Goal: Task Accomplishment & Management: Manage account settings

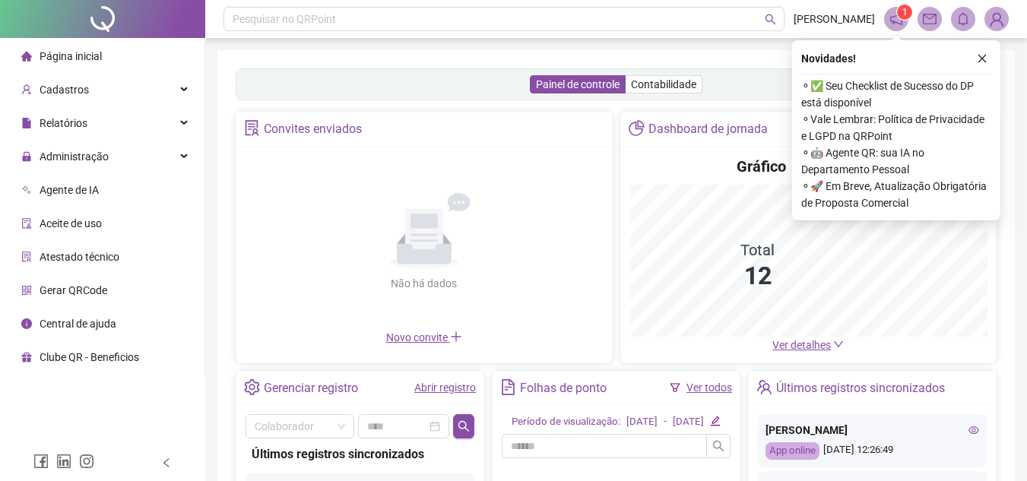
drag, startPoint x: 983, startPoint y: 63, endPoint x: 489, endPoint y: 161, distance: 503.7
click at [983, 63] on icon "close" at bounding box center [982, 58] width 11 height 11
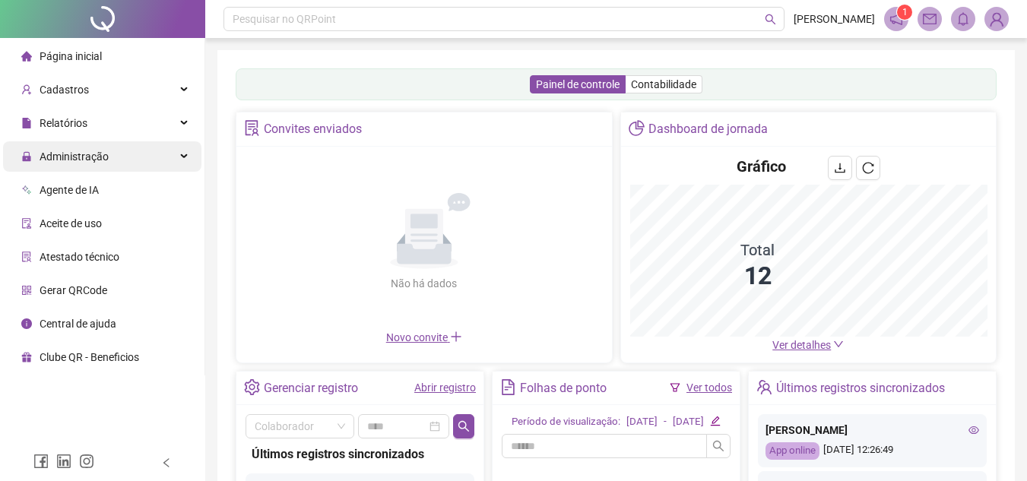
click at [81, 151] on span "Administração" at bounding box center [74, 157] width 69 height 12
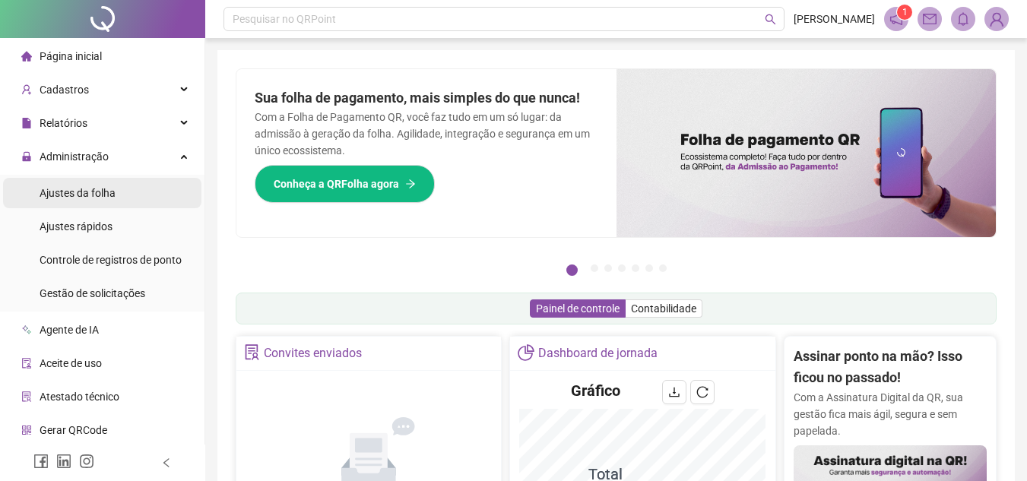
click at [104, 188] on span "Ajustes da folha" at bounding box center [78, 193] width 76 height 12
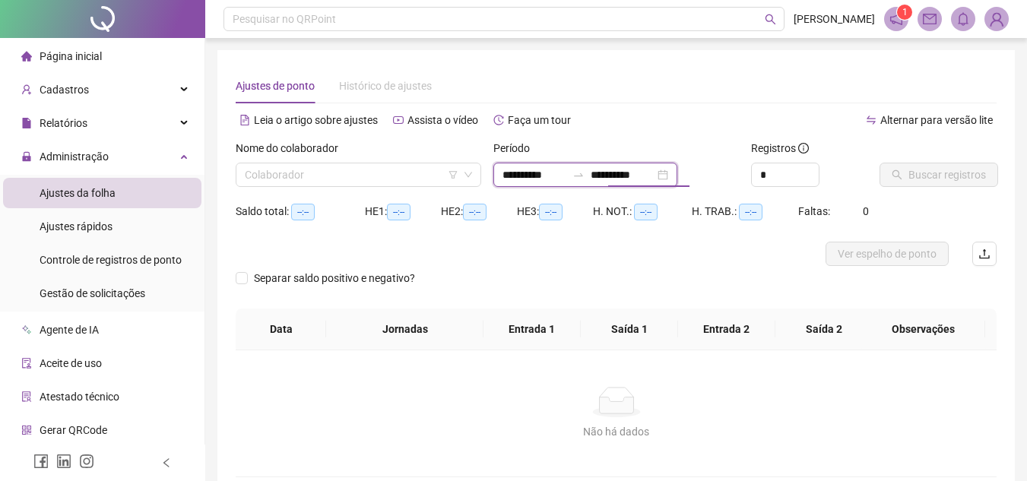
drag, startPoint x: 618, startPoint y: 175, endPoint x: 606, endPoint y: 176, distance: 12.3
click at [606, 176] on div "**********" at bounding box center [585, 175] width 184 height 24
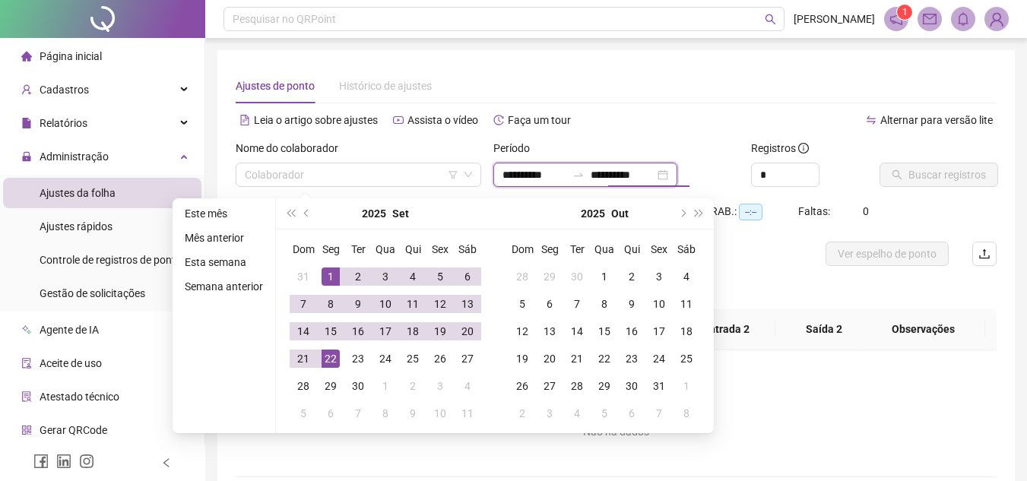
type input "**********"
click at [506, 170] on input "**********" at bounding box center [534, 174] width 64 height 17
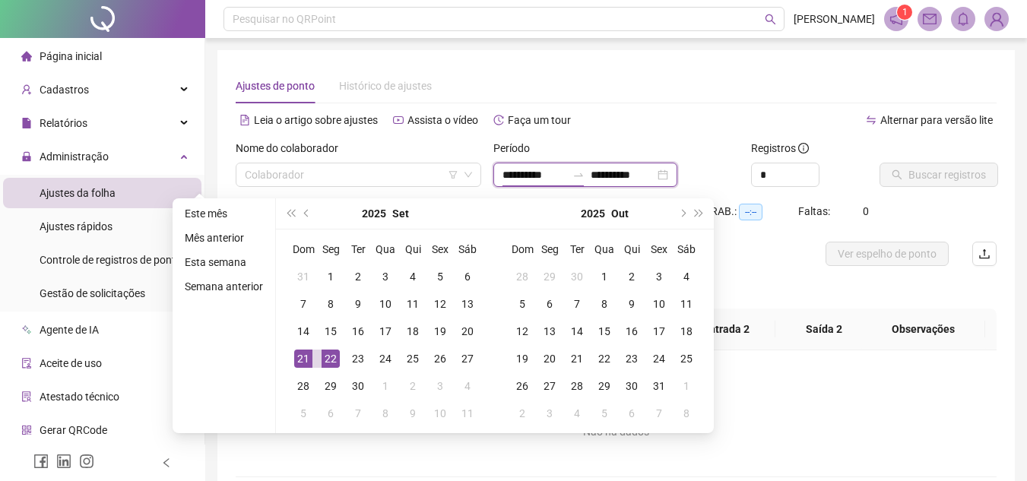
click at [527, 173] on input "**********" at bounding box center [534, 174] width 64 height 17
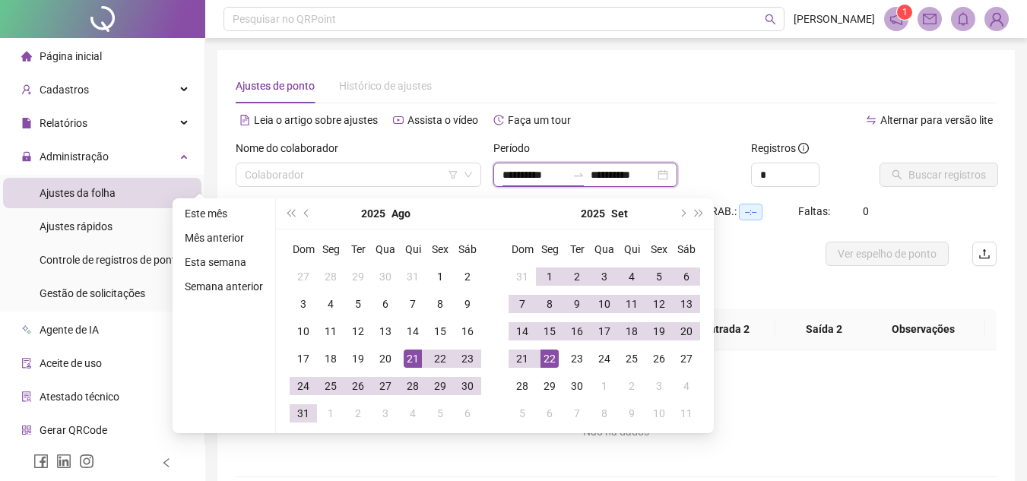
type input "**********"
click at [773, 242] on div at bounding box center [521, 254] width 571 height 24
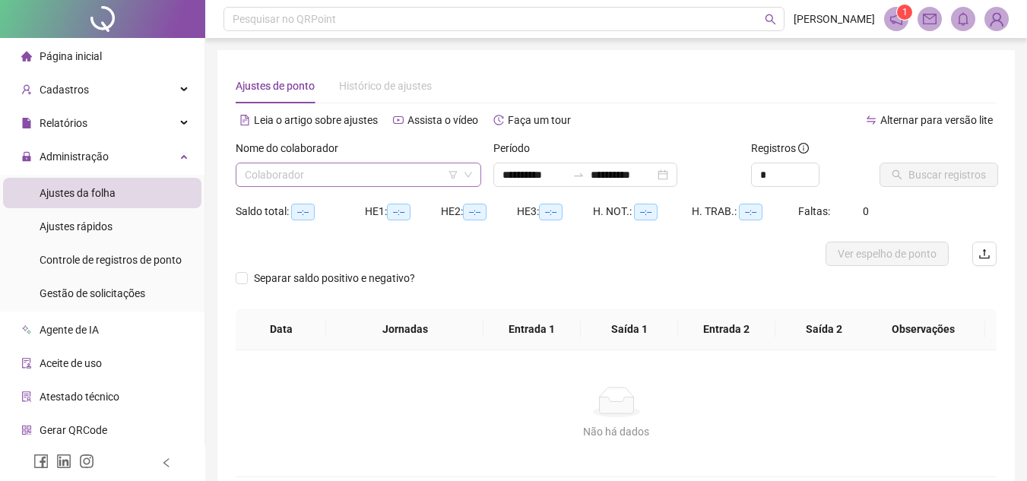
click at [352, 176] on input "search" at bounding box center [352, 174] width 214 height 23
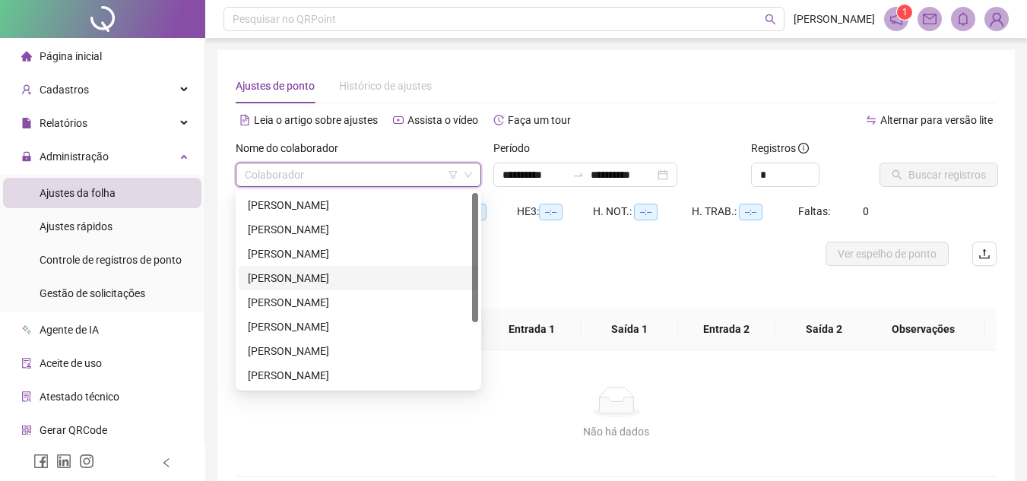
click at [347, 275] on div "[PERSON_NAME]" at bounding box center [358, 278] width 221 height 17
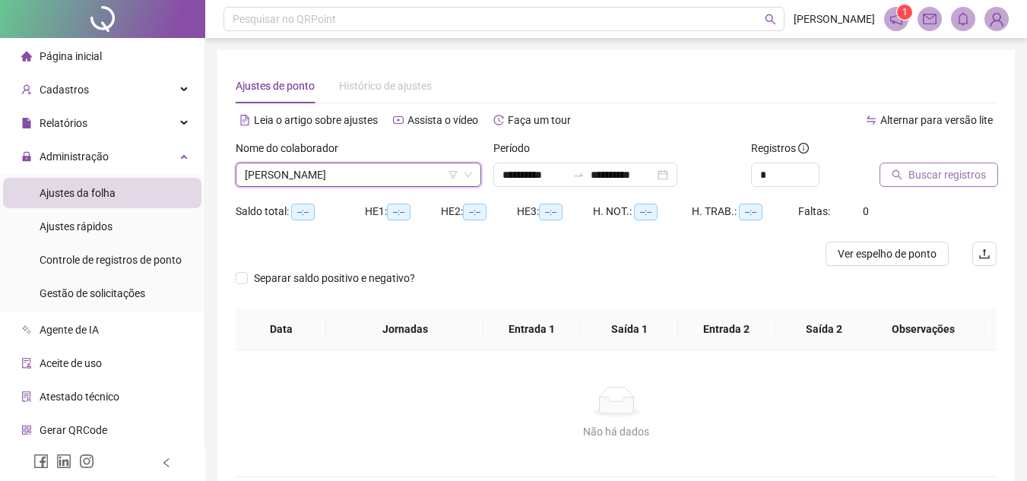
click at [984, 173] on button "Buscar registros" at bounding box center [939, 175] width 119 height 24
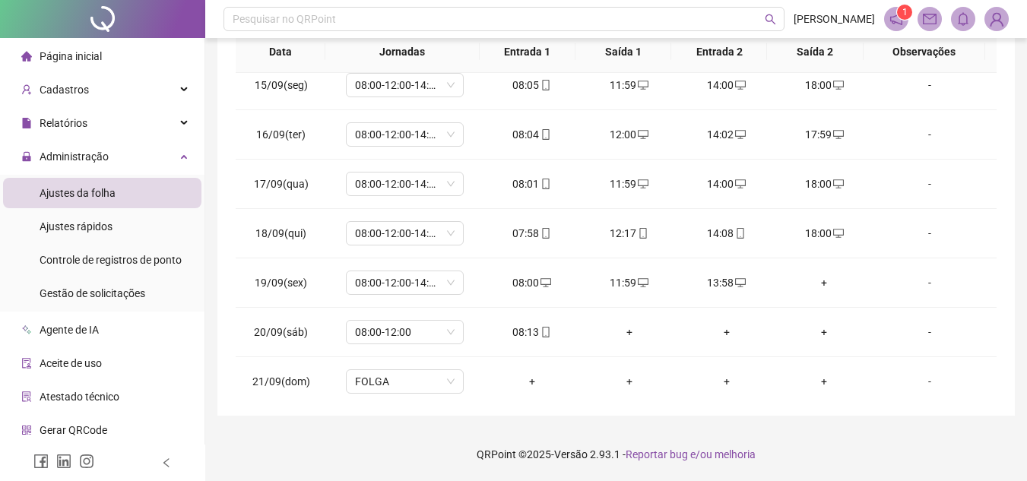
scroll to position [1256, 0]
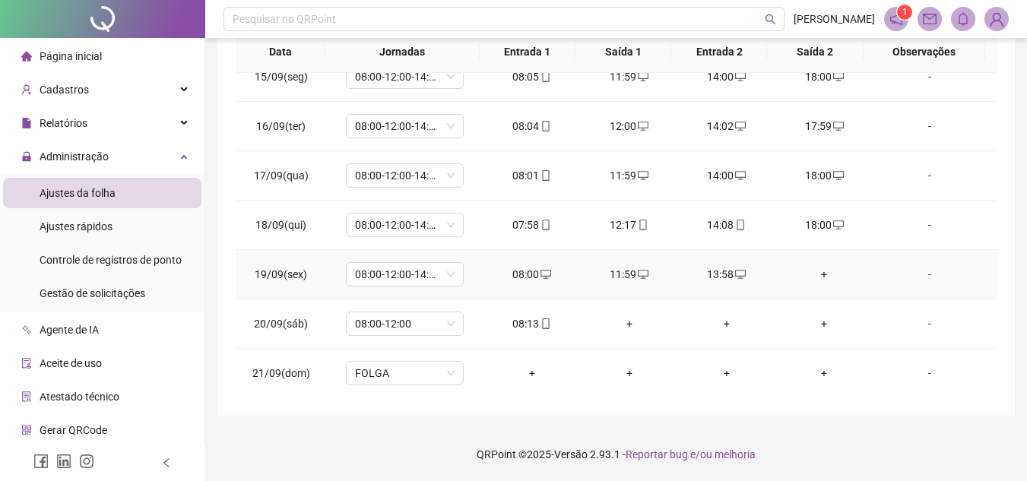
click at [815, 271] on div "+" at bounding box center [824, 274] width 73 height 17
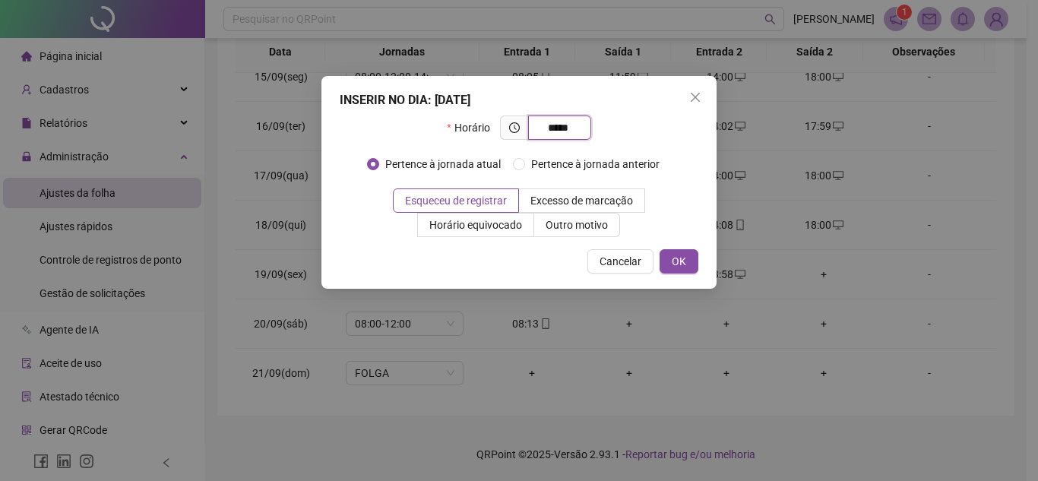
type input "*****"
click at [676, 267] on span "OK" at bounding box center [679, 261] width 14 height 17
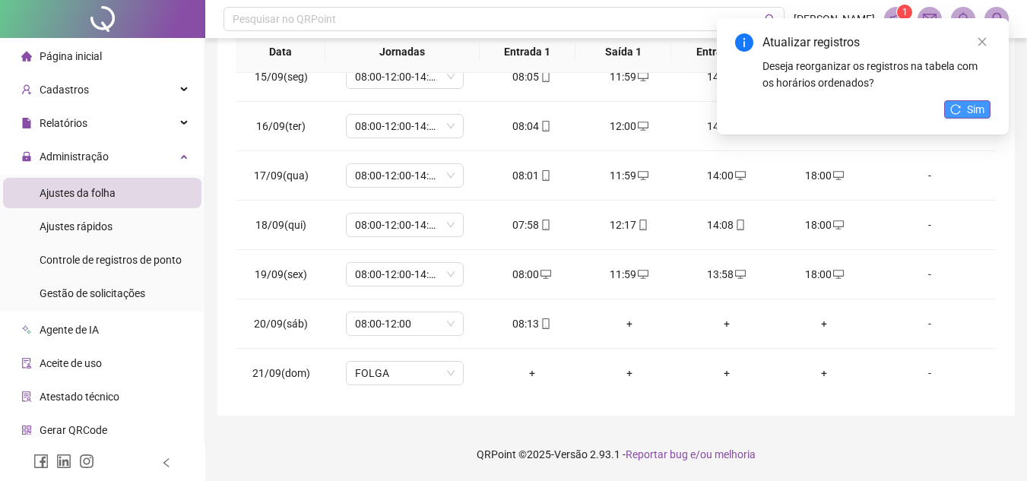
click at [962, 113] on button "Sim" at bounding box center [967, 109] width 46 height 18
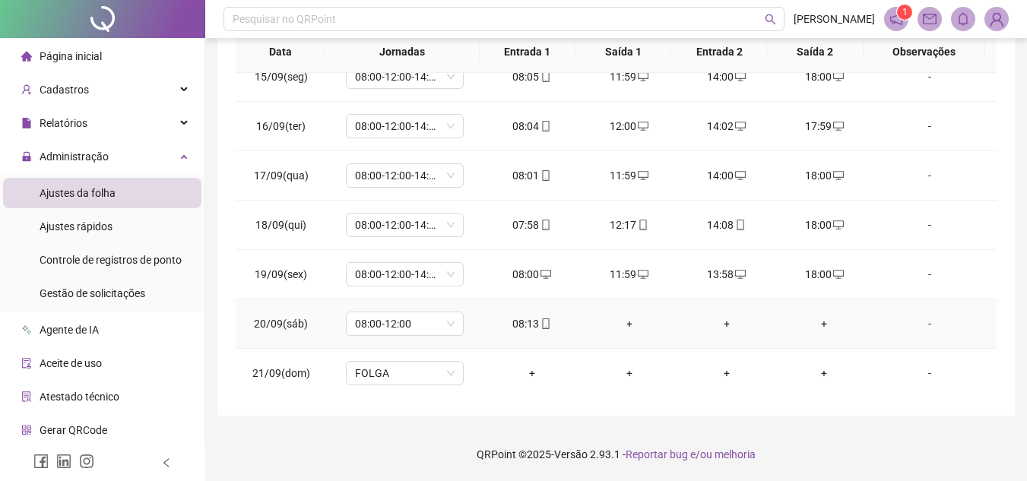
click at [625, 321] on div "+" at bounding box center [629, 323] width 73 height 17
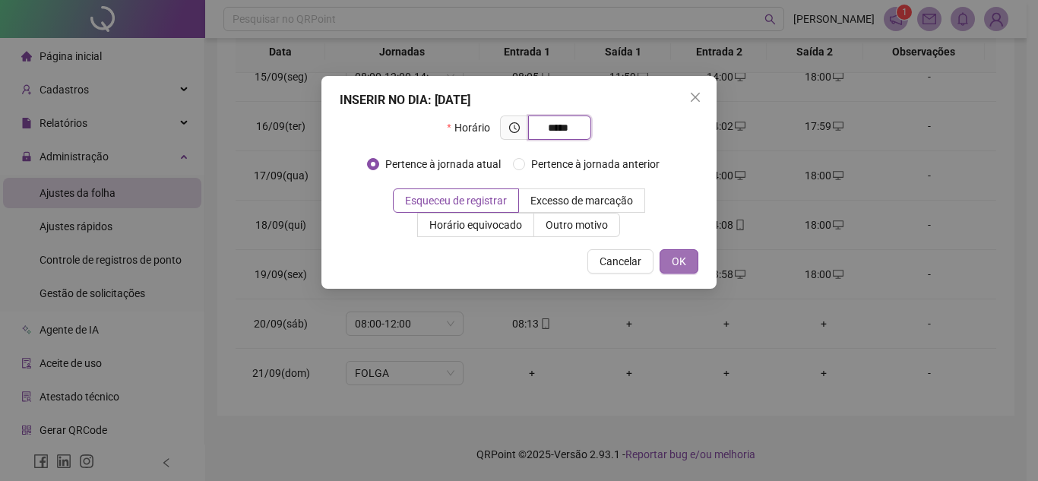
type input "*****"
click at [678, 262] on span "OK" at bounding box center [679, 261] width 14 height 17
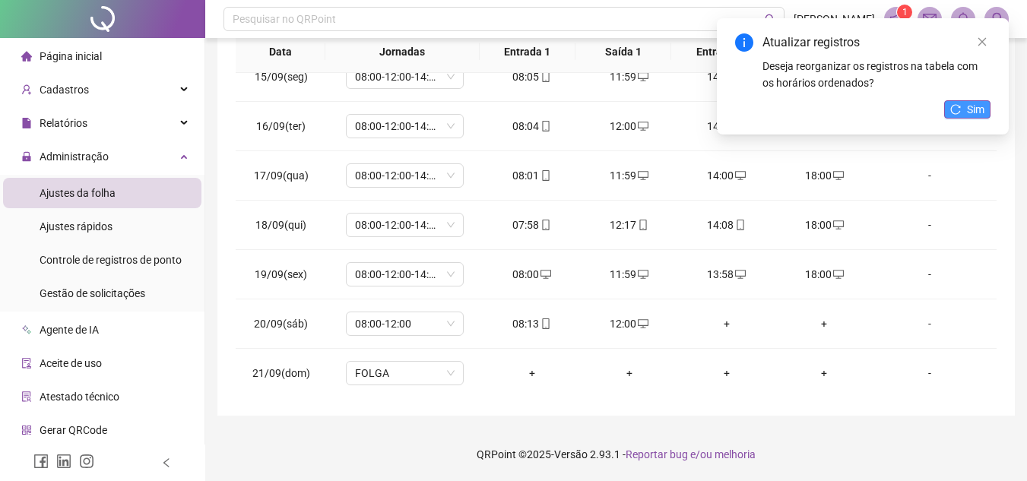
click at [978, 109] on span "Sim" at bounding box center [975, 109] width 17 height 17
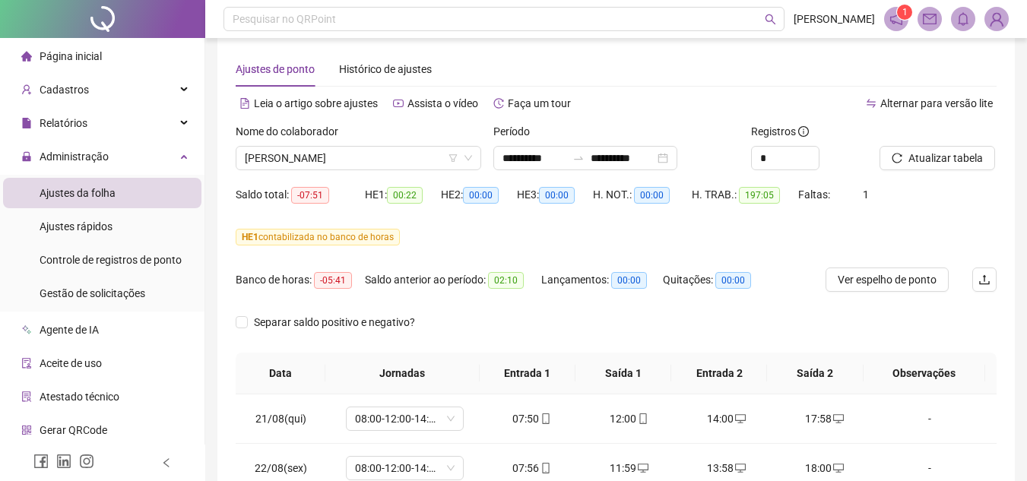
scroll to position [14, 0]
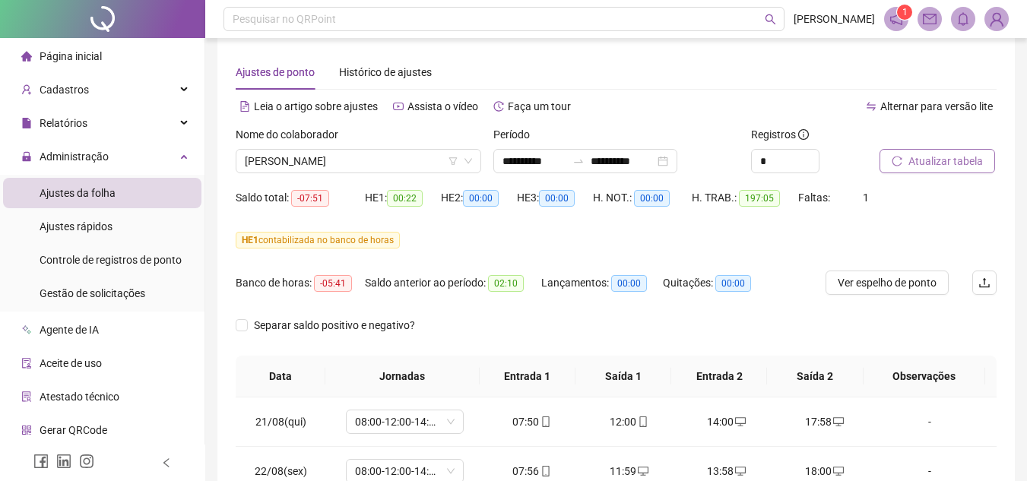
click at [932, 165] on span "Atualizar tabela" at bounding box center [945, 161] width 74 height 17
click at [407, 157] on span "[PERSON_NAME]" at bounding box center [358, 161] width 227 height 23
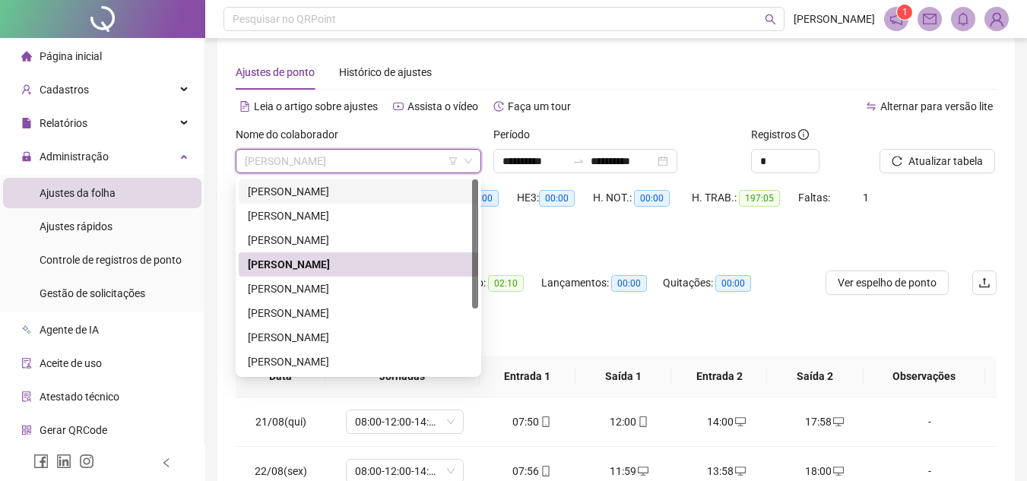
click at [395, 191] on div "[PERSON_NAME]" at bounding box center [358, 191] width 221 height 17
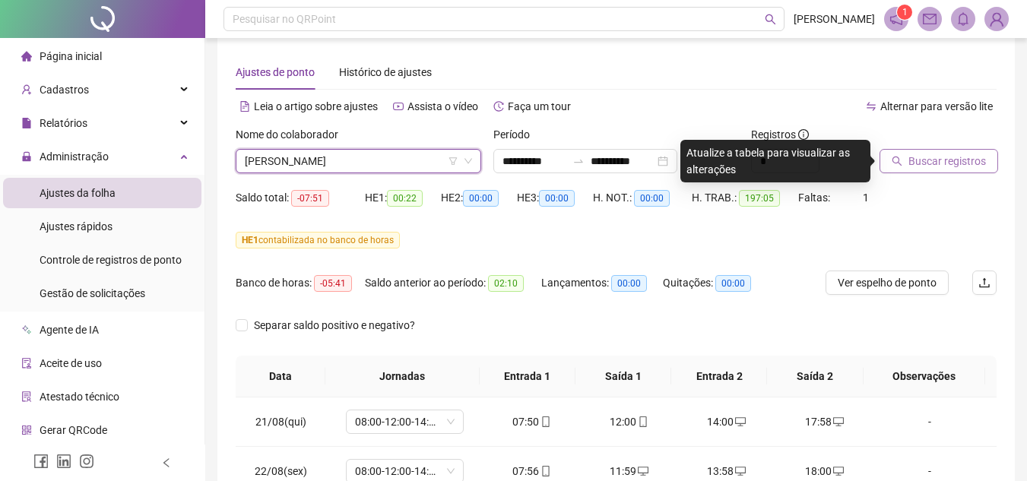
click at [943, 172] on button "Buscar registros" at bounding box center [939, 161] width 119 height 24
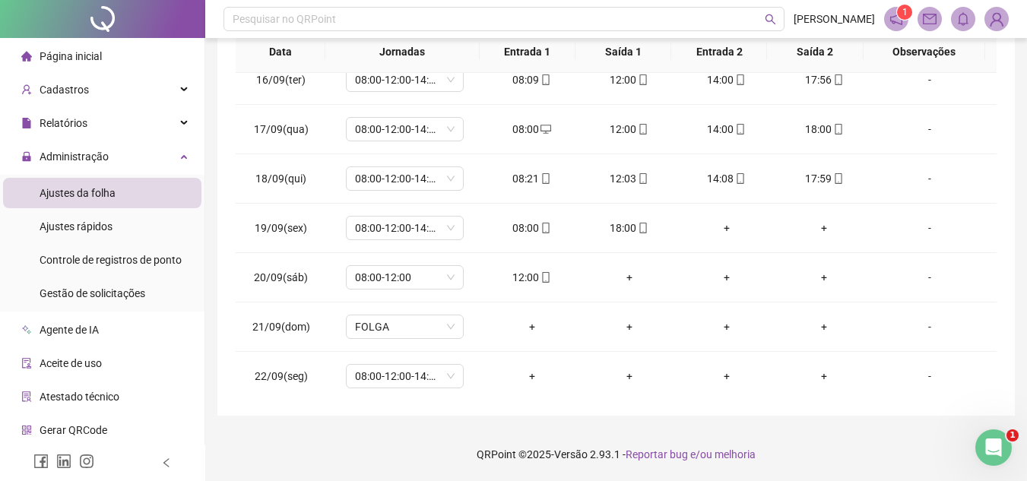
scroll to position [1306, 0]
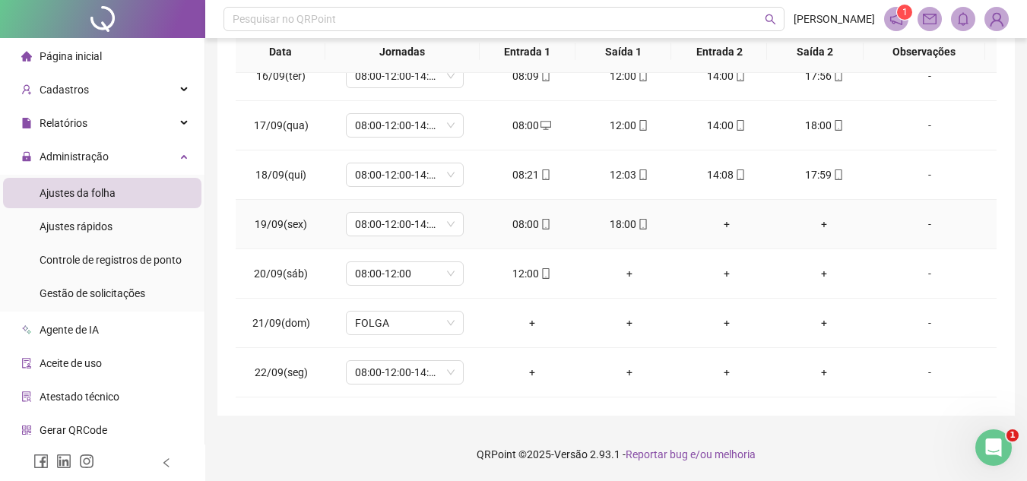
click at [720, 224] on div "+" at bounding box center [726, 224] width 73 height 17
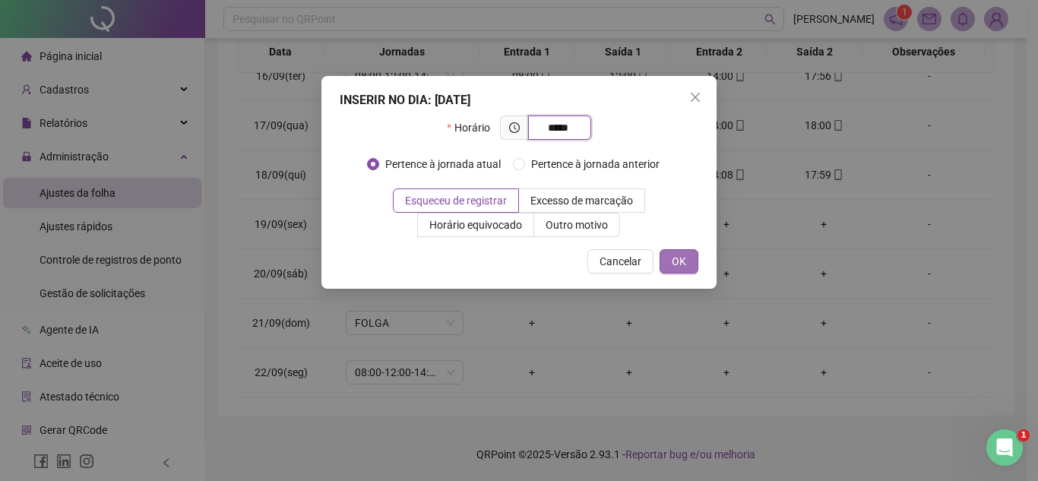
type input "*****"
click at [672, 268] on span "OK" at bounding box center [679, 261] width 14 height 17
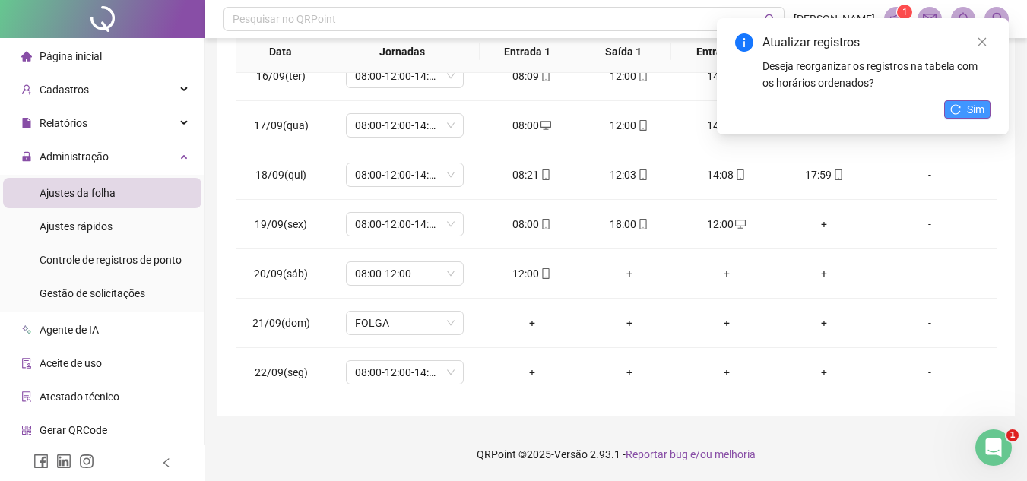
click at [963, 107] on button "Sim" at bounding box center [967, 109] width 46 height 18
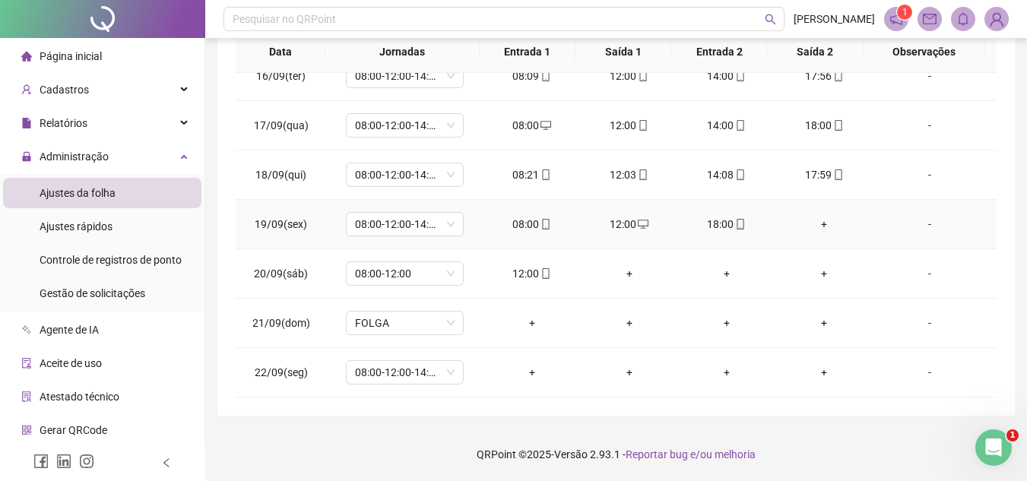
click at [816, 225] on div "+" at bounding box center [824, 224] width 73 height 17
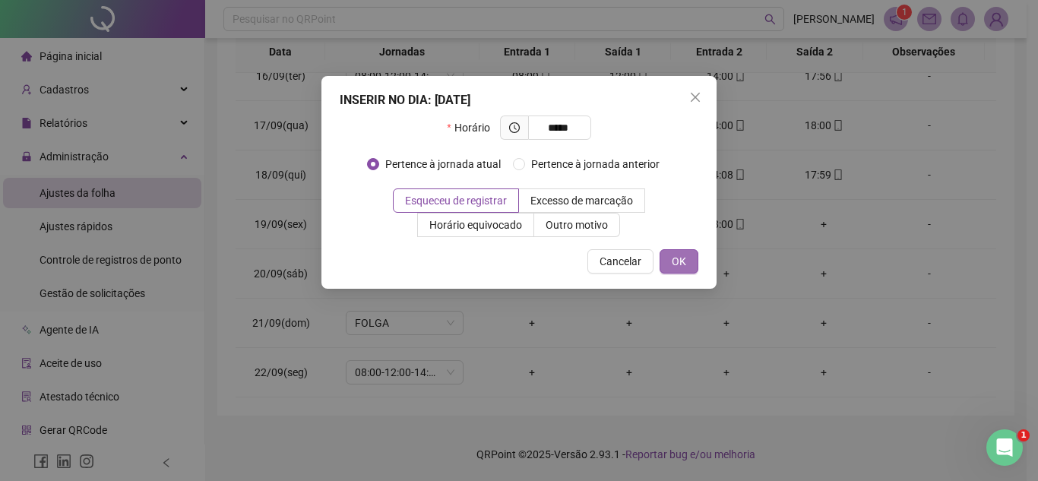
type input "*****"
click at [690, 261] on button "OK" at bounding box center [679, 261] width 39 height 24
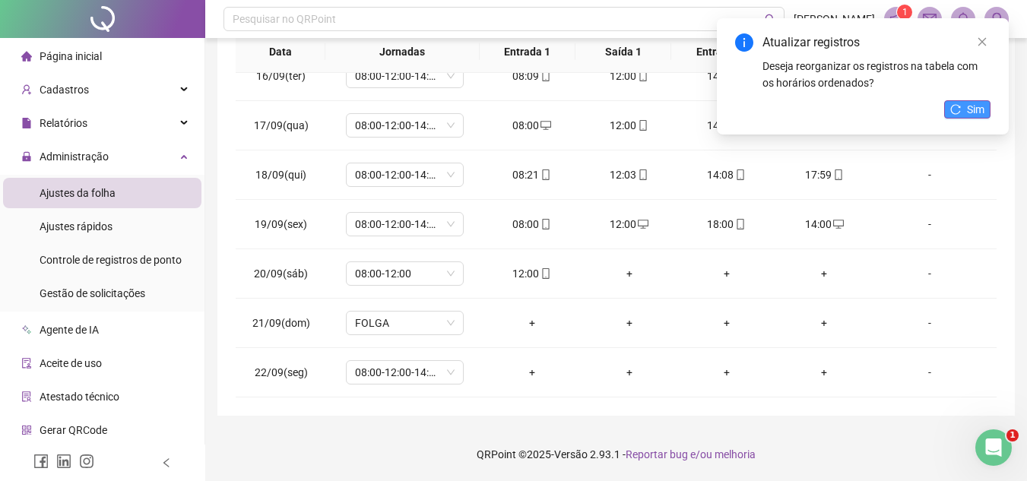
click at [966, 106] on button "Sim" at bounding box center [967, 109] width 46 height 18
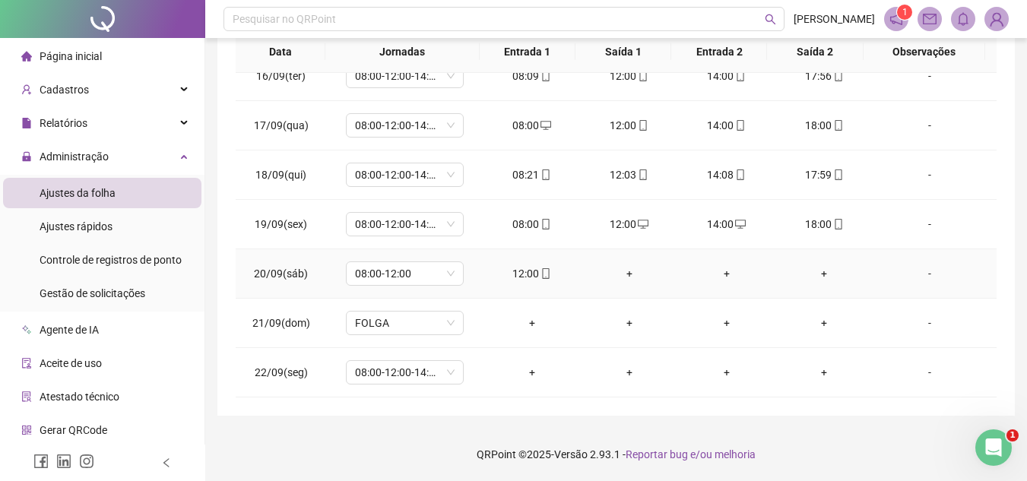
click at [622, 271] on div "+" at bounding box center [629, 273] width 73 height 17
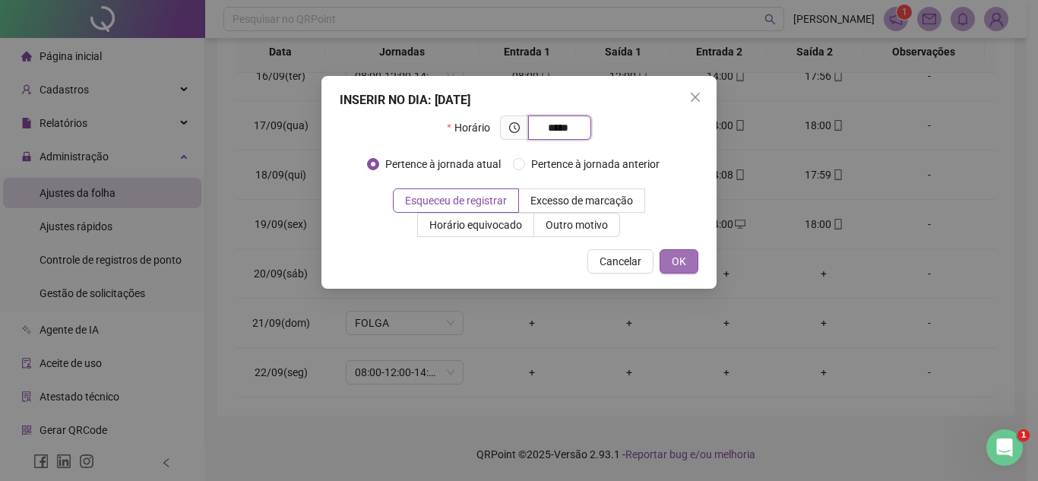
type input "*****"
click at [674, 258] on span "OK" at bounding box center [679, 261] width 14 height 17
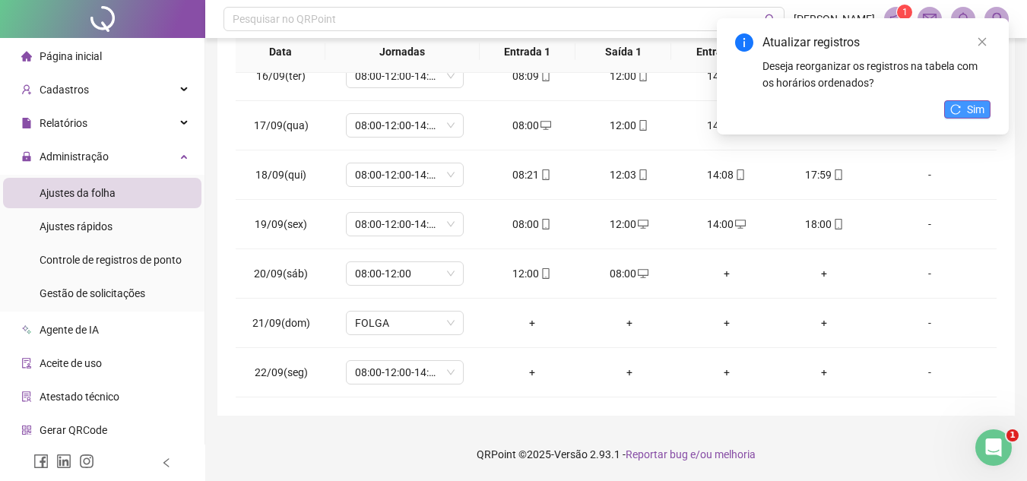
click at [973, 109] on span "Sim" at bounding box center [975, 109] width 17 height 17
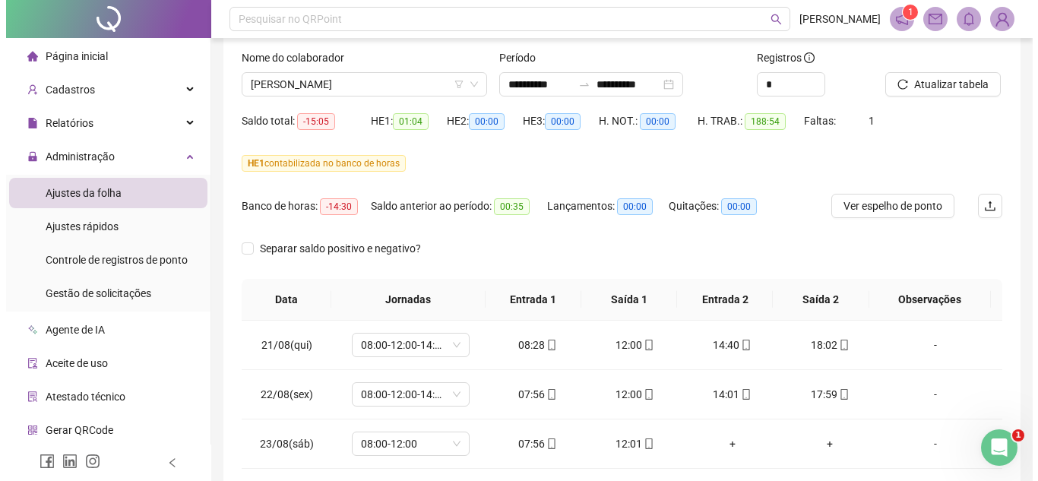
scroll to position [0, 0]
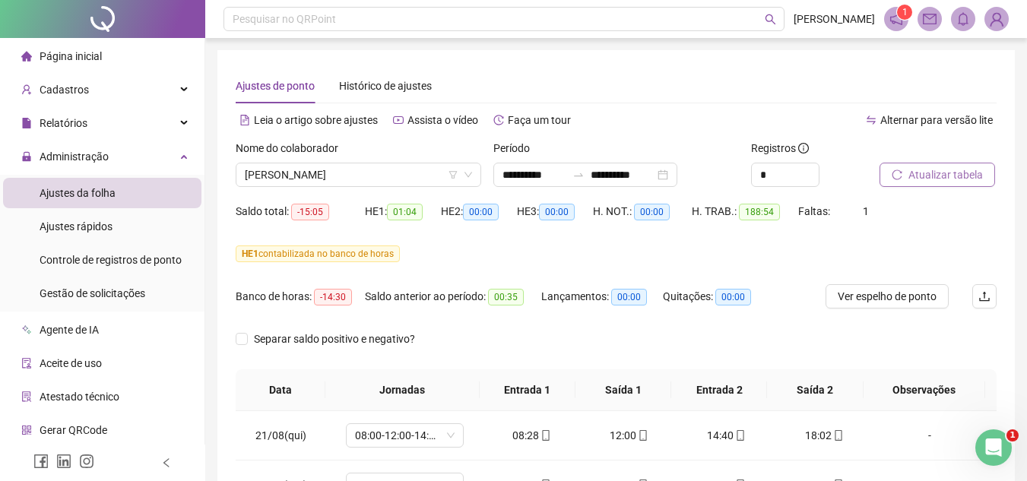
click at [937, 176] on span "Atualizar tabela" at bounding box center [945, 174] width 74 height 17
click at [420, 173] on span "[PERSON_NAME]" at bounding box center [358, 174] width 227 height 23
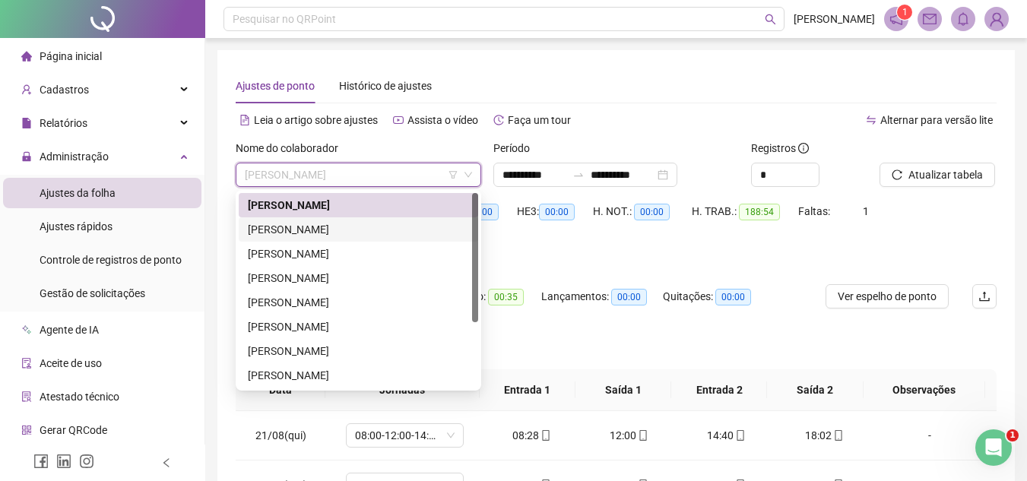
click at [337, 224] on div "[PERSON_NAME]" at bounding box center [358, 229] width 221 height 17
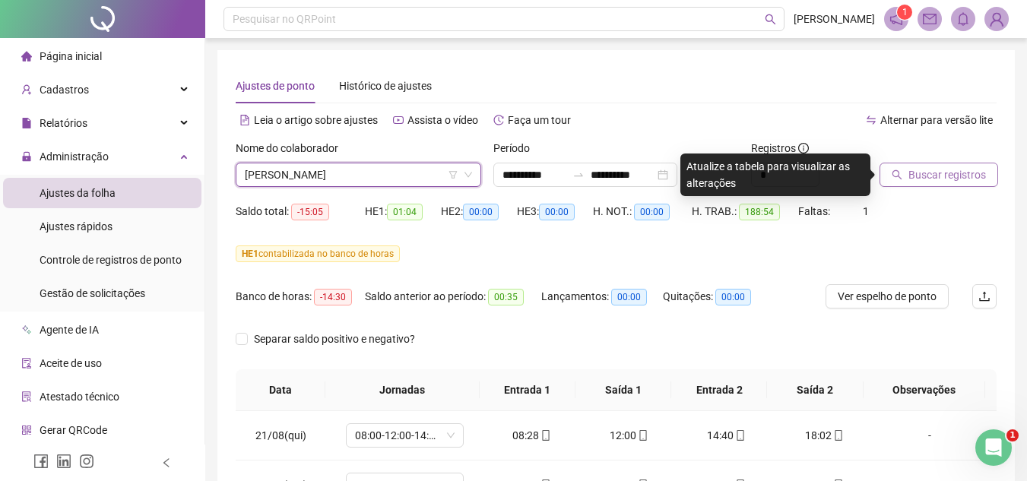
click at [940, 173] on span "Buscar registros" at bounding box center [947, 174] width 78 height 17
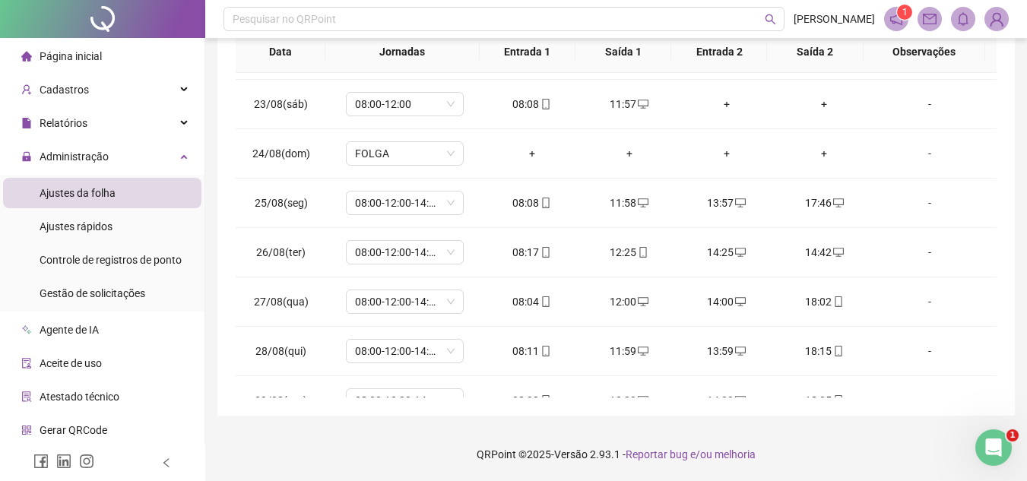
scroll to position [121, 0]
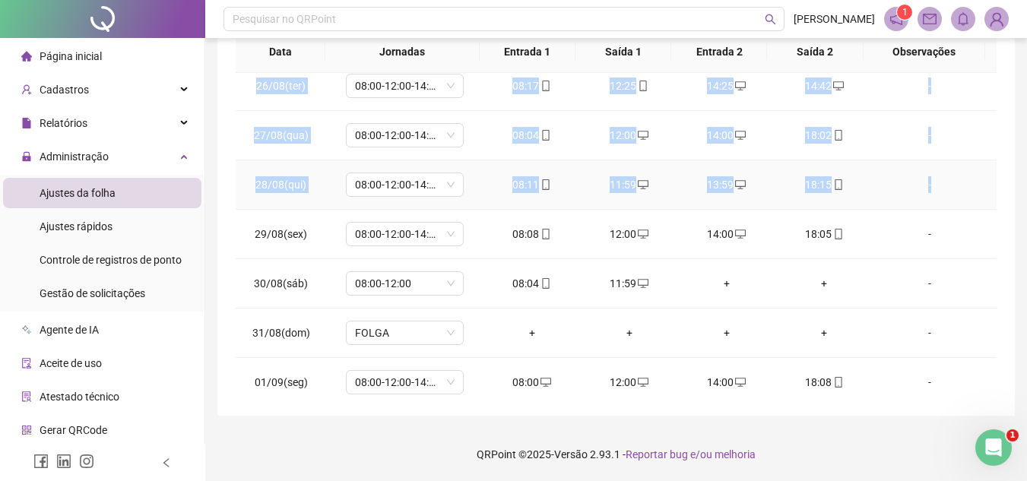
drag, startPoint x: 987, startPoint y: 97, endPoint x: 982, endPoint y: 173, distance: 75.4
click at [982, 173] on div "**********" at bounding box center [616, 87] width 761 height 620
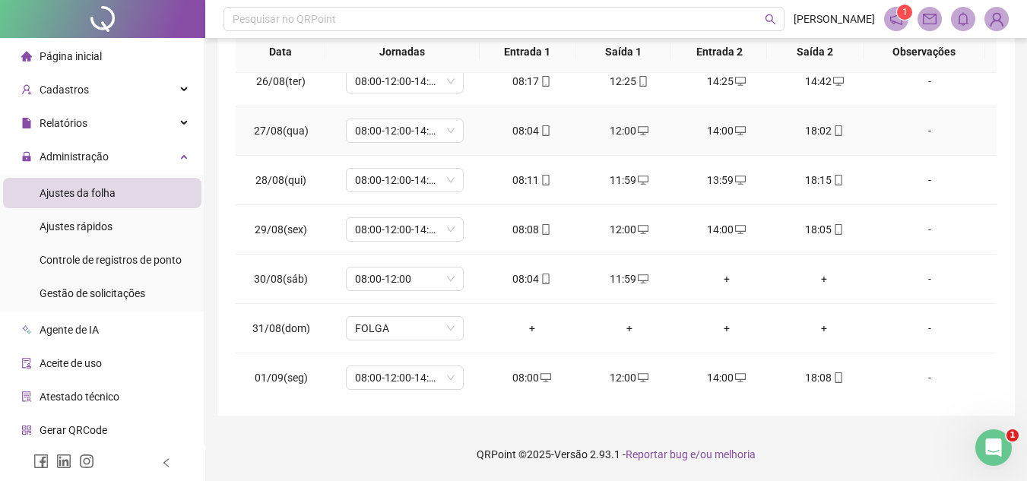
click at [910, 144] on td "-" at bounding box center [935, 130] width 124 height 49
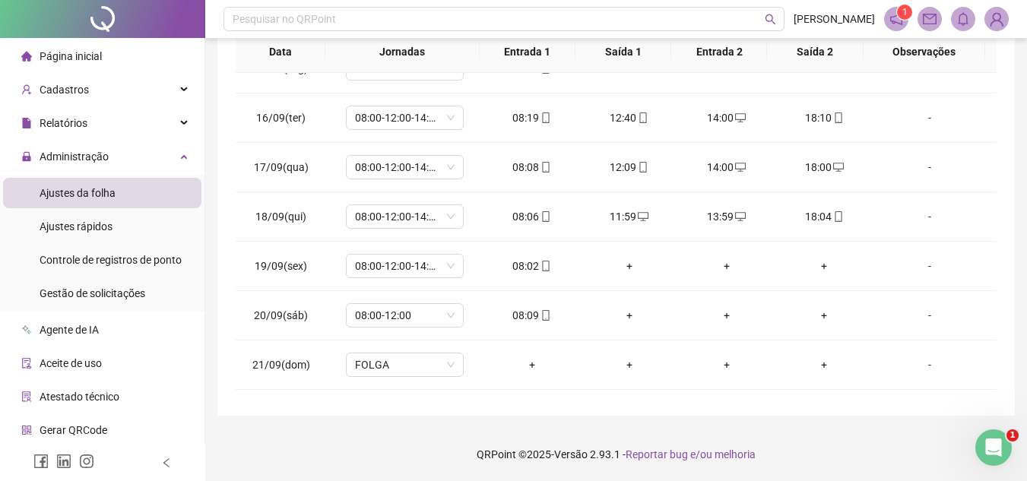
scroll to position [1306, 0]
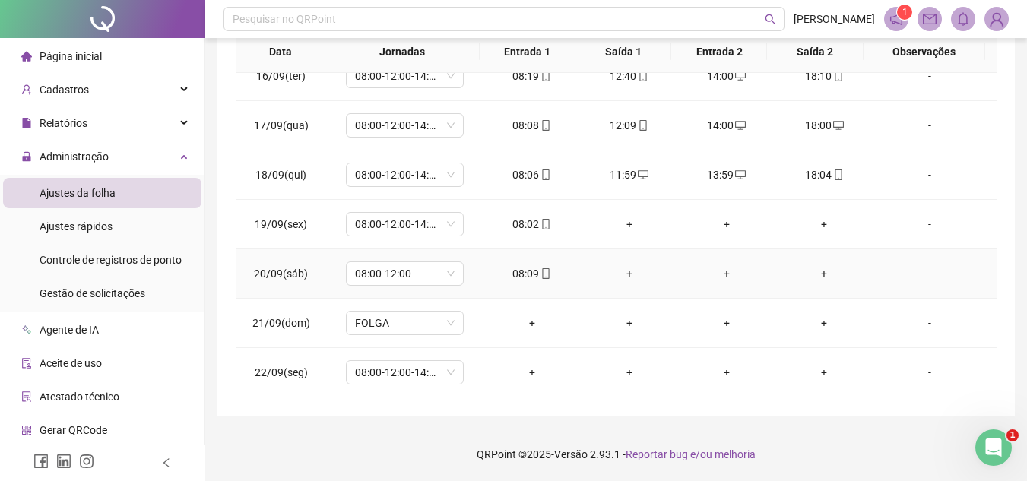
click at [623, 272] on div "+" at bounding box center [629, 273] width 73 height 17
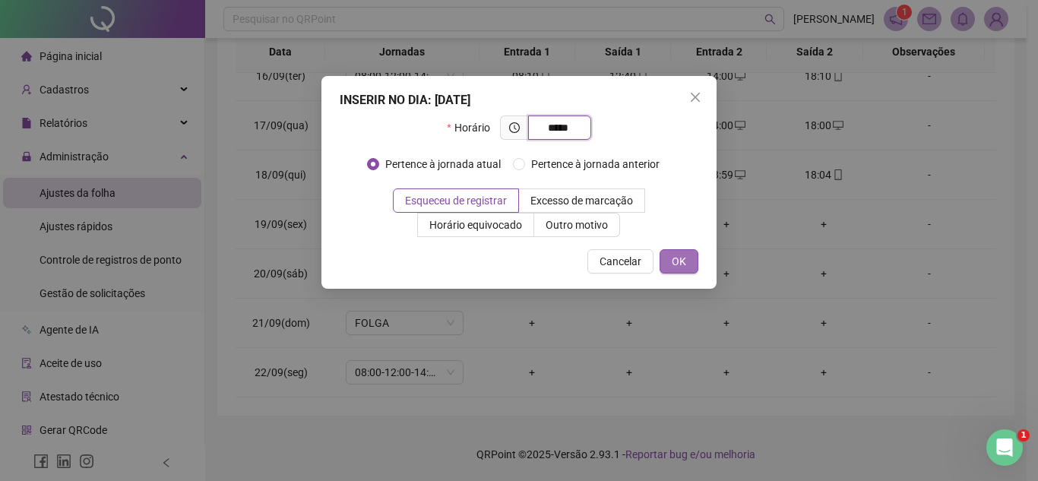
type input "*****"
click at [670, 250] on button "OK" at bounding box center [679, 261] width 39 height 24
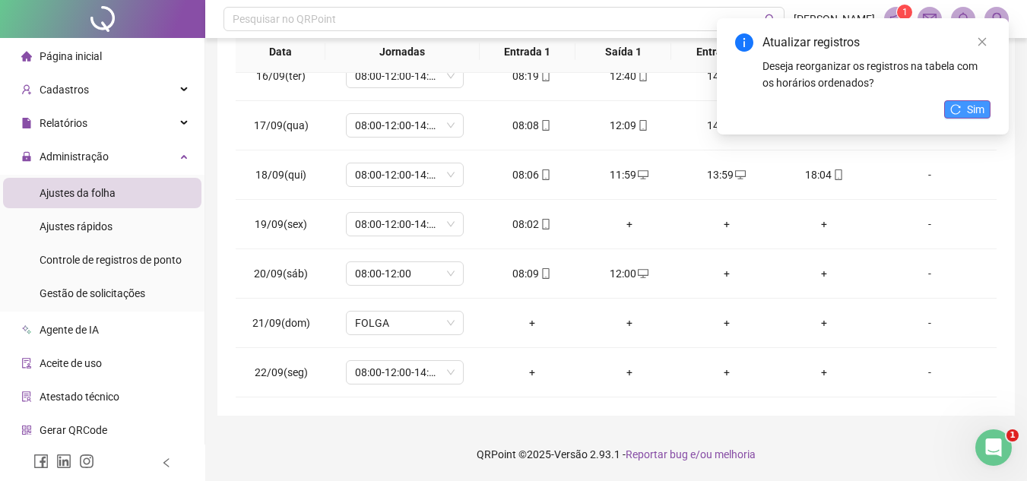
click at [970, 106] on span "Sim" at bounding box center [975, 109] width 17 height 17
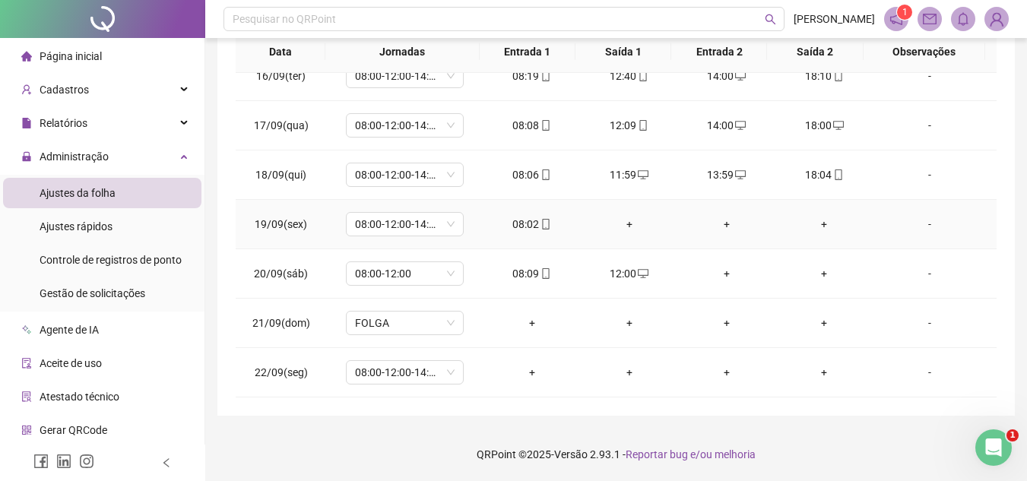
click at [621, 220] on div "+" at bounding box center [629, 224] width 73 height 17
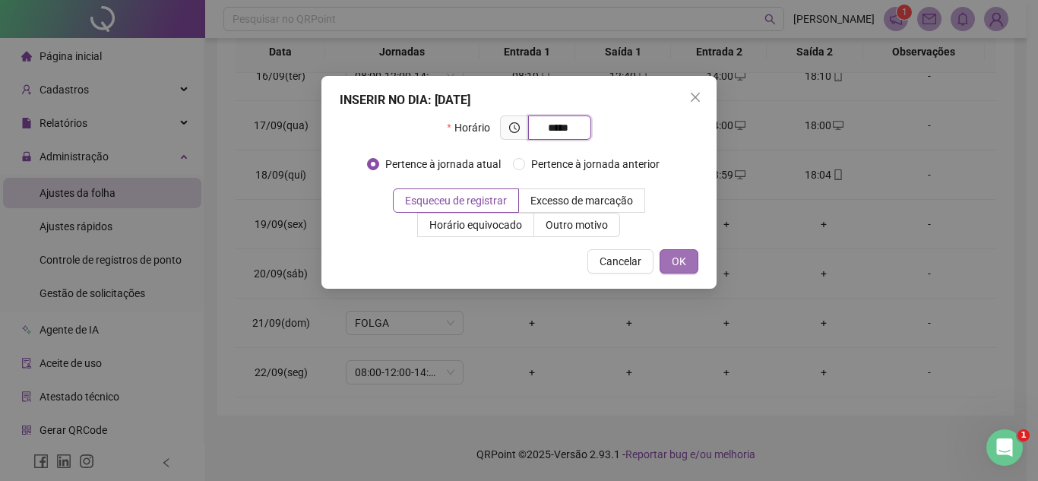
type input "*****"
click at [674, 255] on span "OK" at bounding box center [679, 261] width 14 height 17
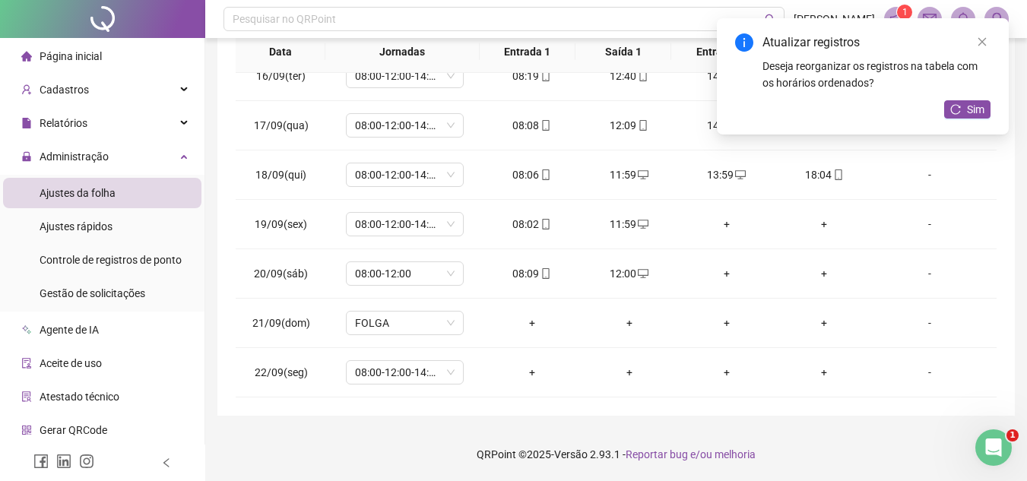
click at [961, 99] on div "Atualizar registros Deseja reorganizar os registros na tabela com os horários o…" at bounding box center [863, 76] width 292 height 116
click at [960, 111] on icon "reload" at bounding box center [956, 109] width 10 height 10
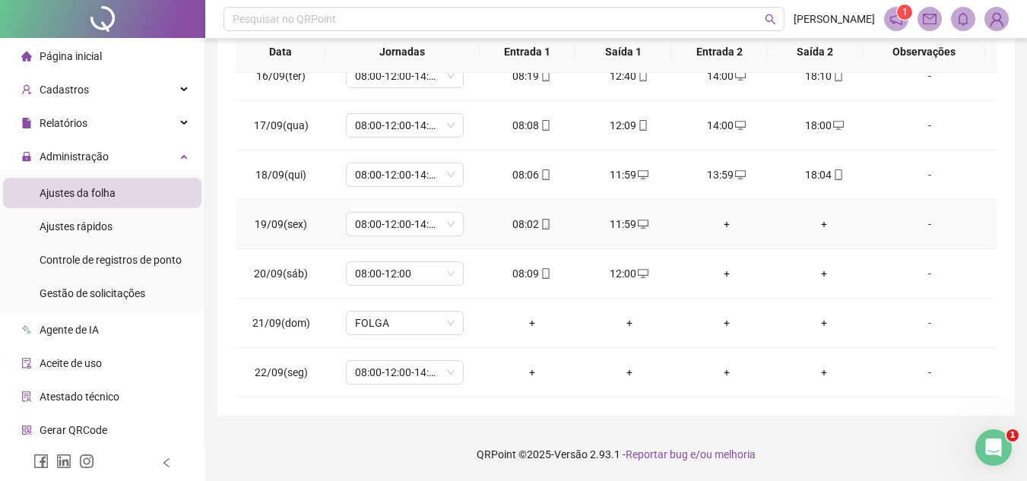
click at [720, 223] on div "+" at bounding box center [726, 224] width 73 height 17
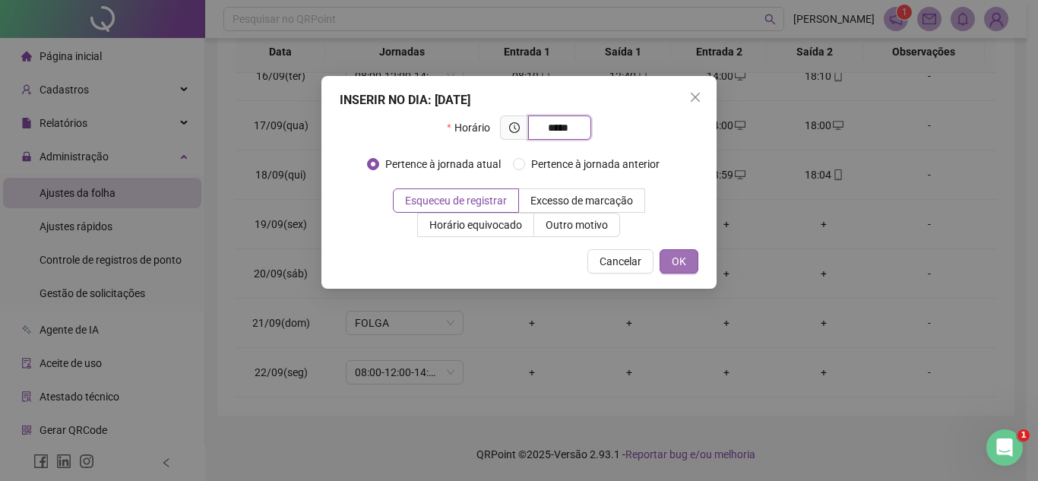
type input "*****"
click at [670, 261] on button "OK" at bounding box center [679, 261] width 39 height 24
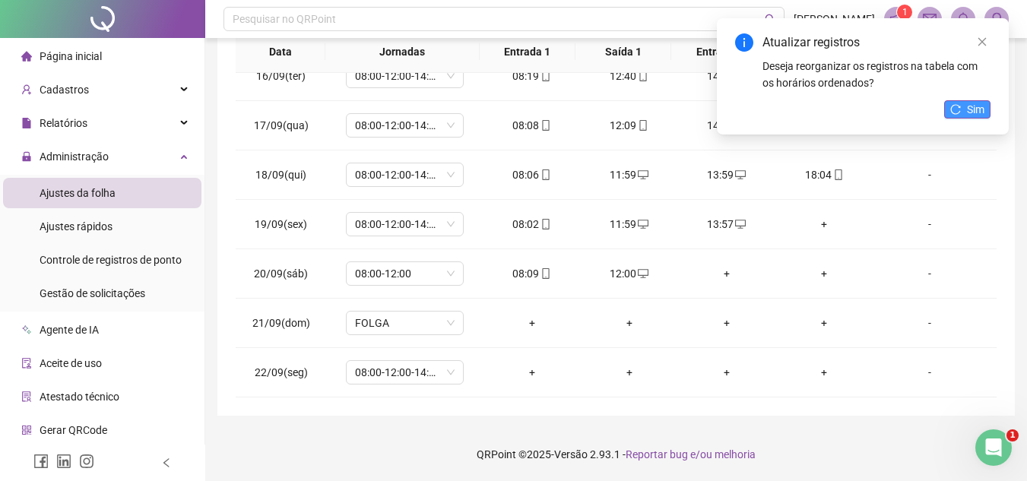
click at [969, 106] on span "Sim" at bounding box center [975, 109] width 17 height 17
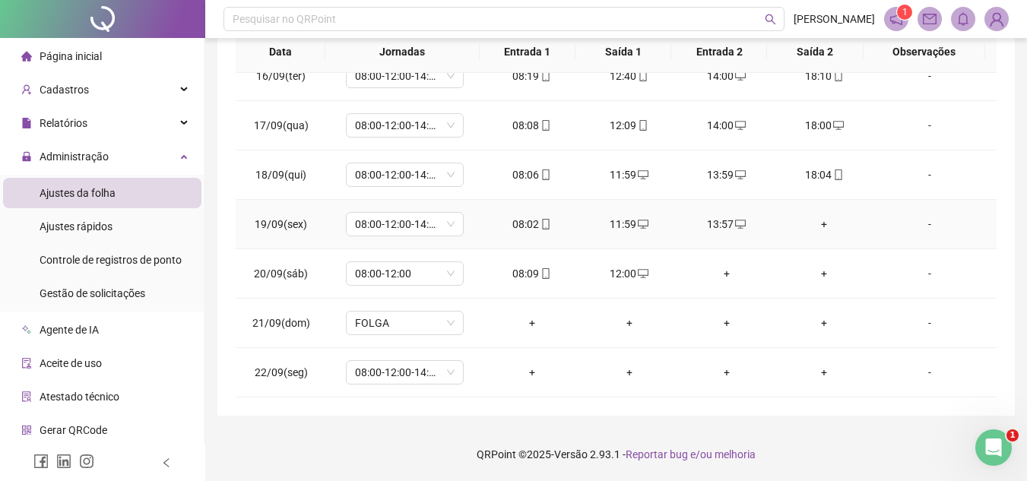
click at [815, 225] on div "+" at bounding box center [824, 224] width 73 height 17
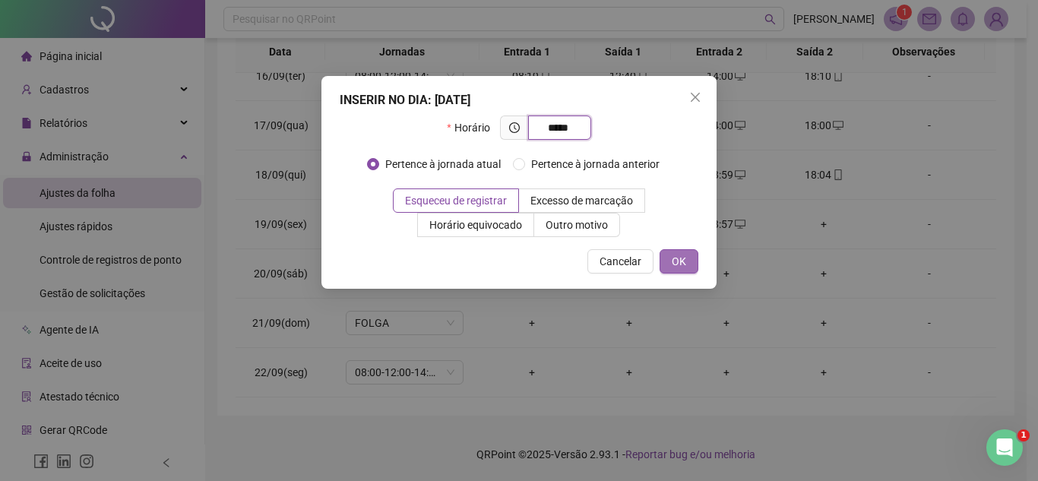
type input "*****"
click at [680, 263] on span "OK" at bounding box center [679, 261] width 14 height 17
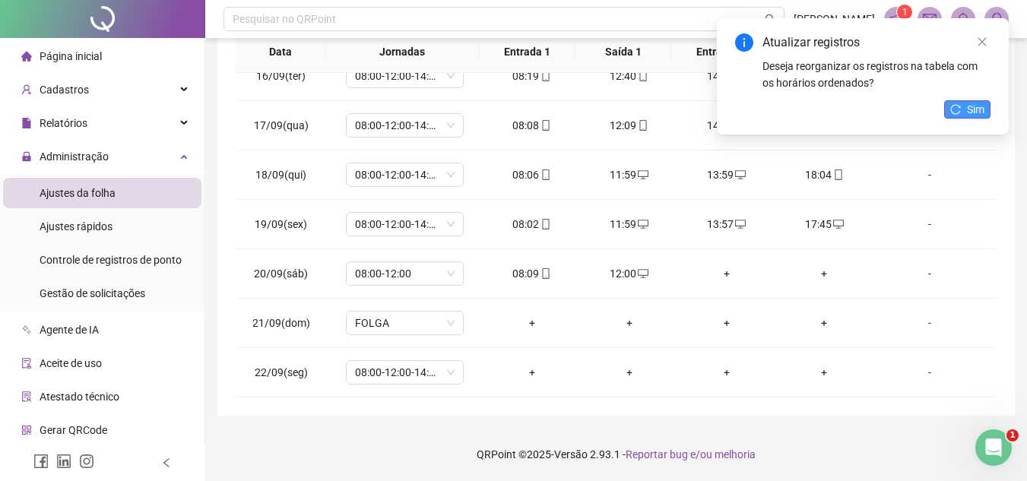
click at [962, 104] on button "Sim" at bounding box center [967, 109] width 46 height 18
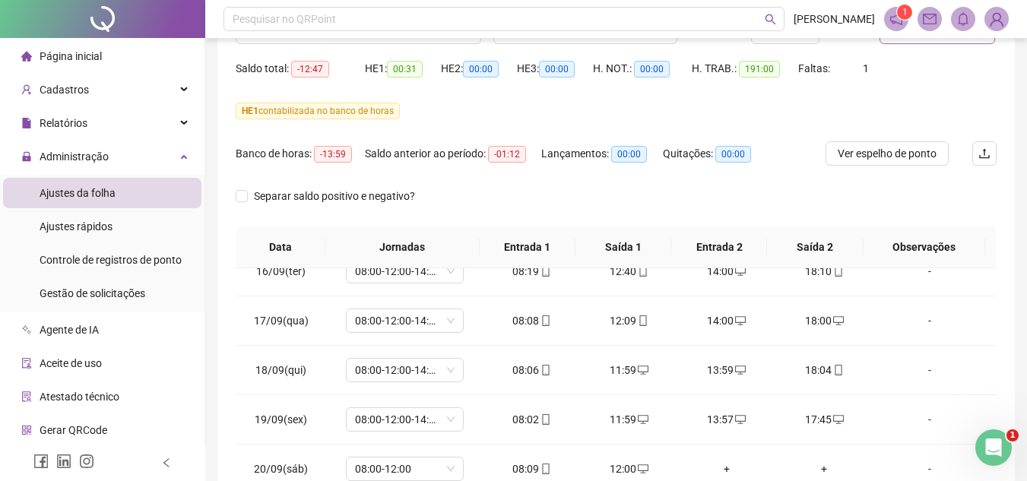
scroll to position [0, 0]
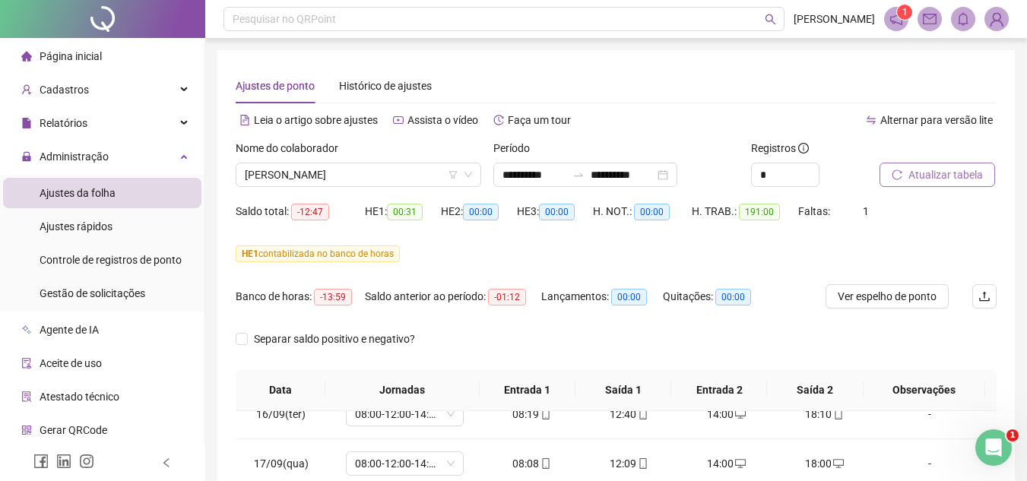
click at [938, 178] on span "Atualizar tabela" at bounding box center [945, 174] width 74 height 17
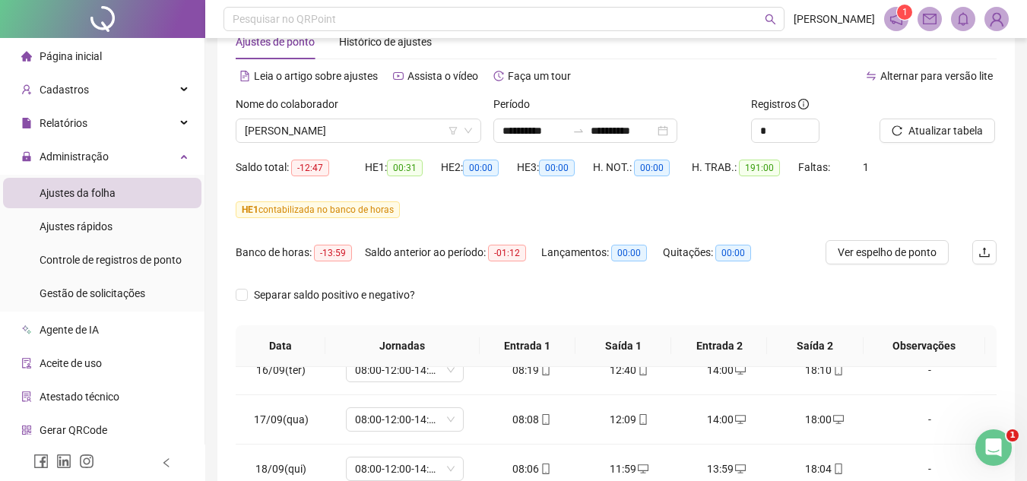
scroll to position [37, 0]
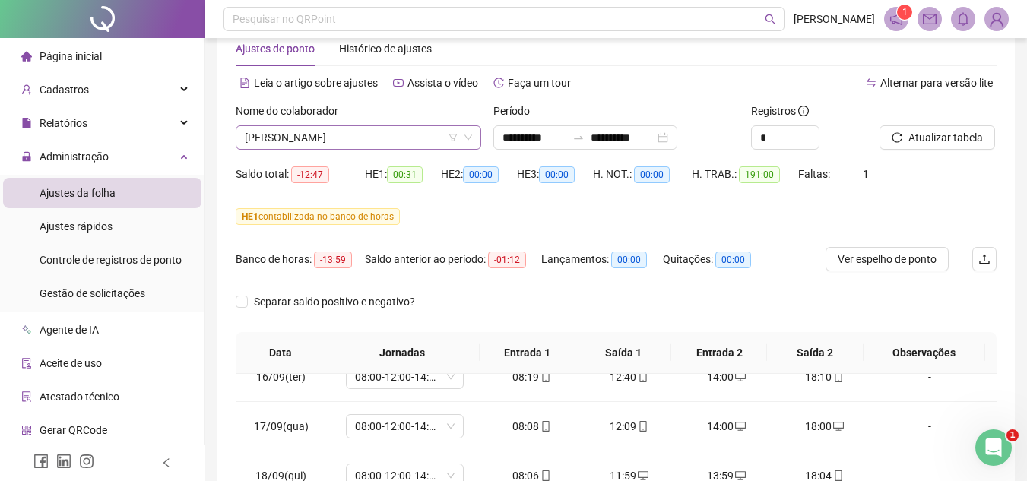
click at [417, 135] on span "[PERSON_NAME]" at bounding box center [358, 137] width 227 height 23
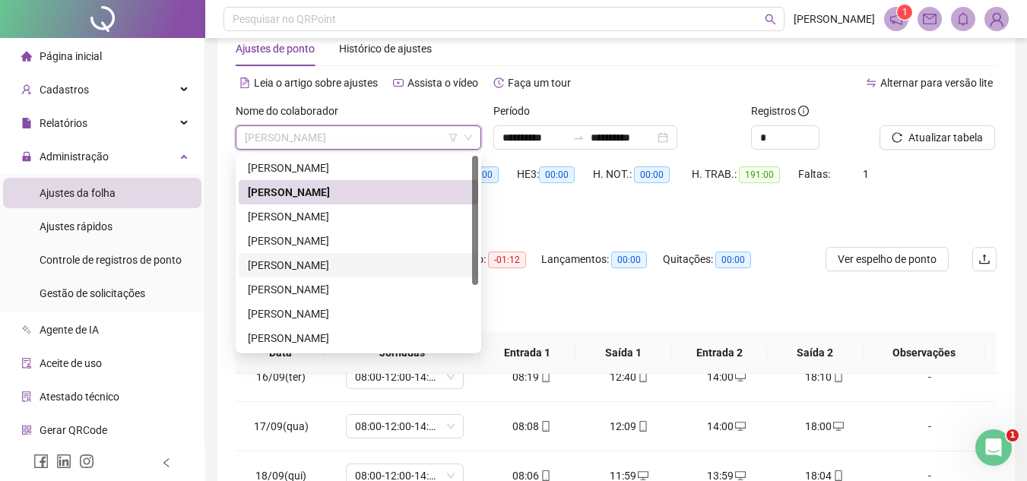
click at [327, 259] on div "[PERSON_NAME]" at bounding box center [358, 265] width 221 height 17
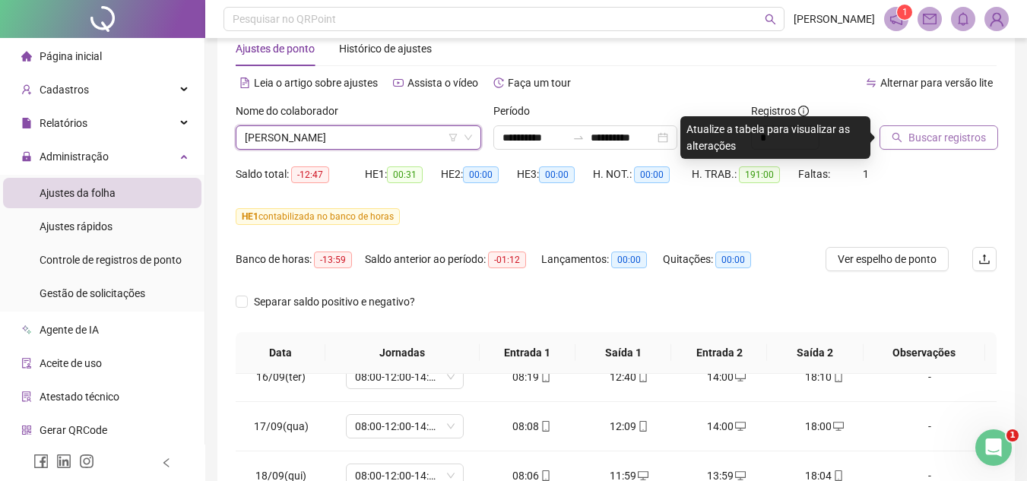
click at [924, 138] on span "Buscar registros" at bounding box center [947, 137] width 78 height 17
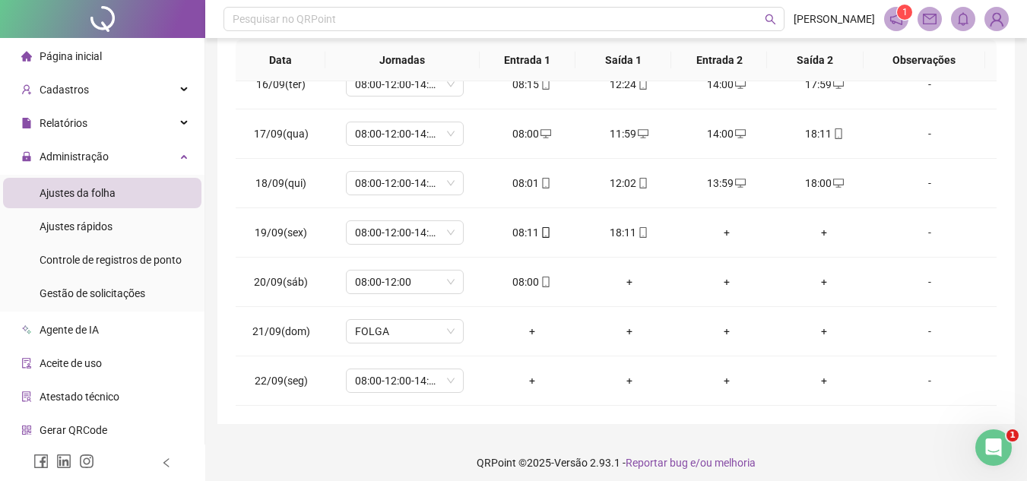
scroll to position [338, 0]
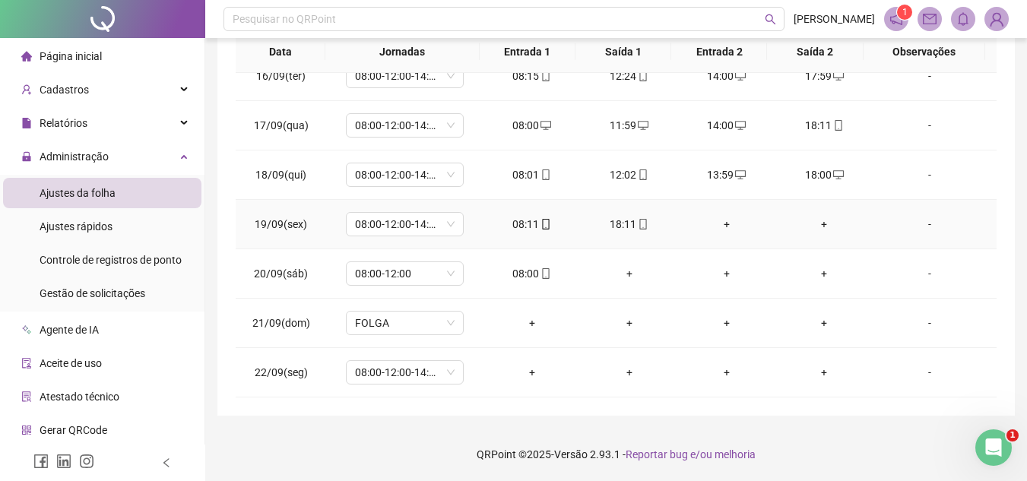
click at [719, 221] on div "+" at bounding box center [726, 224] width 73 height 17
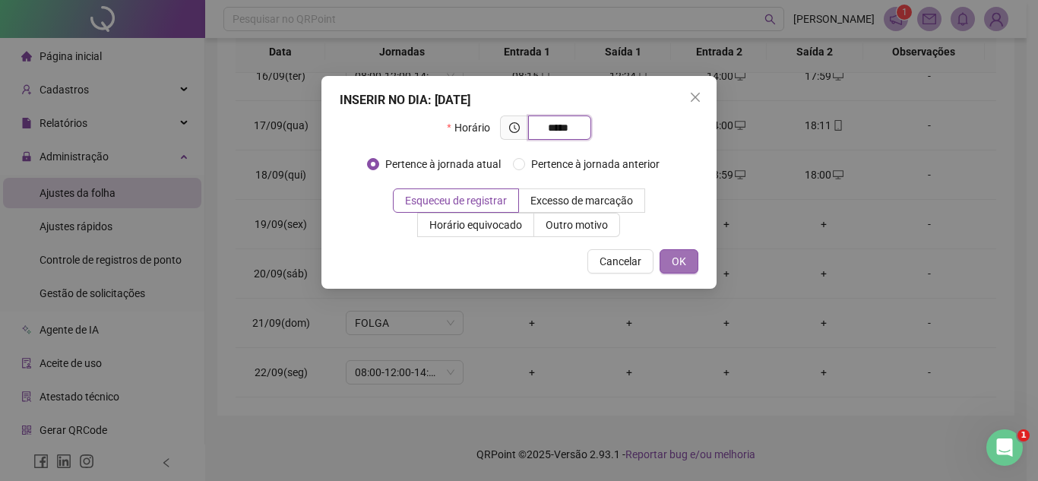
type input "*****"
click at [679, 257] on span "OK" at bounding box center [679, 261] width 14 height 17
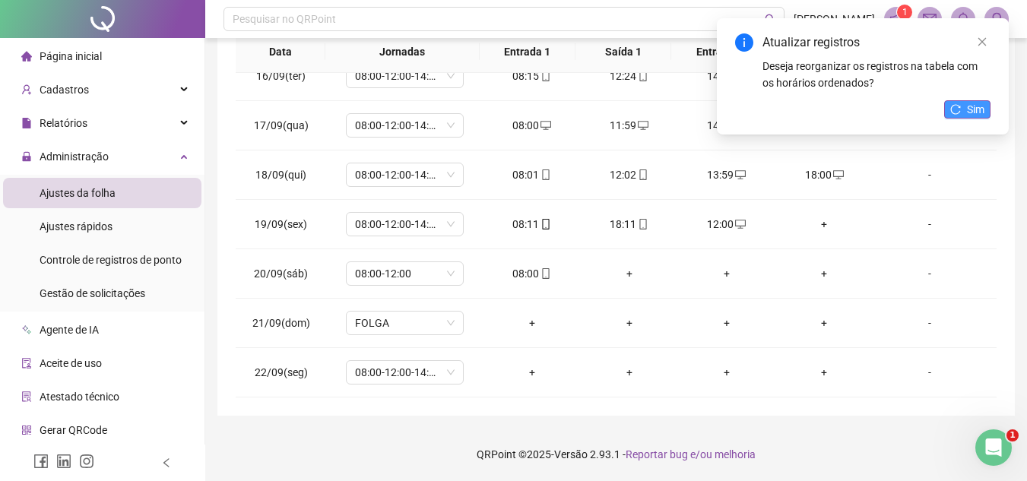
click at [980, 109] on span "Sim" at bounding box center [975, 109] width 17 height 17
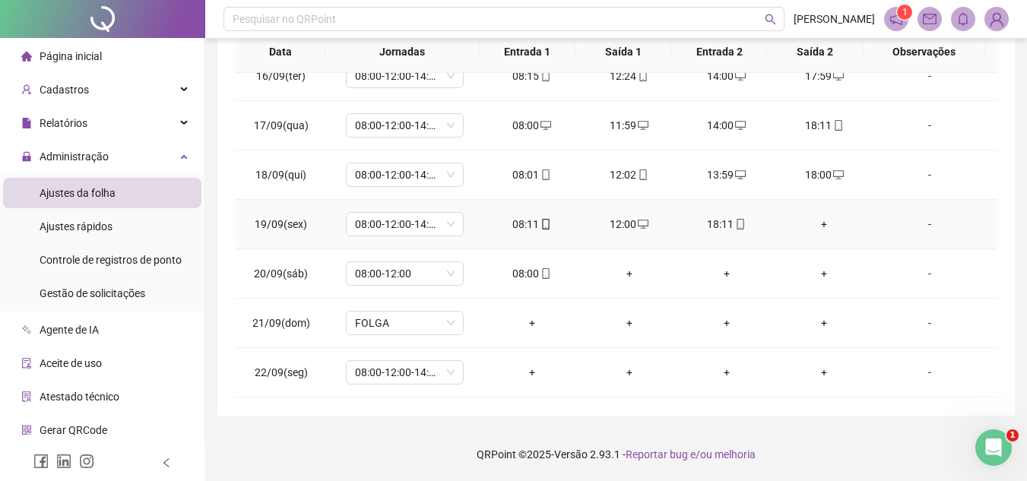
click at [816, 220] on div "+" at bounding box center [824, 224] width 73 height 17
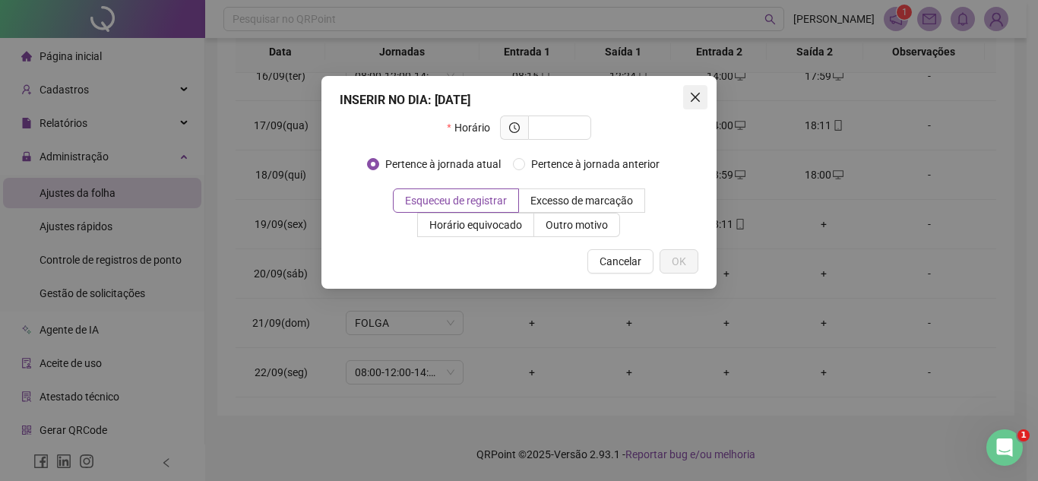
click at [688, 101] on span "Close" at bounding box center [695, 97] width 24 height 12
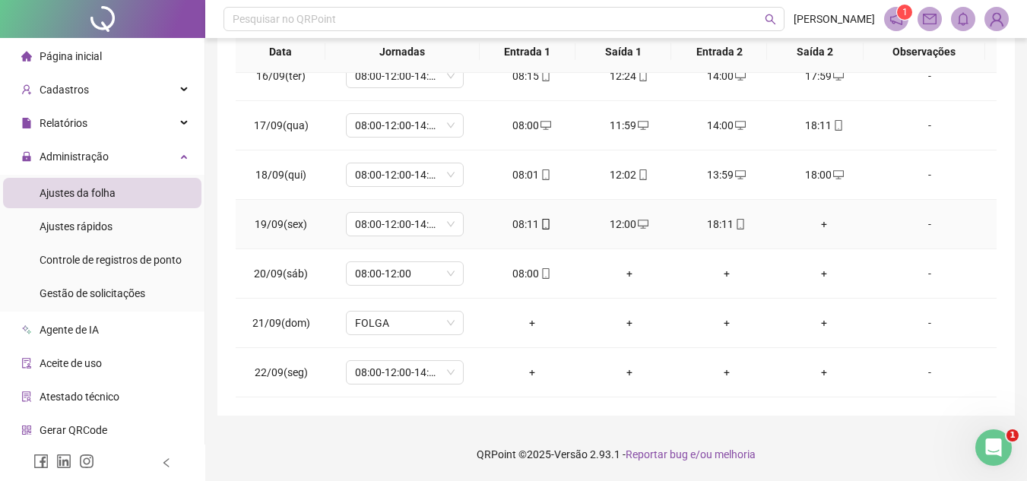
click at [815, 223] on div "+" at bounding box center [824, 224] width 73 height 17
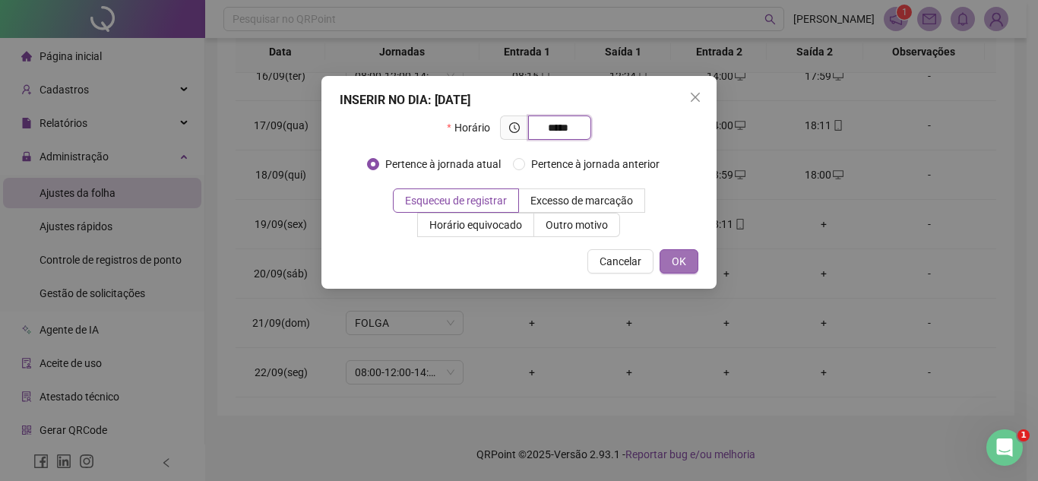
type input "*****"
click at [684, 261] on span "OK" at bounding box center [679, 261] width 14 height 17
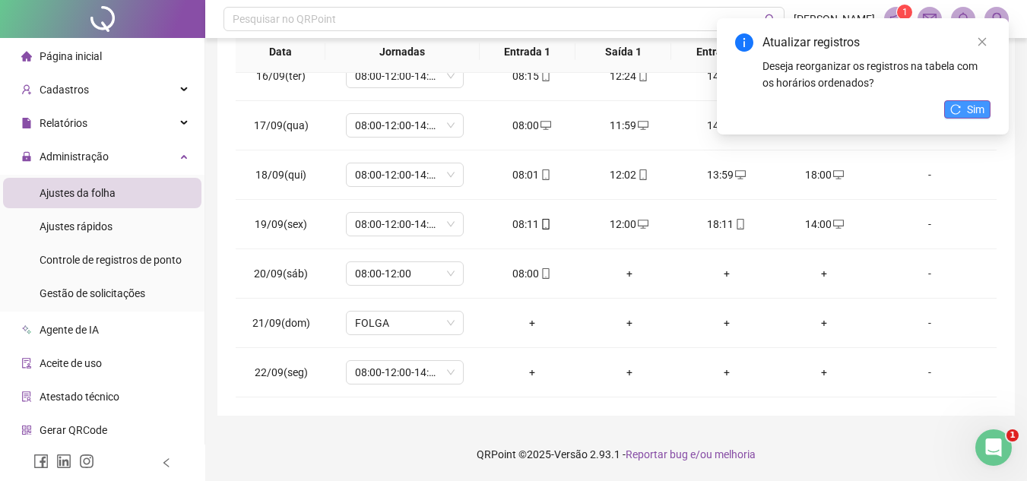
click at [968, 111] on span "Sim" at bounding box center [975, 109] width 17 height 17
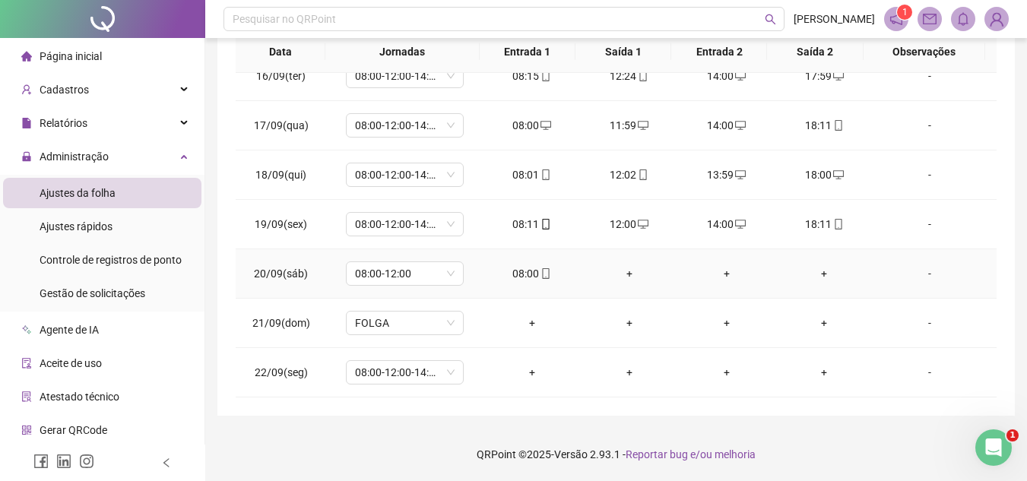
click at [625, 271] on div "+" at bounding box center [629, 273] width 73 height 17
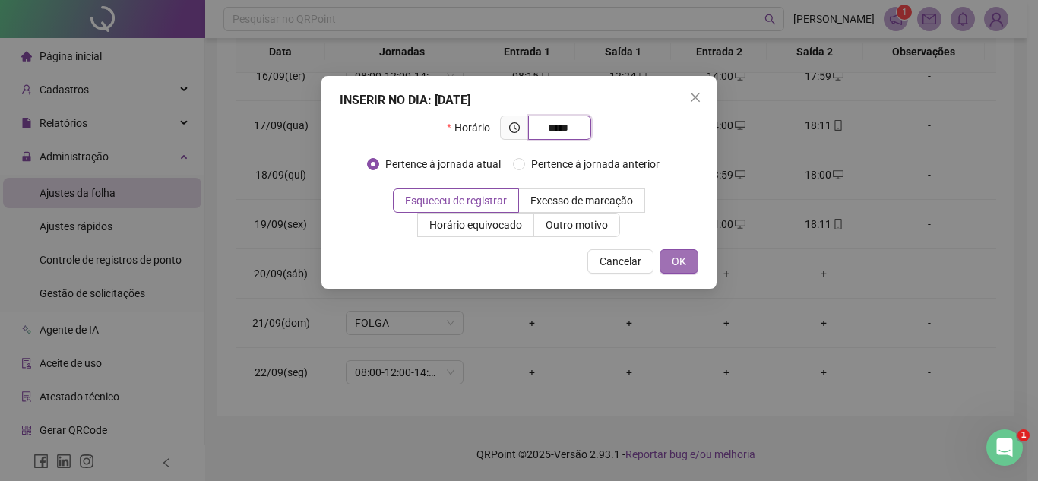
type input "*****"
click at [688, 261] on button "OK" at bounding box center [679, 261] width 39 height 24
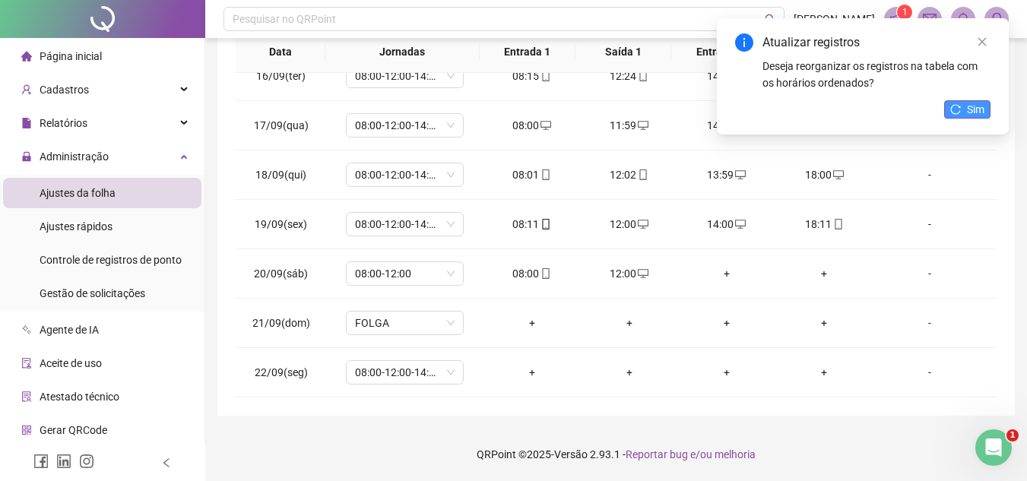
click at [963, 107] on button "Sim" at bounding box center [967, 109] width 46 height 18
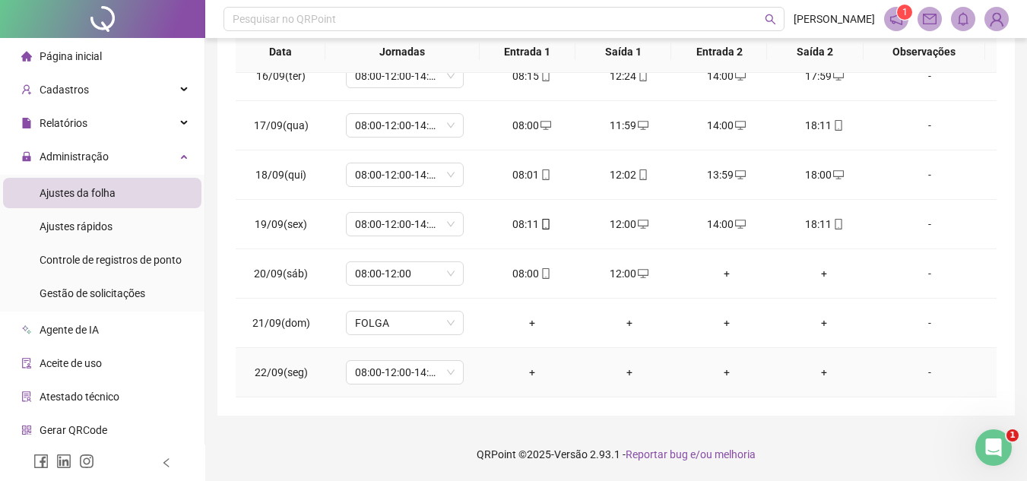
click at [920, 372] on div "-" at bounding box center [930, 372] width 90 height 17
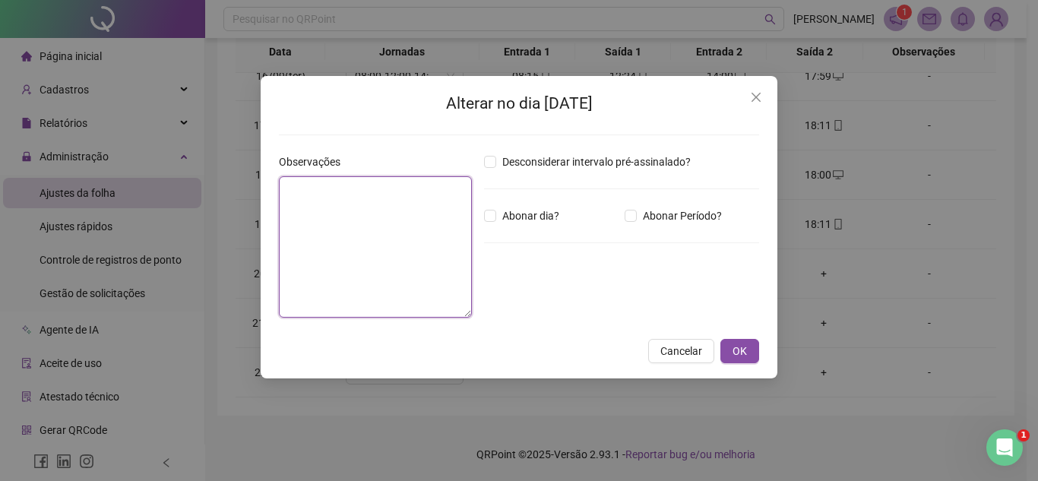
click at [363, 202] on textarea at bounding box center [375, 246] width 193 height 141
type textarea "*"
type textarea "******"
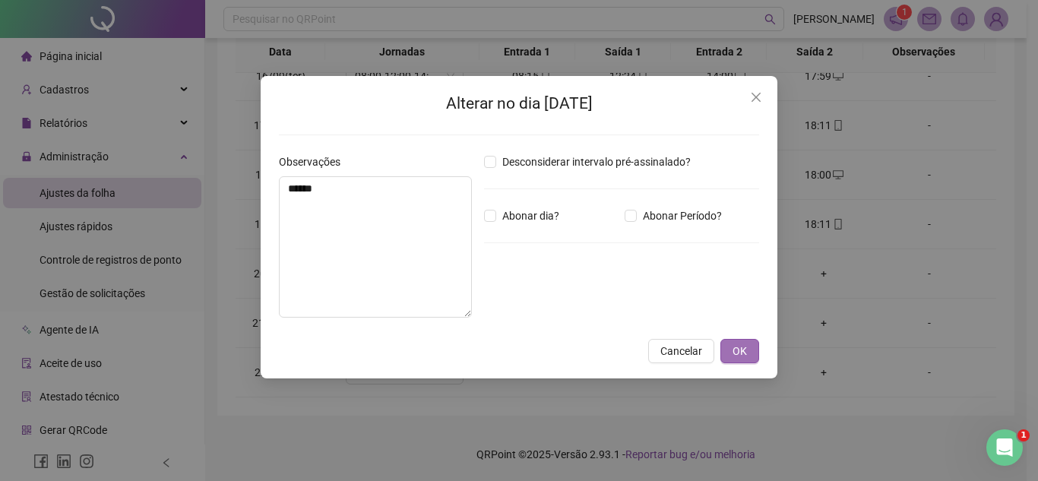
click at [737, 354] on span "OK" at bounding box center [740, 351] width 14 height 17
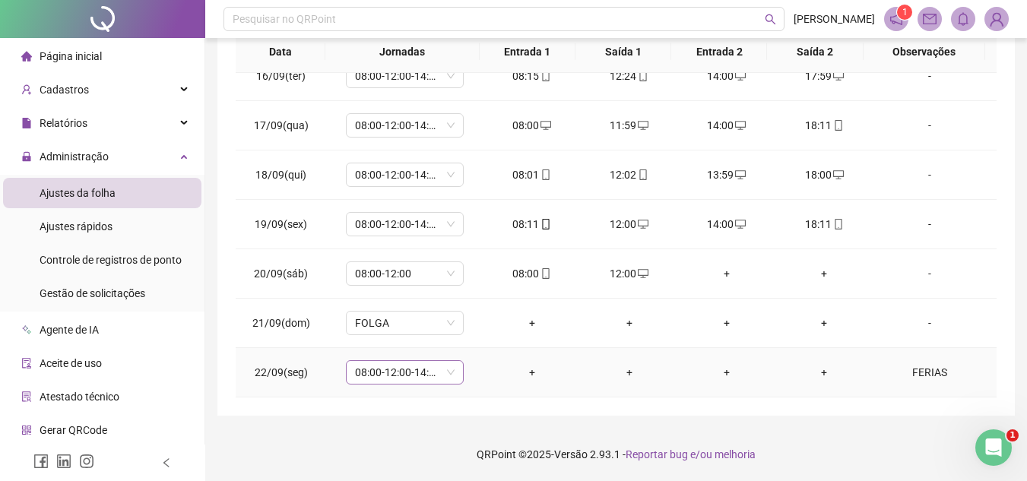
click at [447, 376] on span "08:00-12:00-14:00-18:00" at bounding box center [405, 372] width 100 height 23
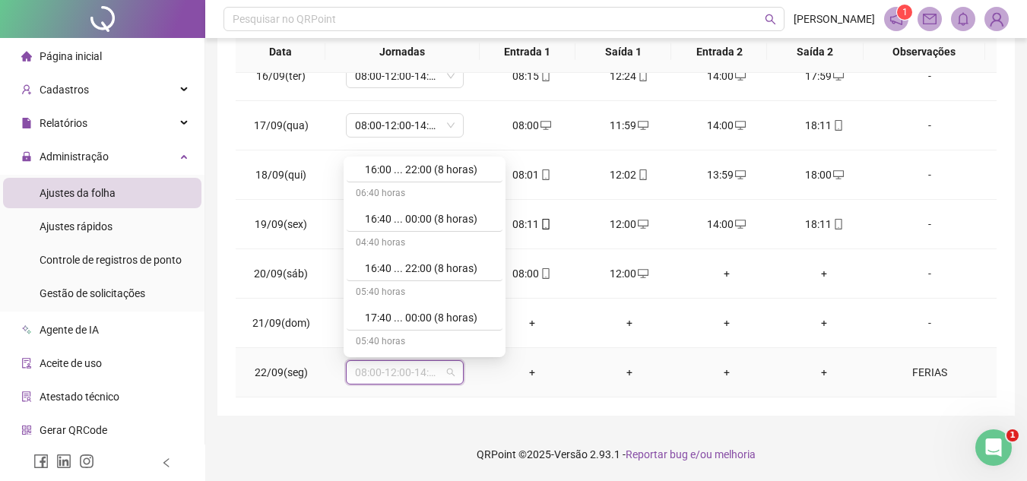
scroll to position [9688, 0]
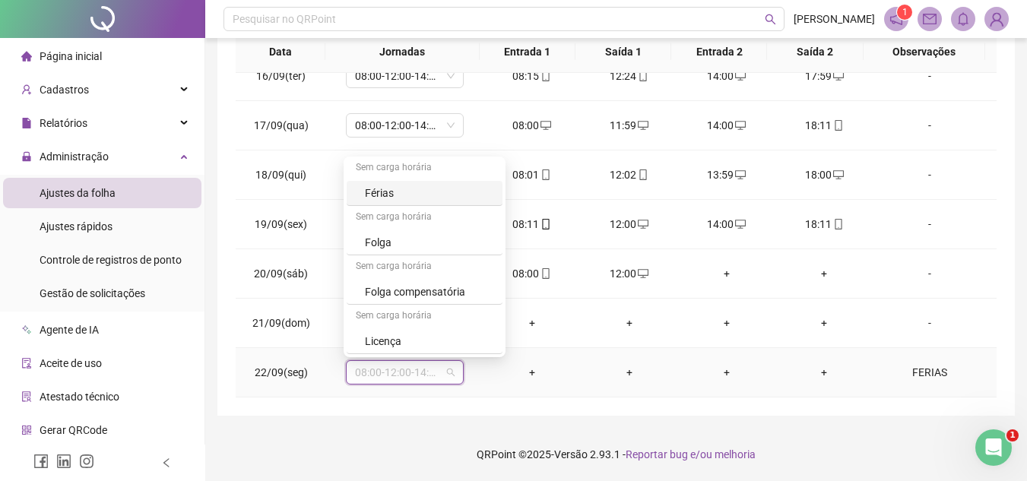
click at [409, 195] on div "Férias" at bounding box center [429, 193] width 128 height 17
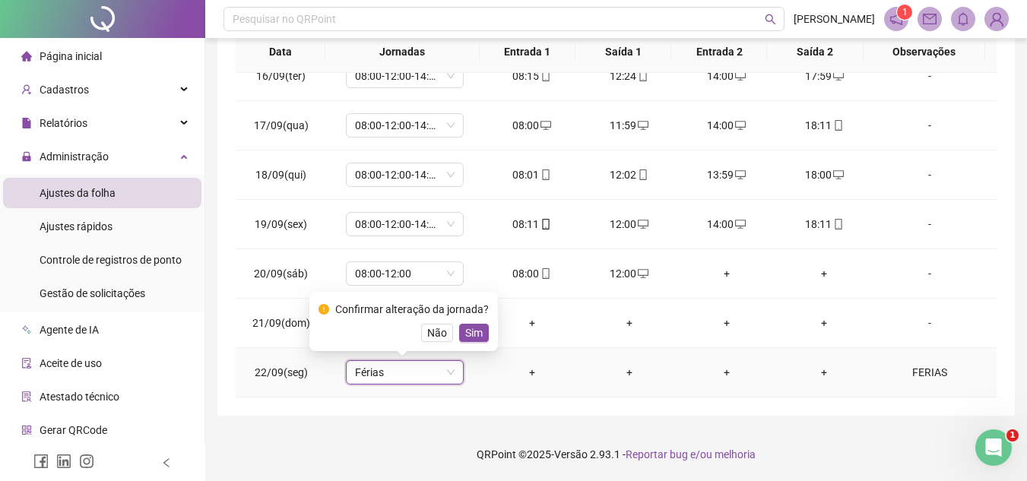
click at [475, 322] on div "Confirmar alteração da jornada? Não Sim" at bounding box center [404, 321] width 170 height 41
click at [475, 332] on span "Sim" at bounding box center [473, 333] width 17 height 17
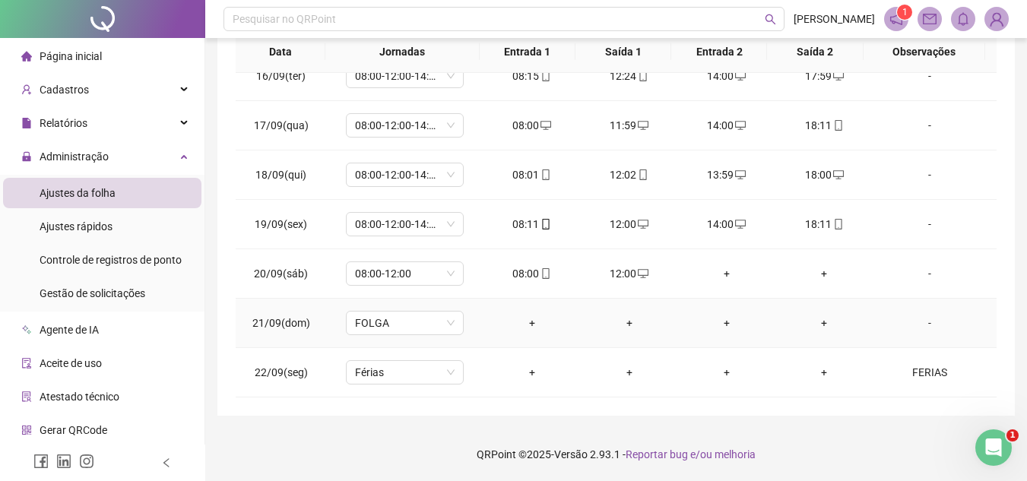
click at [479, 335] on td "FOLGA" at bounding box center [404, 323] width 157 height 49
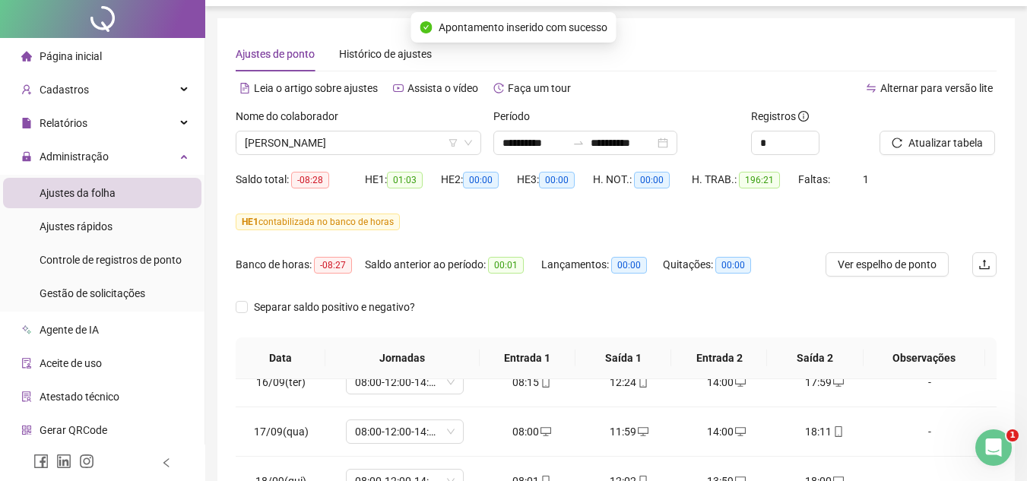
scroll to position [0, 0]
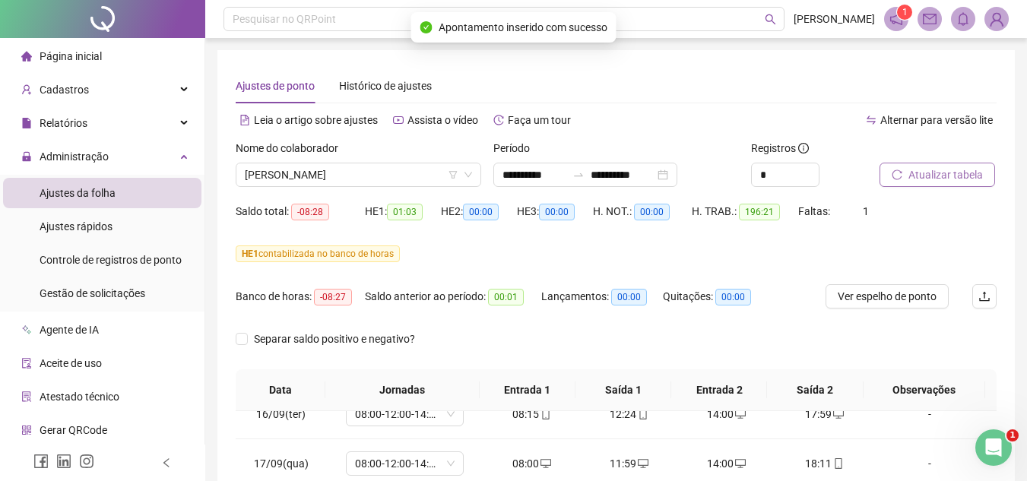
click at [941, 170] on span "Atualizar tabela" at bounding box center [945, 174] width 74 height 17
click at [936, 174] on span "Atualizar tabela" at bounding box center [945, 174] width 74 height 17
click at [389, 174] on span "[PERSON_NAME]" at bounding box center [358, 174] width 227 height 23
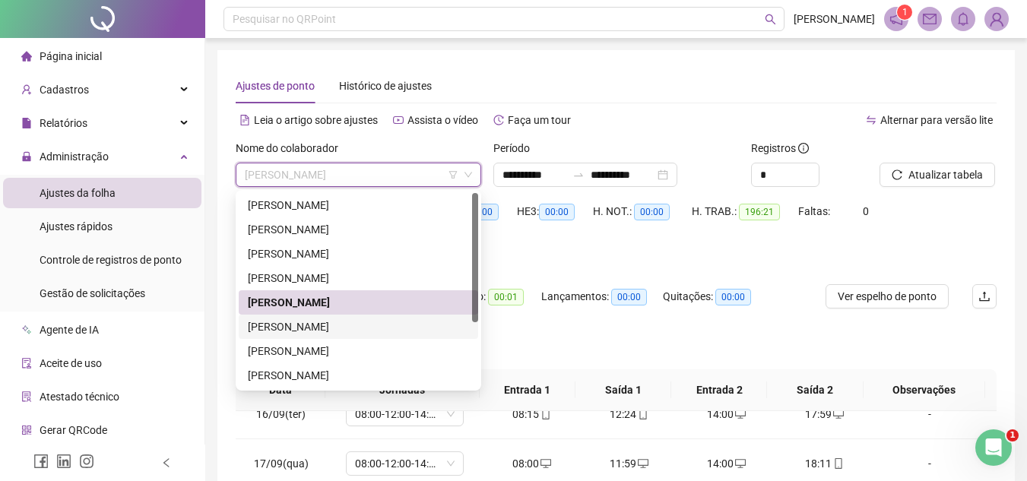
click at [391, 327] on div "[PERSON_NAME]" at bounding box center [358, 327] width 221 height 17
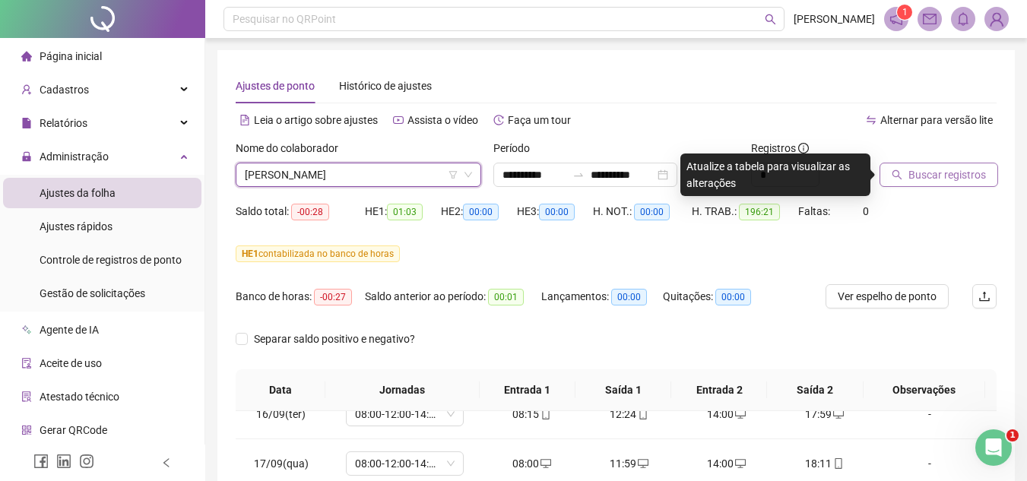
click at [961, 180] on span "Buscar registros" at bounding box center [947, 174] width 78 height 17
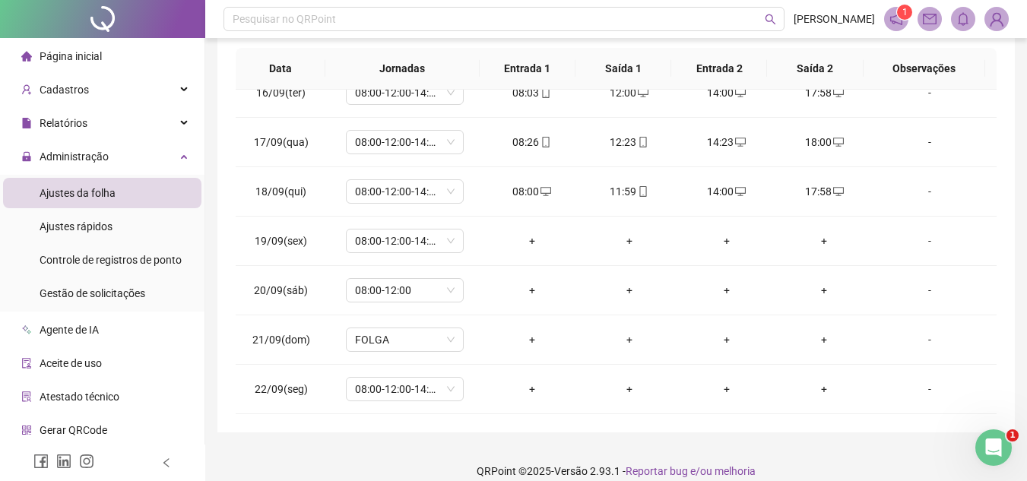
scroll to position [338, 0]
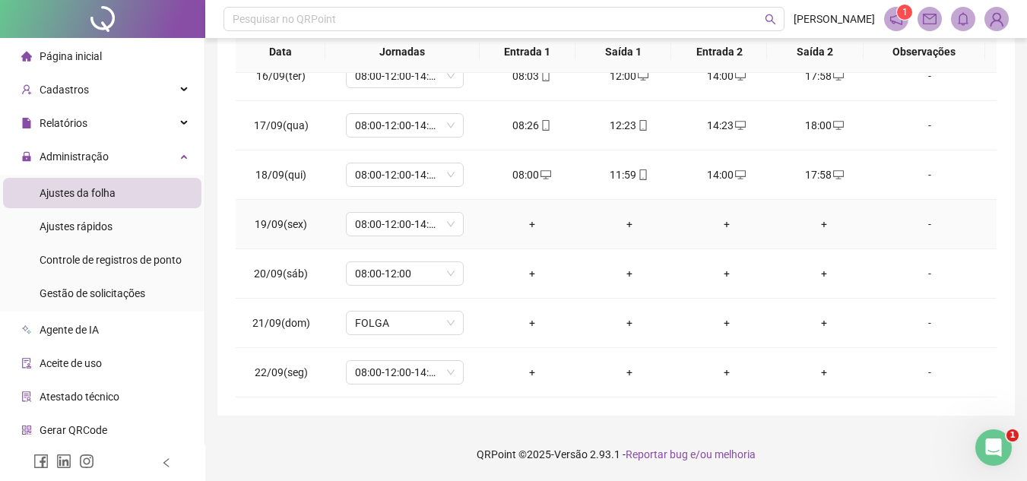
click at [527, 221] on div "+" at bounding box center [532, 224] width 73 height 17
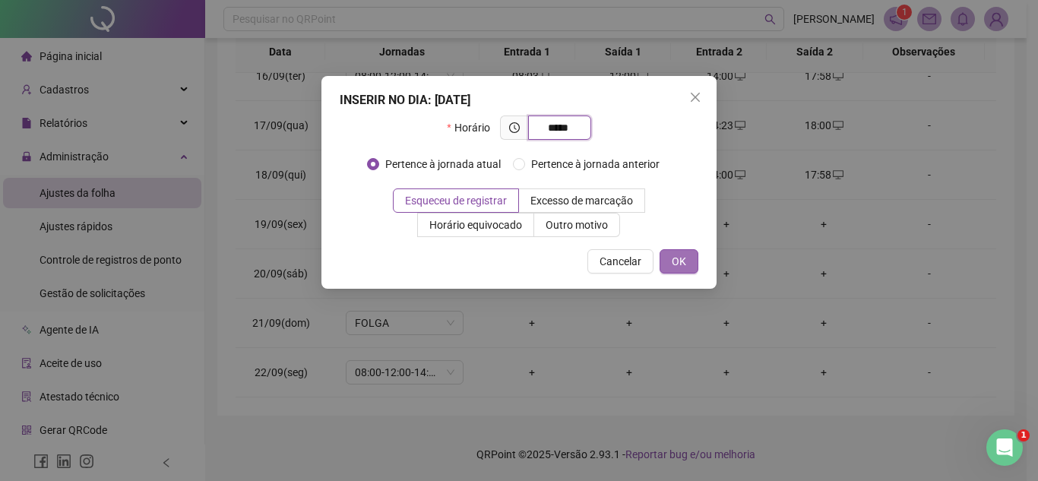
type input "*****"
click at [677, 258] on span "OK" at bounding box center [679, 261] width 14 height 17
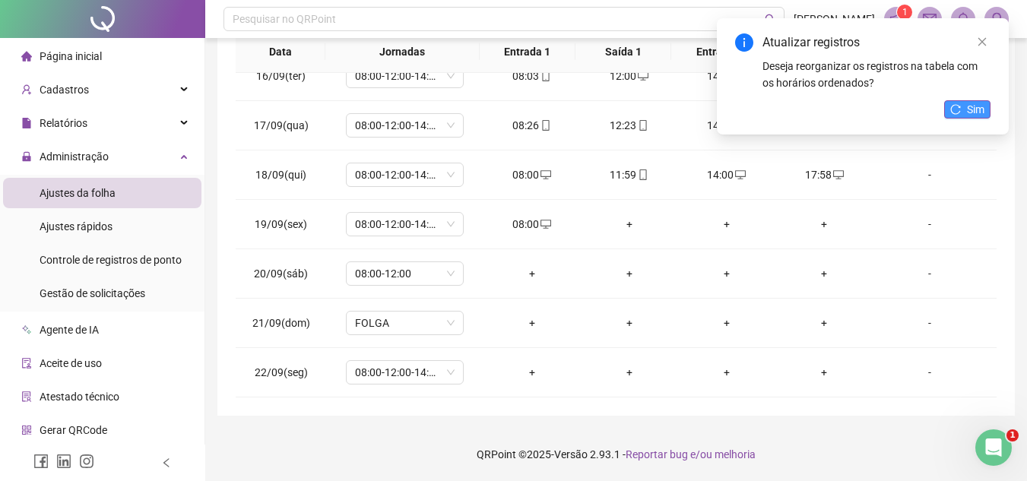
click at [959, 113] on icon "reload" at bounding box center [956, 109] width 10 height 10
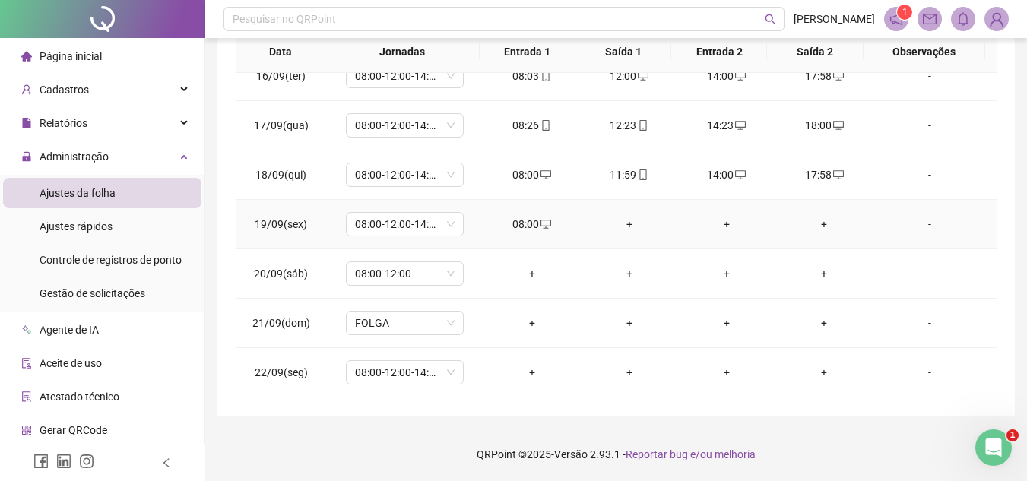
click at [813, 223] on div "+" at bounding box center [824, 224] width 73 height 17
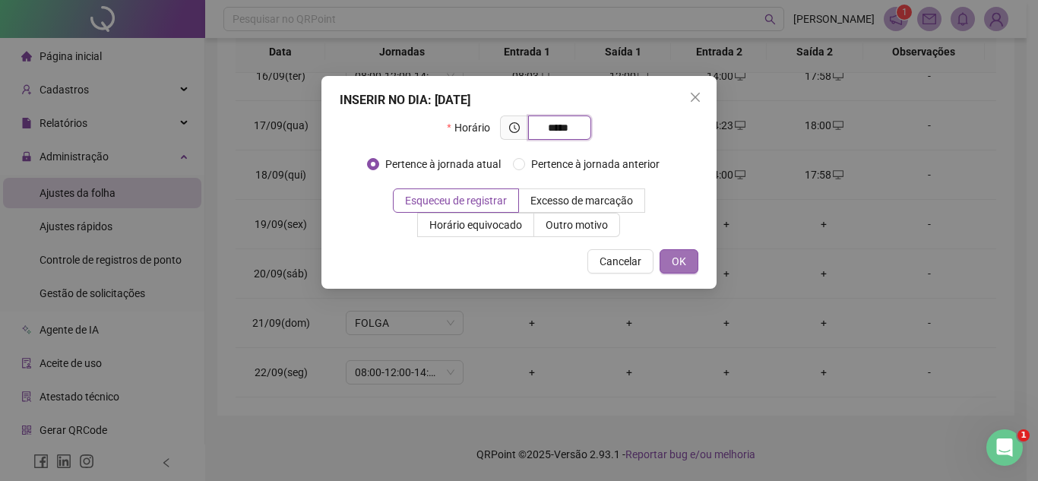
type input "*****"
click at [683, 265] on span "OK" at bounding box center [679, 261] width 14 height 17
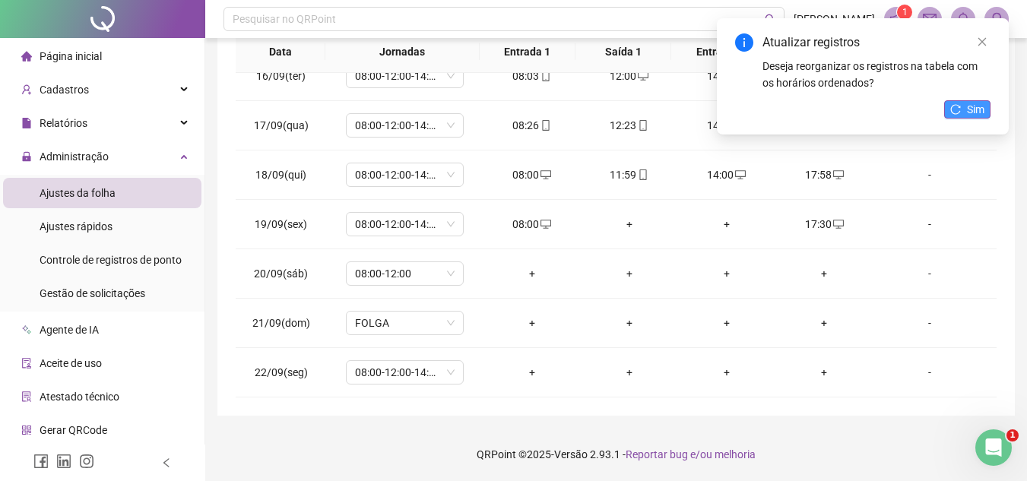
click at [975, 109] on span "Sim" at bounding box center [975, 109] width 17 height 17
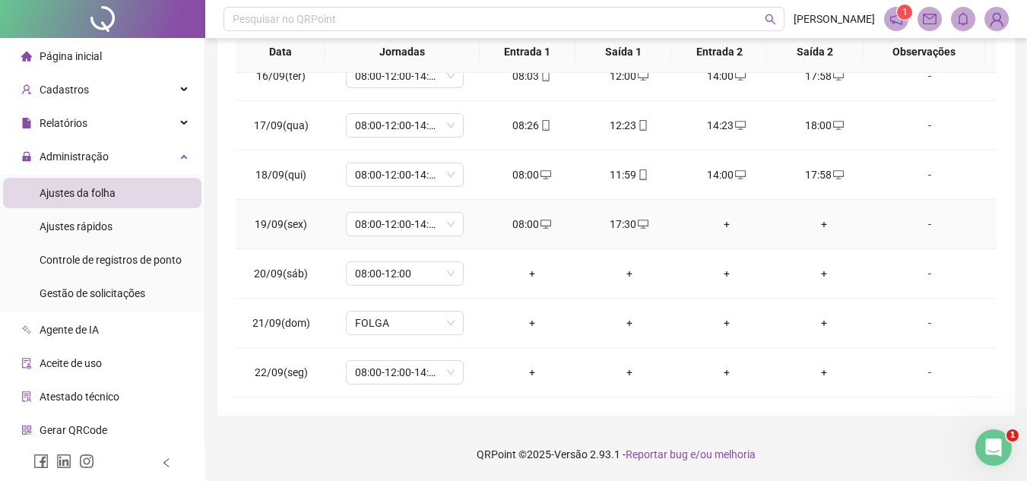
click at [720, 228] on div "+" at bounding box center [726, 224] width 73 height 17
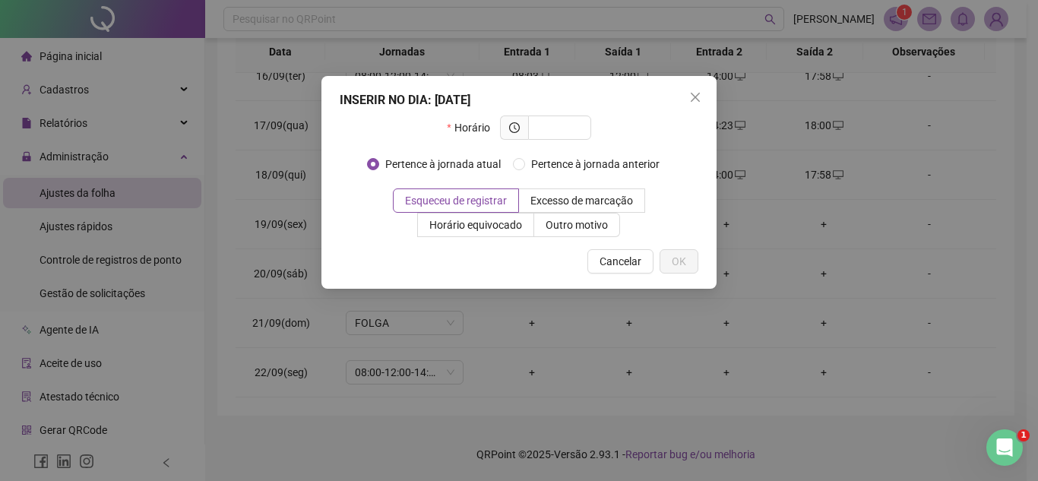
drag, startPoint x: 625, startPoint y: 89, endPoint x: 677, endPoint y: 279, distance: 196.9
click at [677, 279] on div "INSERIR NO DIA : [DATE] Horário Pertence à jornada atual Pertence à jornada ant…" at bounding box center [519, 182] width 395 height 213
click at [639, 261] on span "Cancelar" at bounding box center [621, 261] width 42 height 17
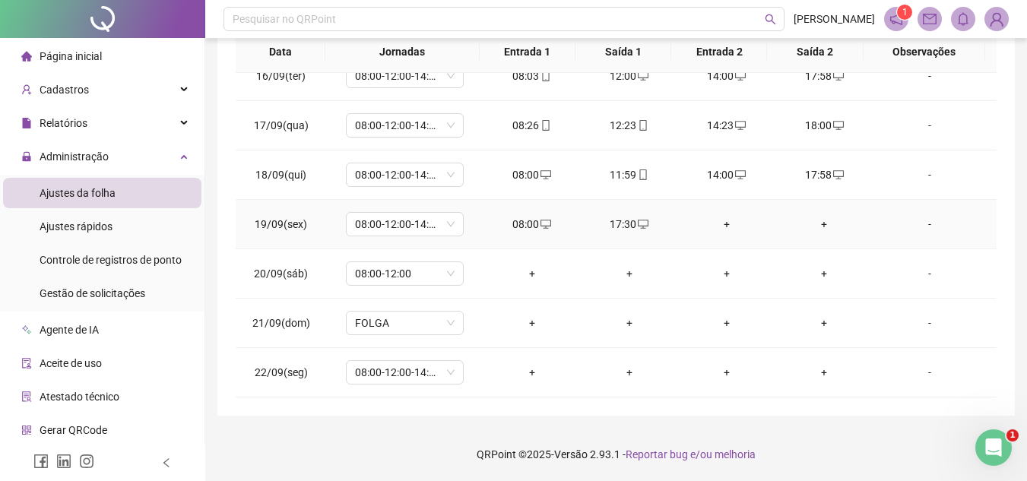
click at [814, 223] on div "+" at bounding box center [824, 224] width 73 height 17
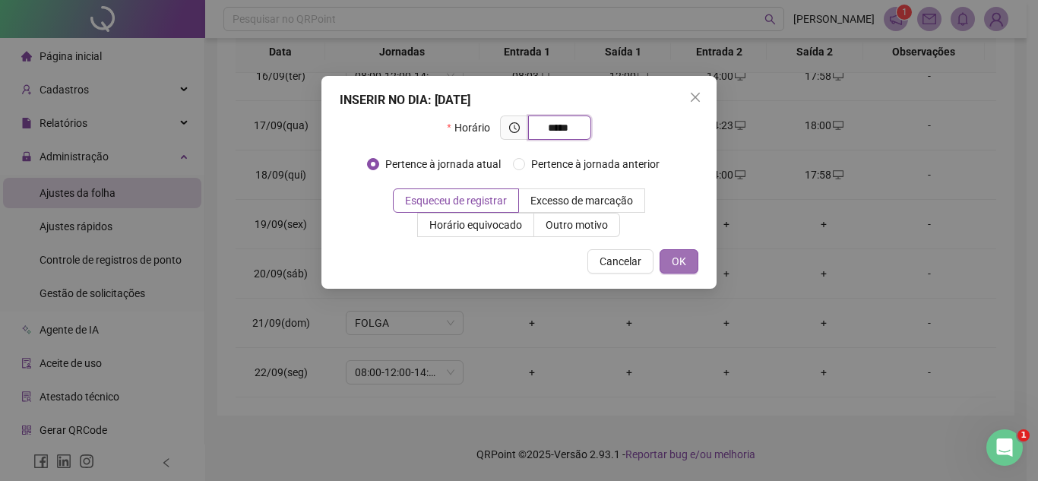
type input "*****"
click at [683, 261] on span "OK" at bounding box center [679, 261] width 14 height 17
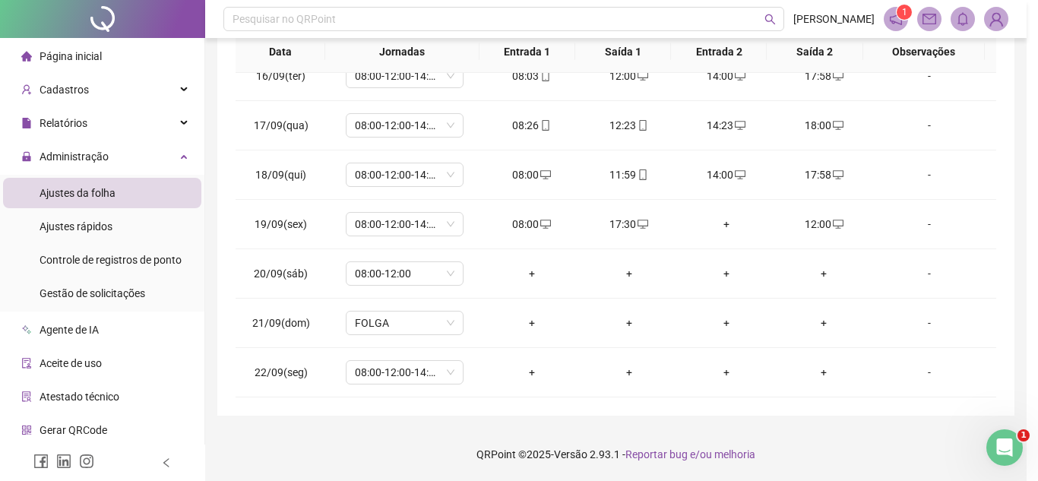
click at [719, 226] on div "INSERIR NO DIA : [DATE] Horário ***** Pertence à jornada atual Pertence à jorna…" at bounding box center [519, 240] width 1038 height 481
click at [721, 220] on div at bounding box center [519, 240] width 1038 height 481
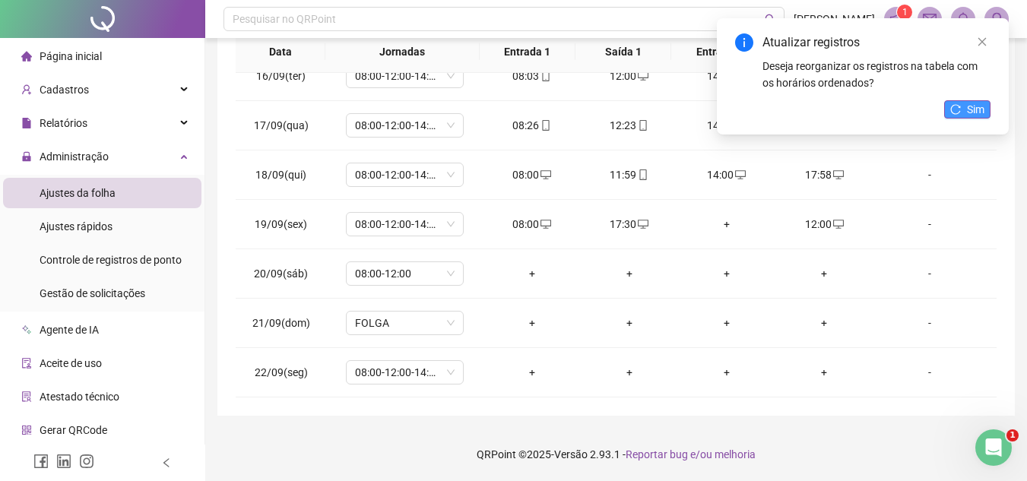
click at [956, 106] on icon "reload" at bounding box center [955, 109] width 11 height 11
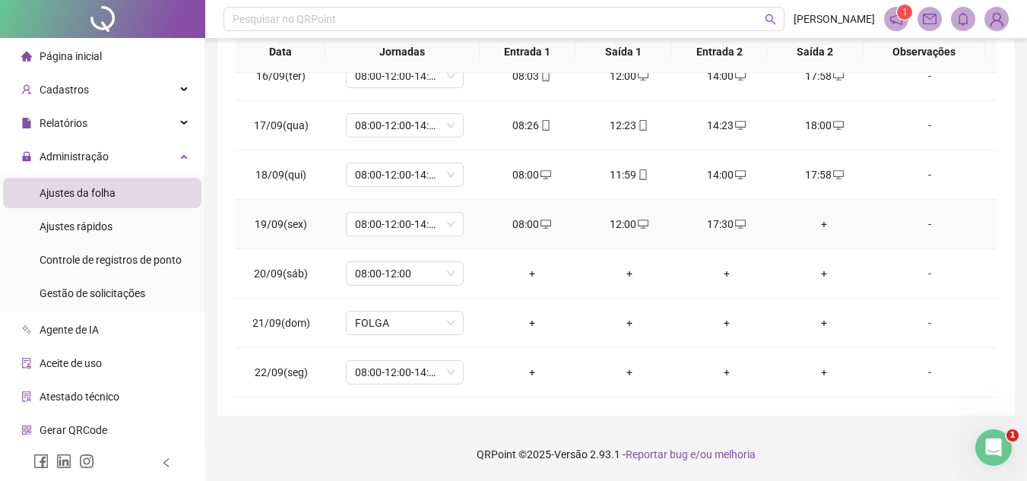
click at [813, 227] on div "+" at bounding box center [824, 224] width 73 height 17
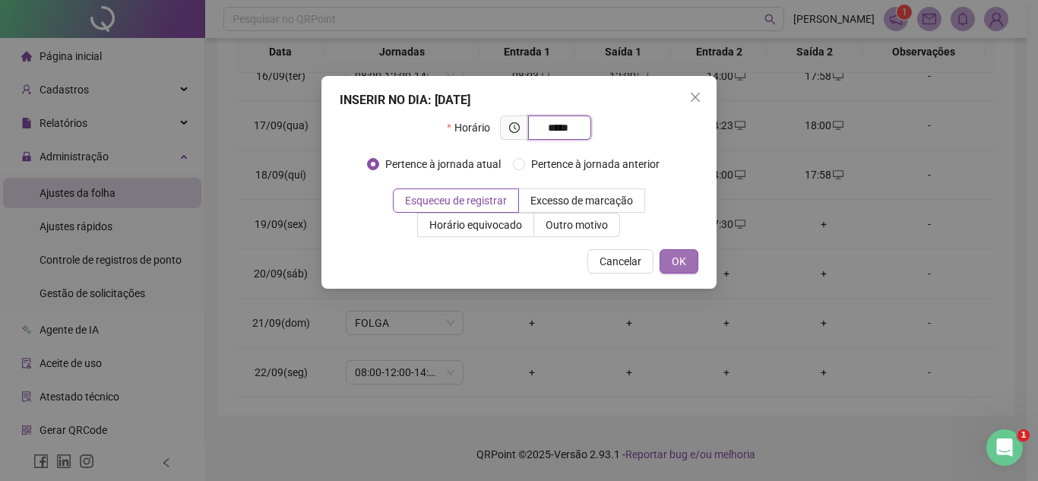
type input "*****"
click at [677, 267] on span "OK" at bounding box center [679, 261] width 14 height 17
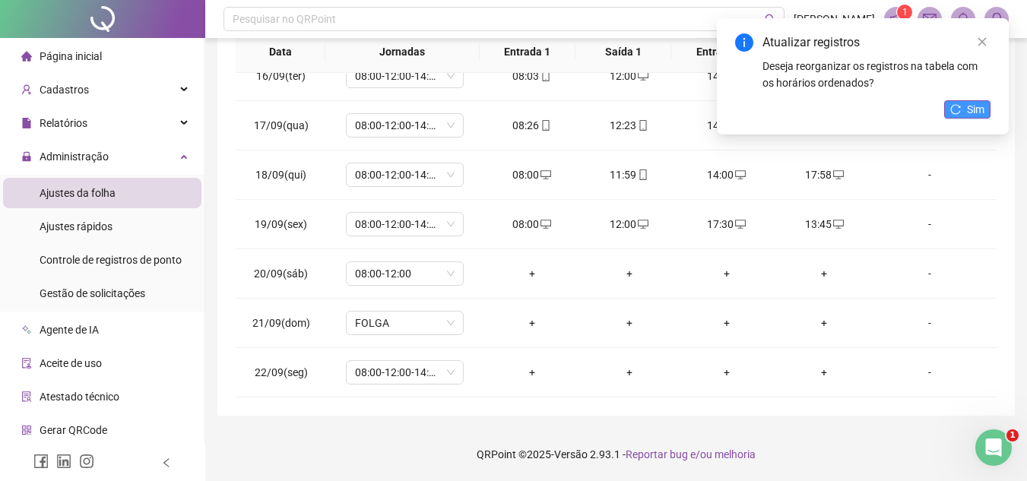
click at [975, 113] on span "Sim" at bounding box center [975, 109] width 17 height 17
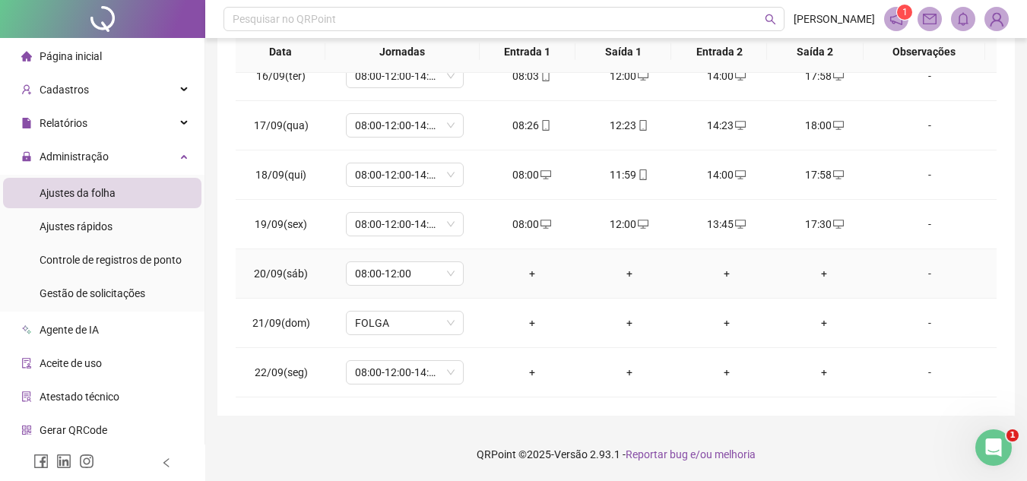
click at [525, 271] on div "+" at bounding box center [532, 273] width 73 height 17
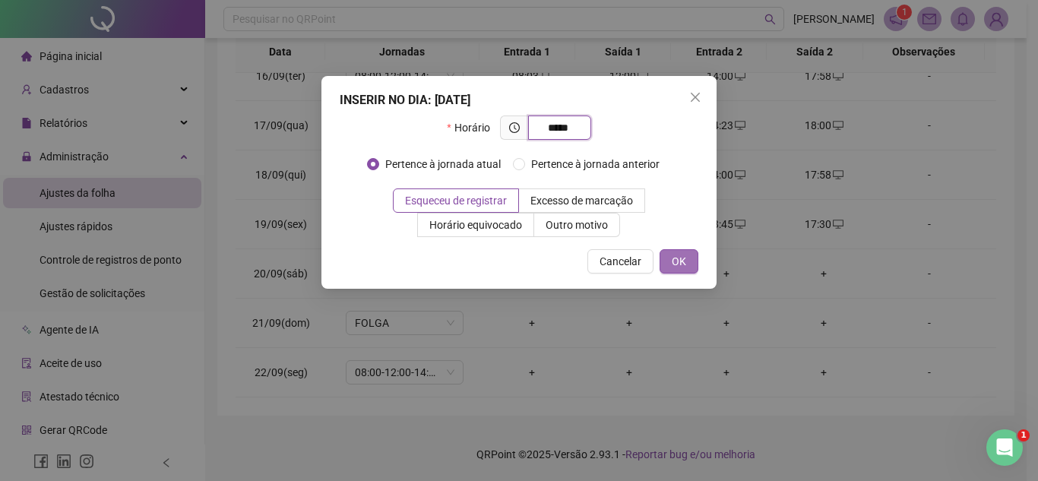
type input "*****"
click at [684, 263] on span "OK" at bounding box center [679, 261] width 14 height 17
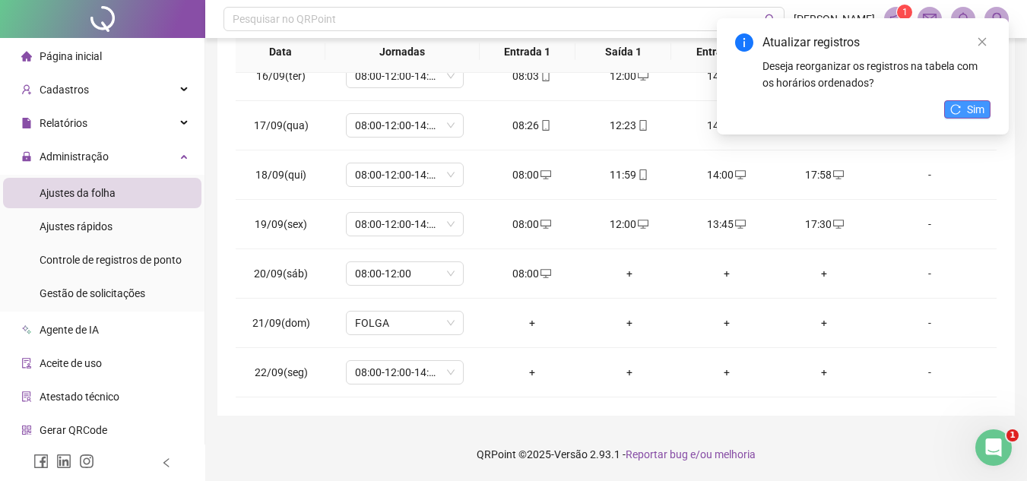
click at [972, 107] on span "Sim" at bounding box center [975, 109] width 17 height 17
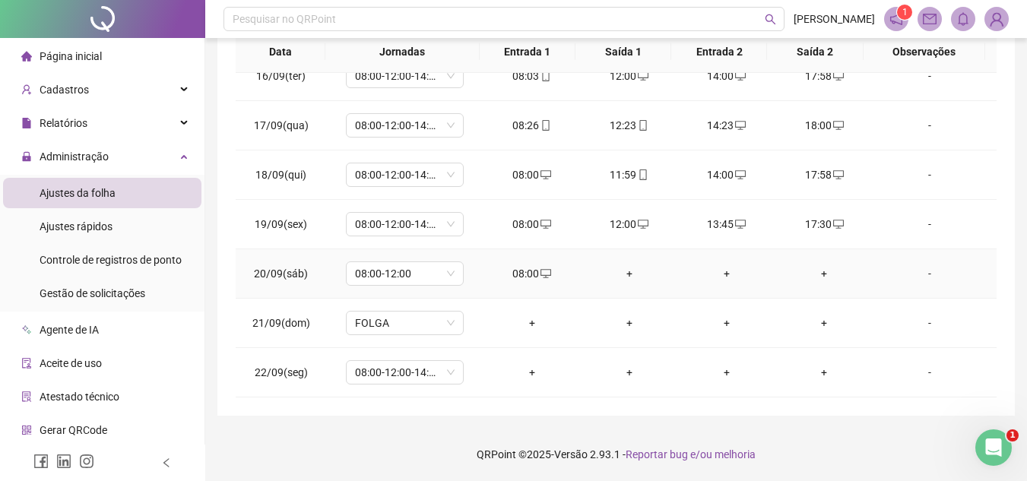
click at [621, 274] on div "+" at bounding box center [629, 273] width 73 height 17
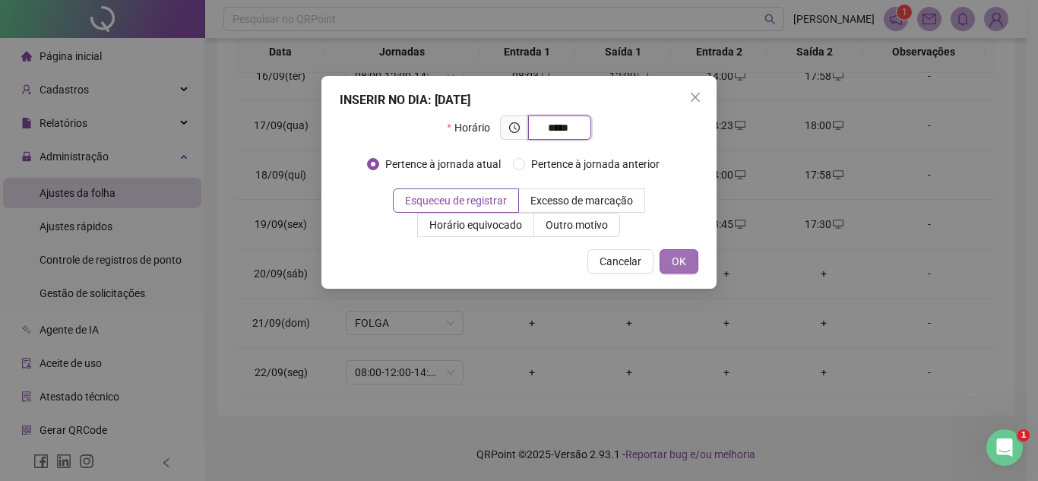
type input "*****"
click at [677, 258] on span "OK" at bounding box center [679, 261] width 14 height 17
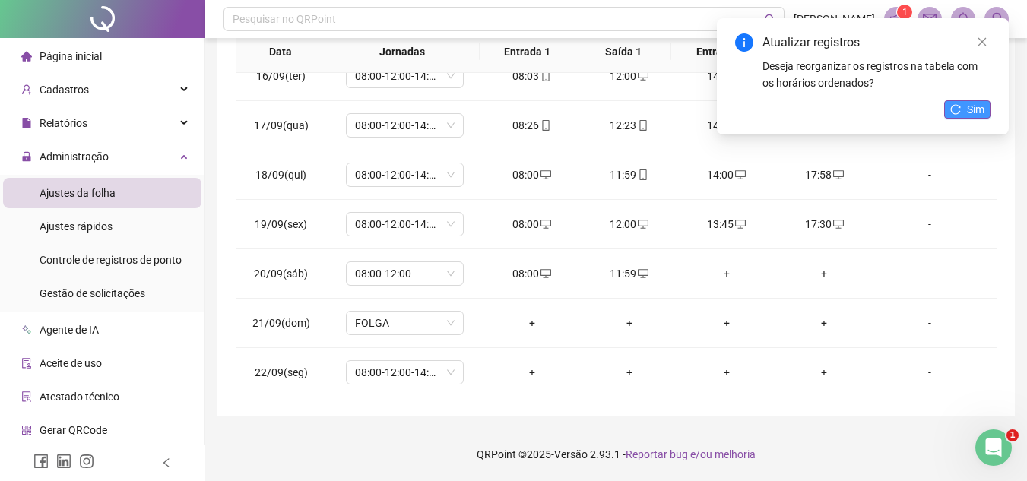
click at [978, 111] on span "Sim" at bounding box center [975, 109] width 17 height 17
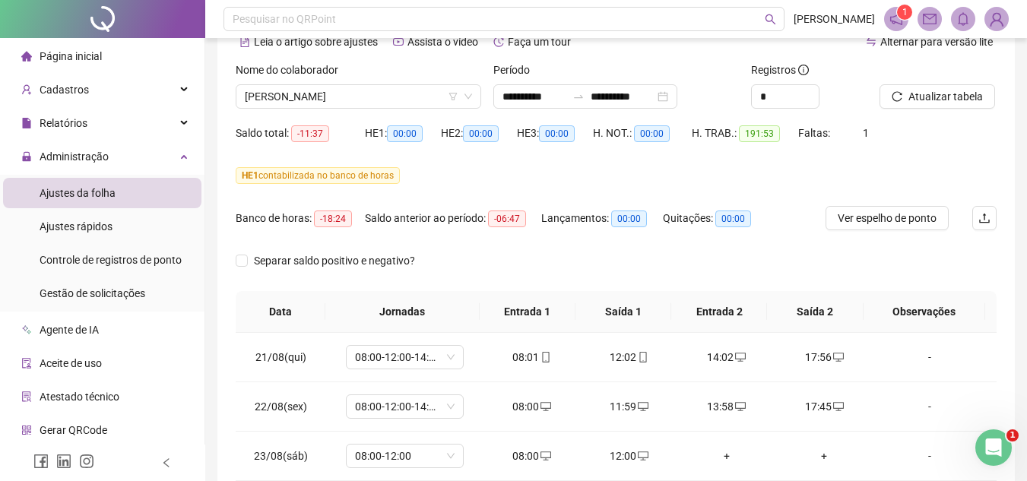
scroll to position [0, 0]
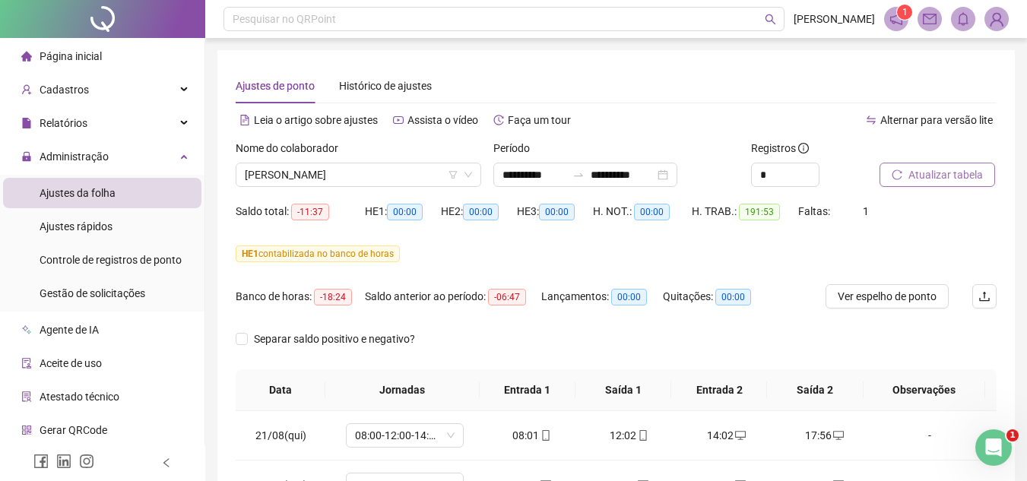
click at [921, 171] on span "Atualizar tabela" at bounding box center [945, 174] width 74 height 17
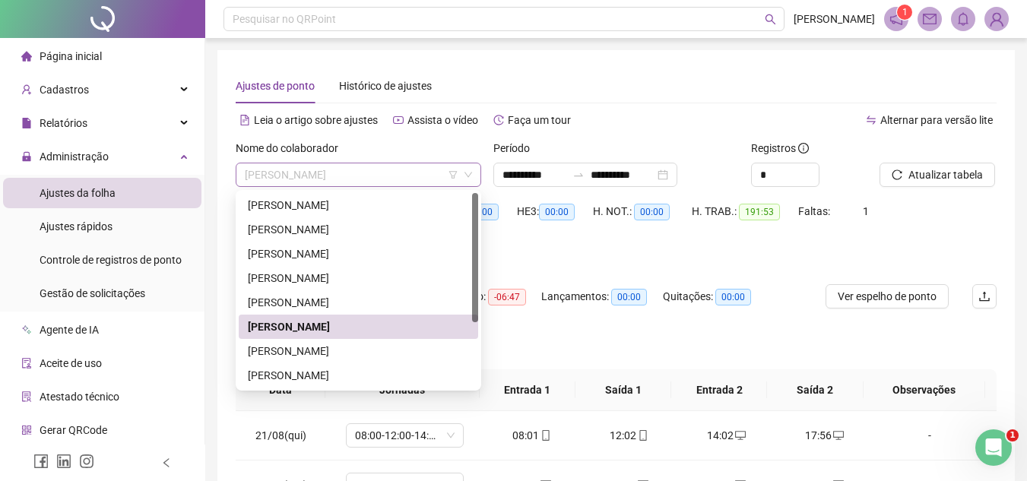
click at [425, 171] on span "[PERSON_NAME]" at bounding box center [358, 174] width 227 height 23
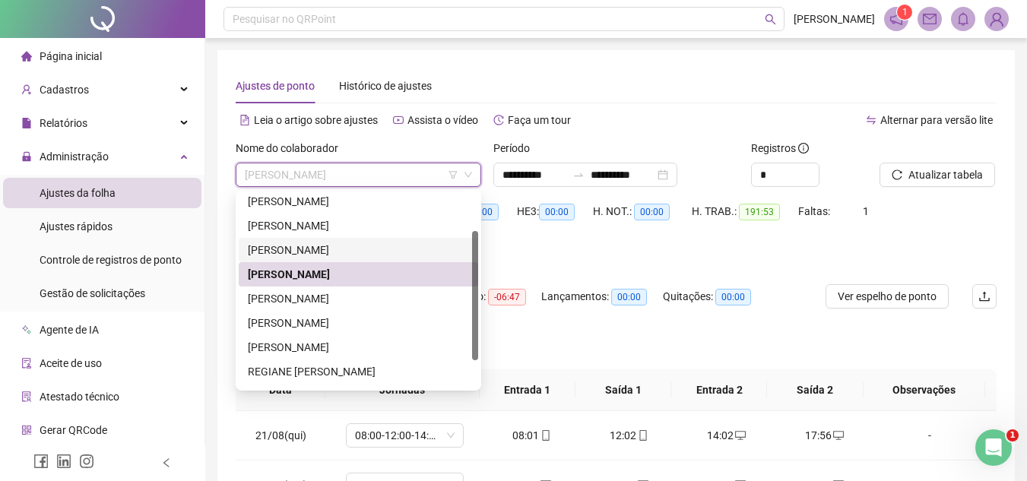
scroll to position [64, 0]
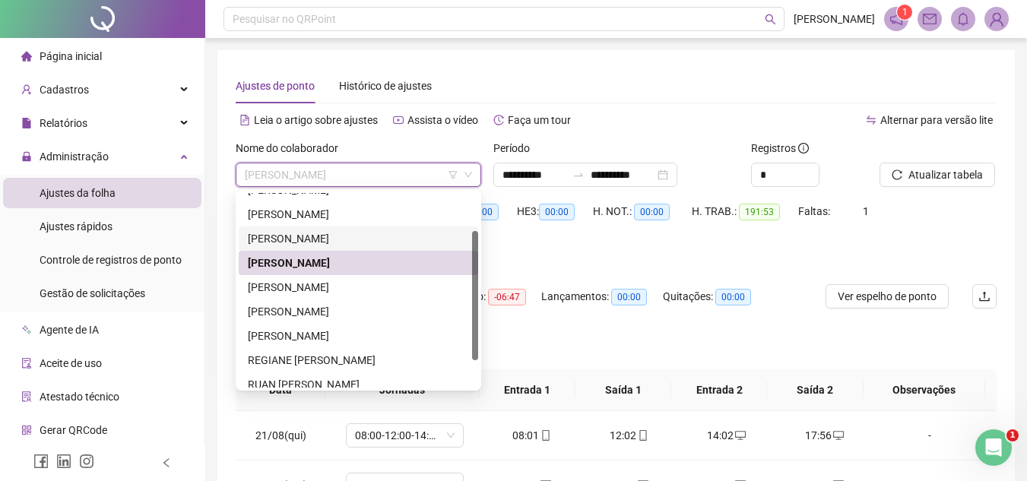
drag, startPoint x: 483, startPoint y: 324, endPoint x: 477, endPoint y: 333, distance: 11.0
click at [485, 332] on body "**********" at bounding box center [513, 240] width 1027 height 481
click at [357, 284] on div "[PERSON_NAME]" at bounding box center [358, 287] width 221 height 17
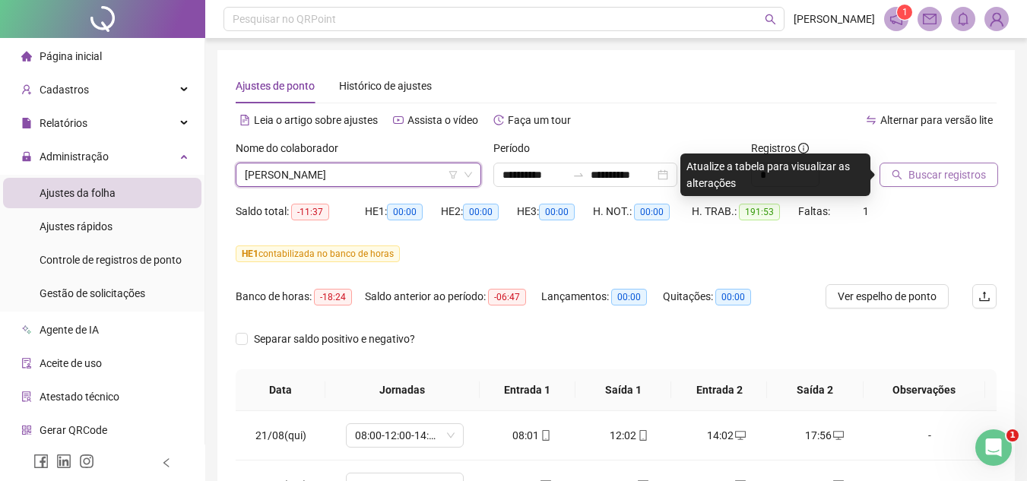
click at [959, 176] on span "Buscar registros" at bounding box center [947, 174] width 78 height 17
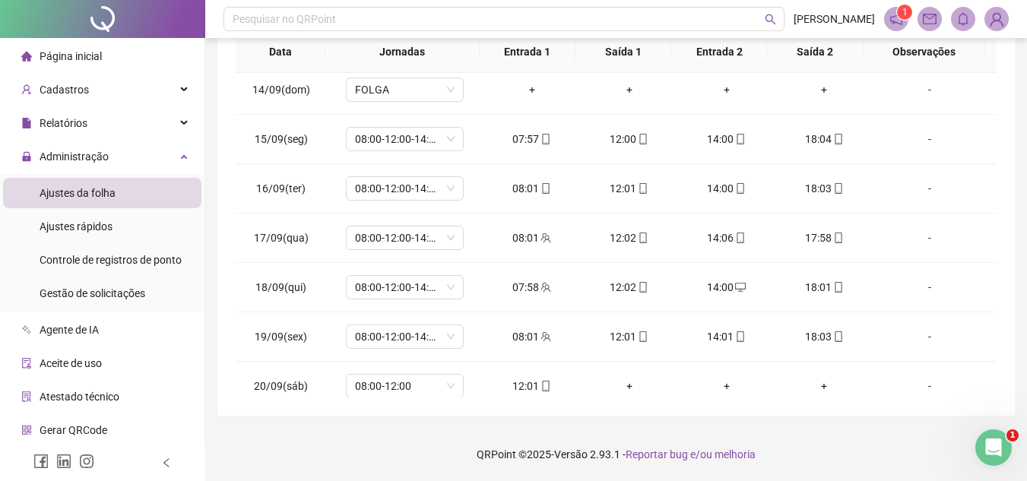
scroll to position [1306, 0]
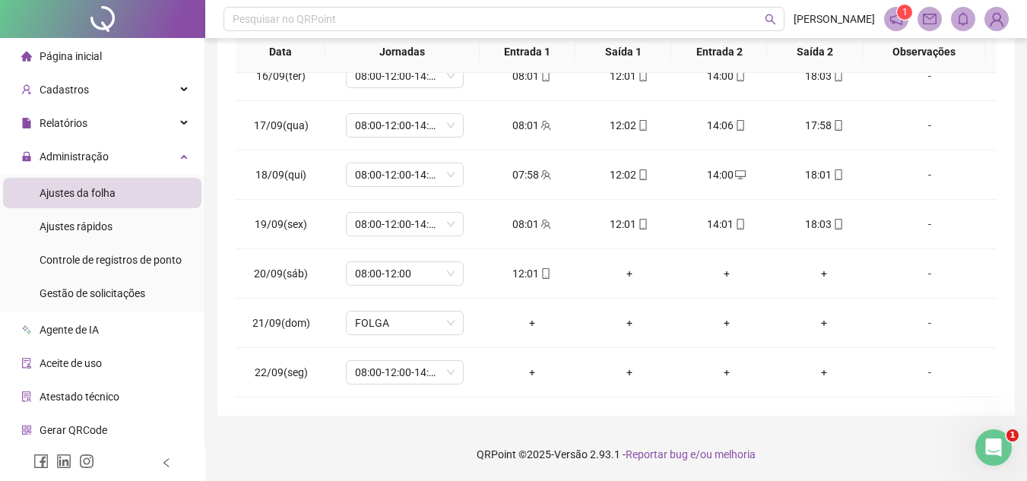
drag, startPoint x: 991, startPoint y: 128, endPoint x: 26, endPoint y: 2, distance: 973.6
click at [624, 272] on div "+" at bounding box center [629, 273] width 73 height 17
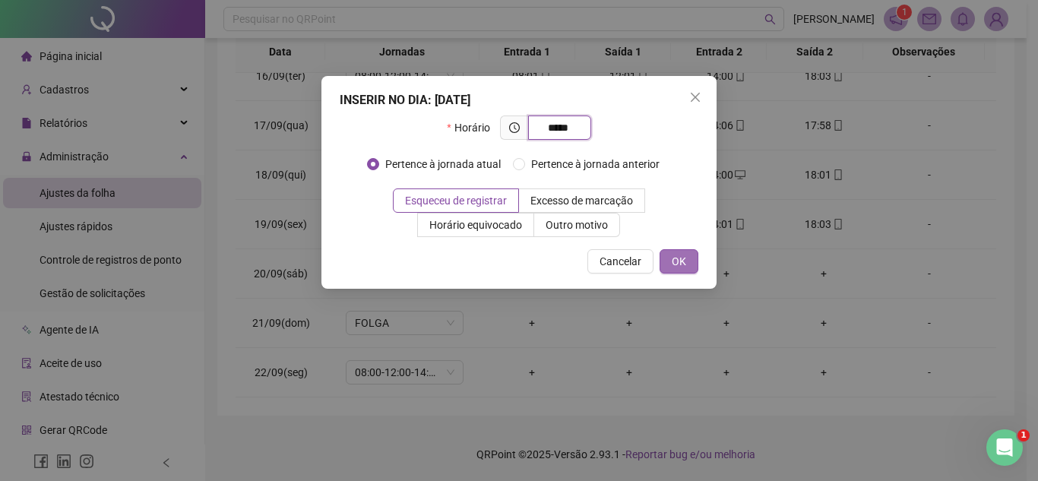
type input "*****"
click at [676, 265] on span "OK" at bounding box center [679, 261] width 14 height 17
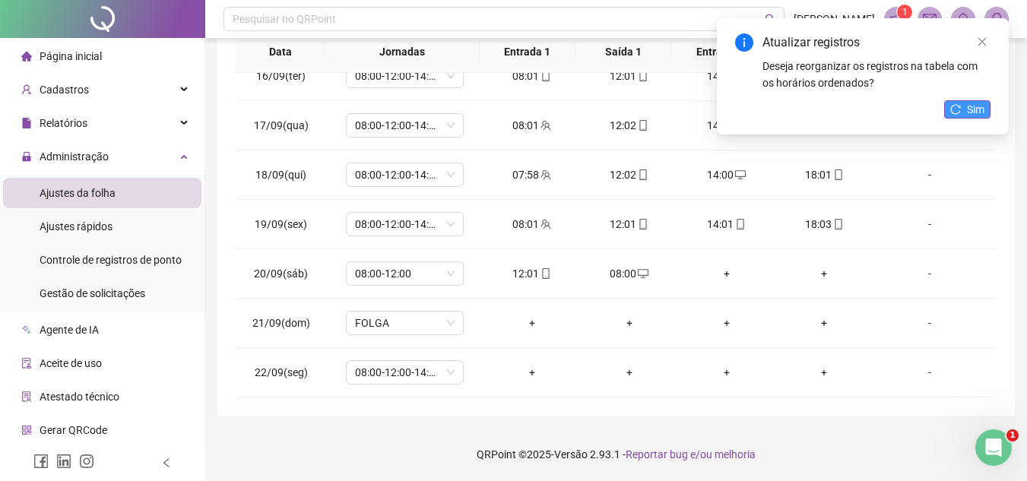
click at [954, 106] on icon "reload" at bounding box center [955, 109] width 11 height 11
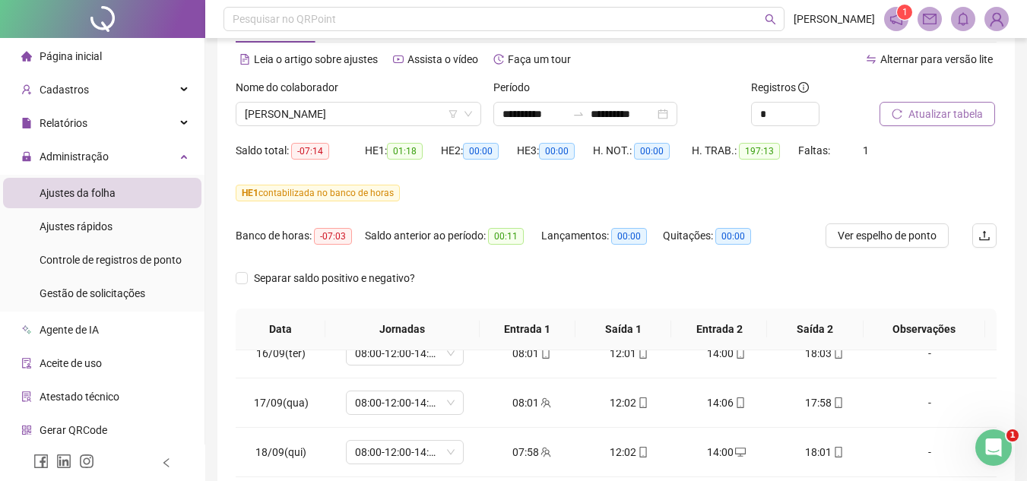
scroll to position [40, 0]
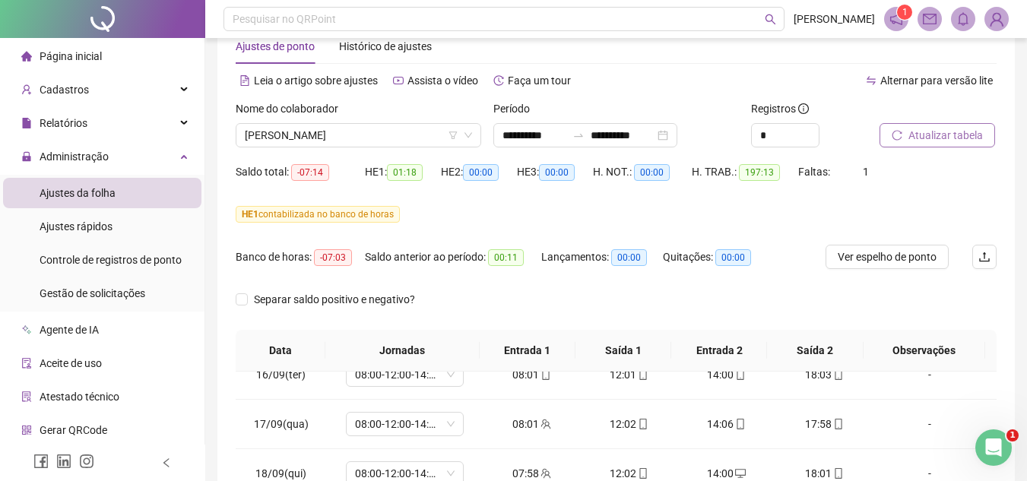
click at [946, 140] on span "Atualizar tabela" at bounding box center [945, 135] width 74 height 17
click at [375, 135] on span "[PERSON_NAME]" at bounding box center [358, 135] width 227 height 23
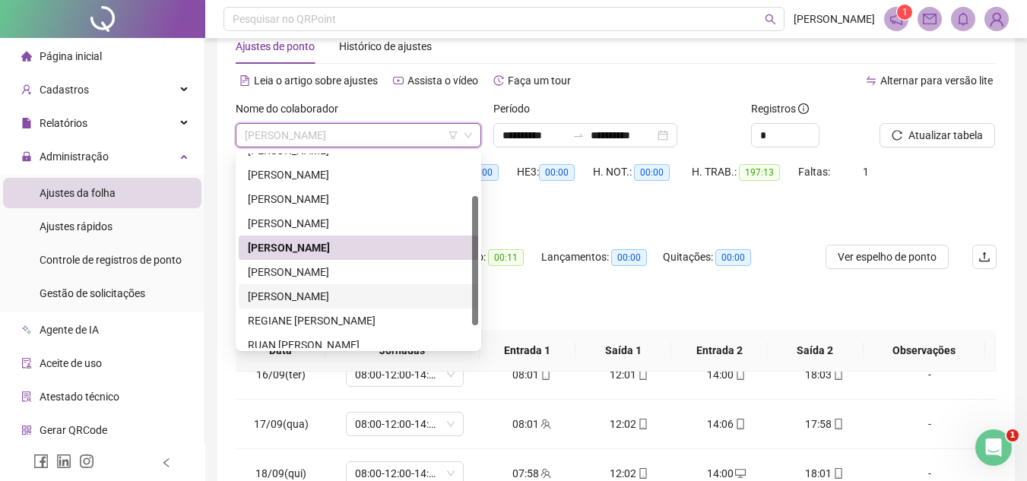
click at [368, 292] on div "[PERSON_NAME]" at bounding box center [358, 296] width 221 height 17
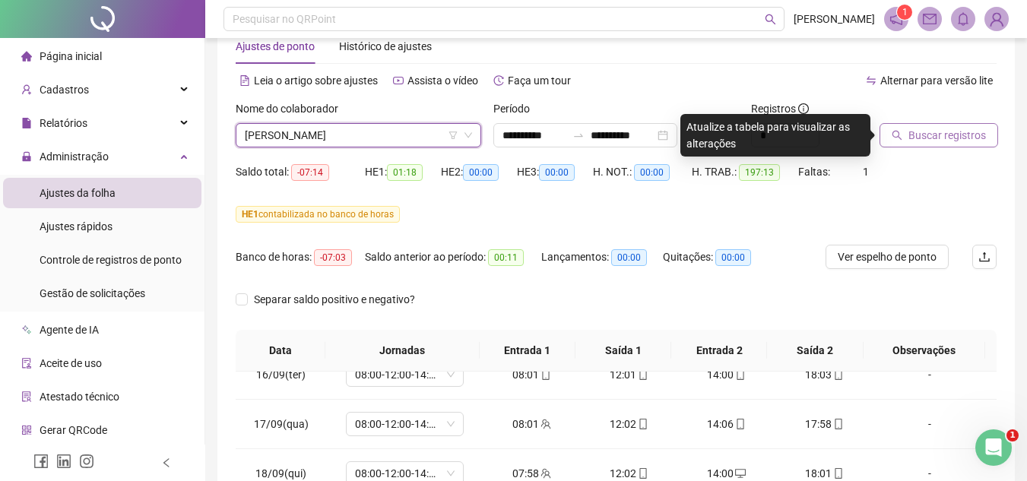
click at [930, 135] on span "Buscar registros" at bounding box center [947, 135] width 78 height 17
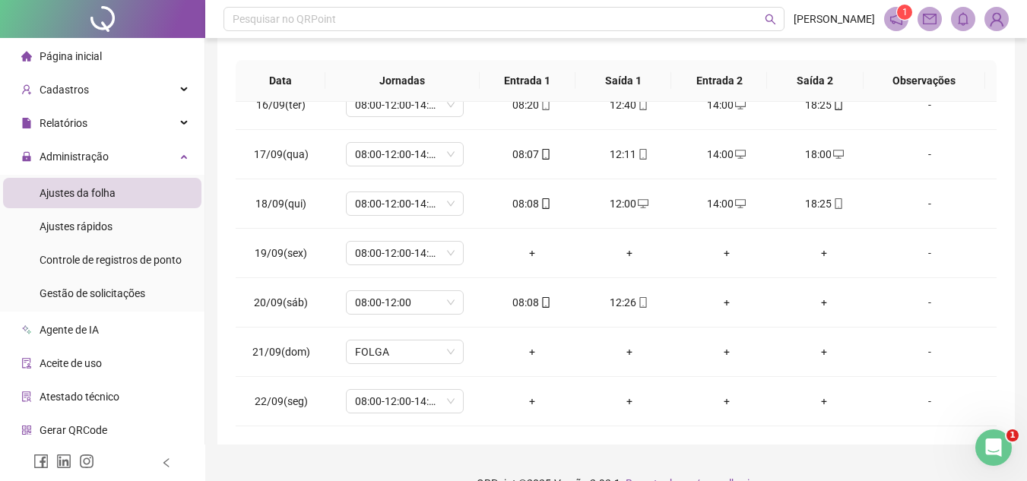
scroll to position [338, 0]
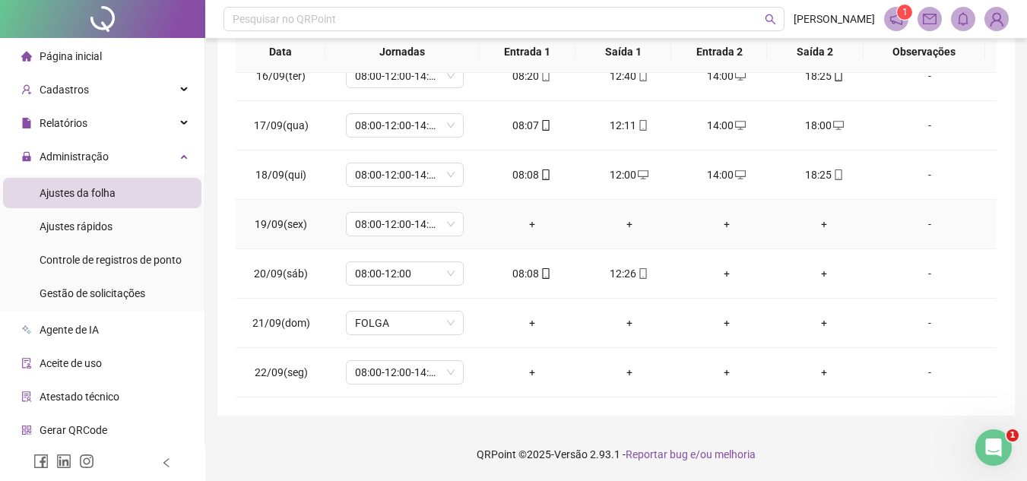
click at [527, 225] on div "+" at bounding box center [532, 224] width 73 height 17
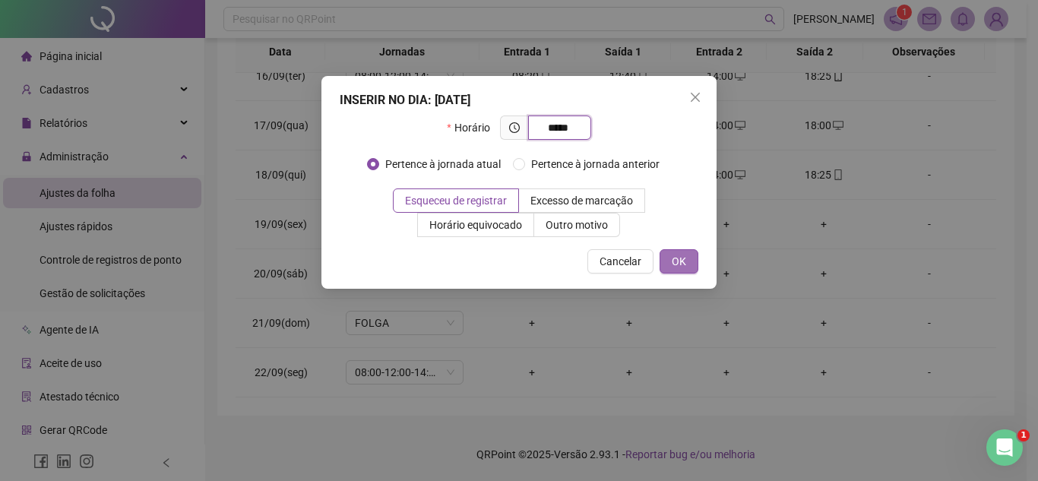
type input "*****"
click at [664, 261] on button "OK" at bounding box center [679, 261] width 39 height 24
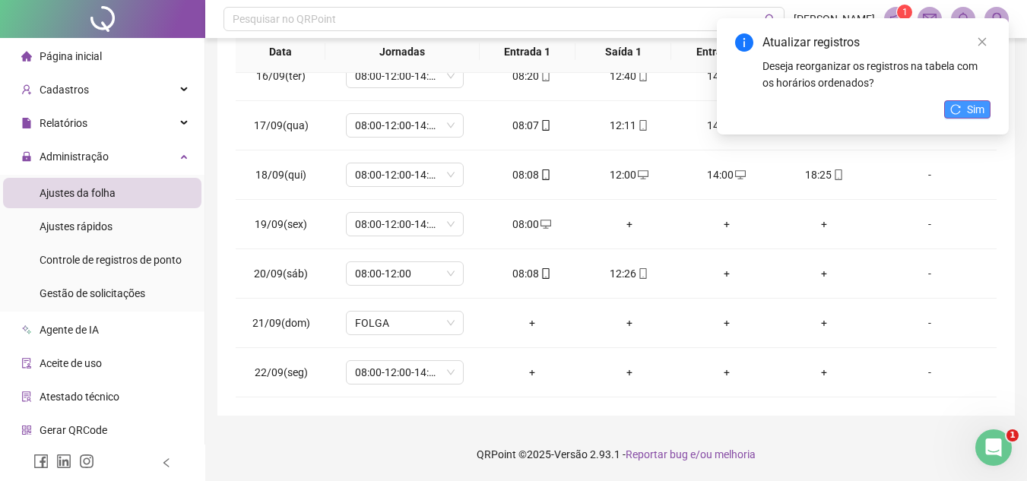
click at [959, 107] on icon "reload" at bounding box center [956, 109] width 10 height 10
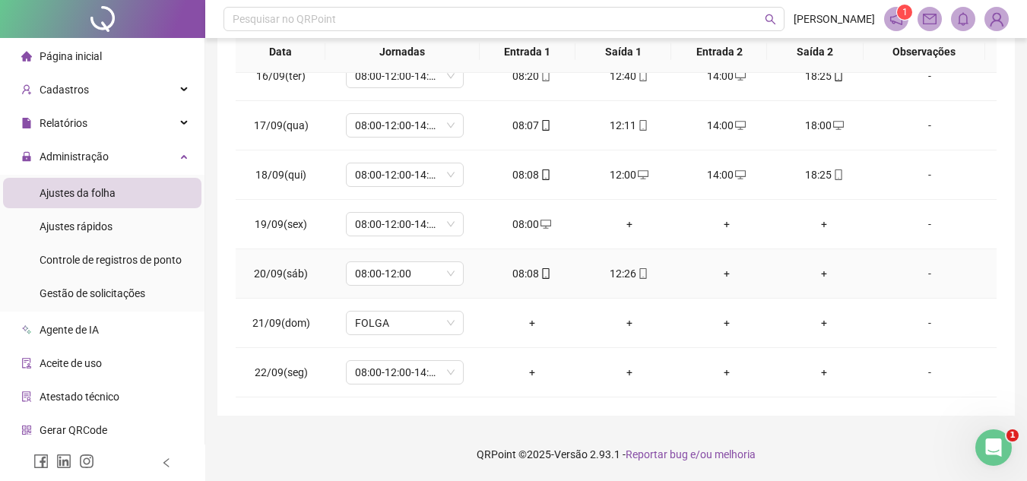
click at [814, 271] on div "+" at bounding box center [824, 273] width 73 height 17
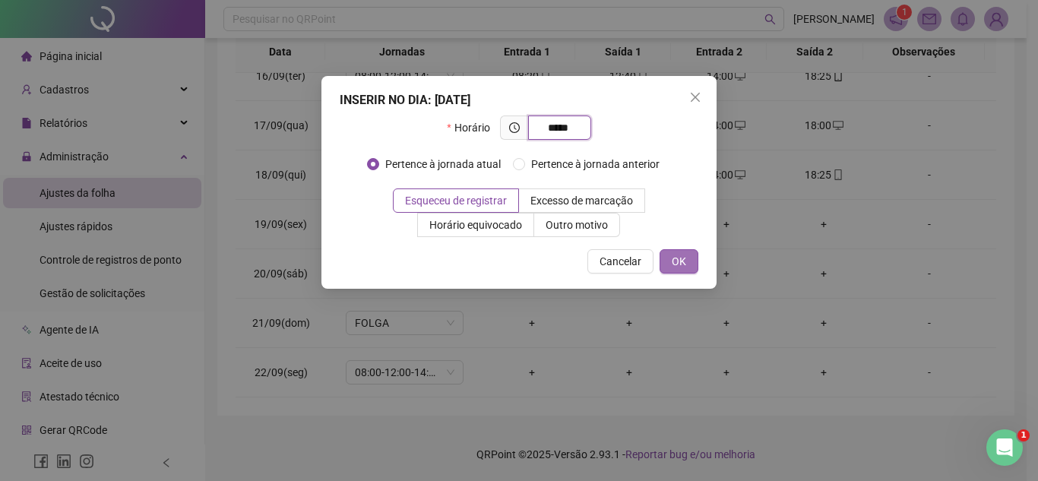
type input "*****"
click at [677, 264] on span "OK" at bounding box center [679, 261] width 14 height 17
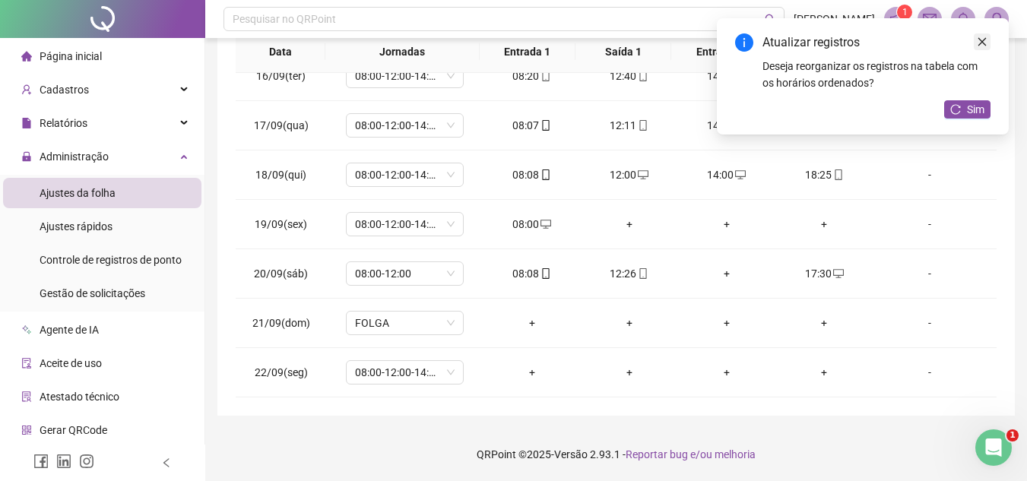
click at [974, 40] on link "Close" at bounding box center [982, 41] width 17 height 17
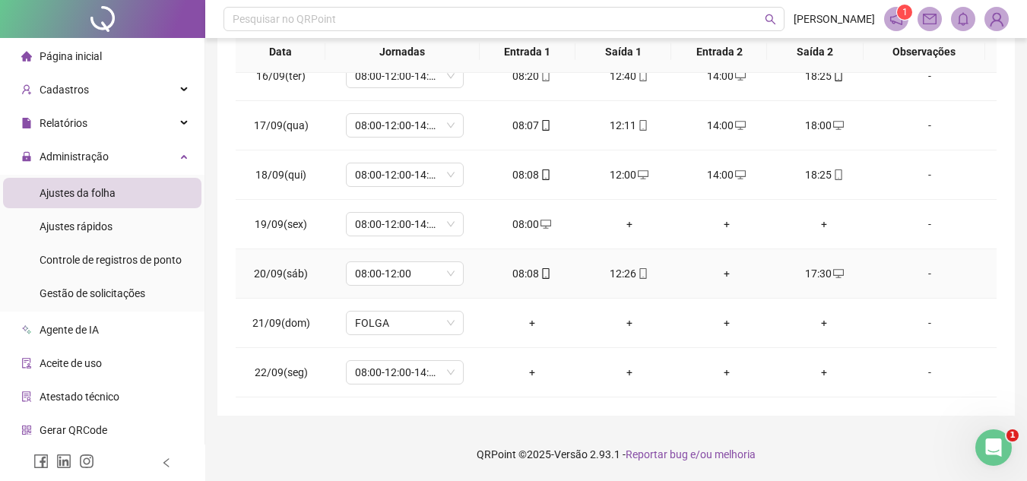
click at [809, 274] on div "17:30" at bounding box center [824, 273] width 73 height 17
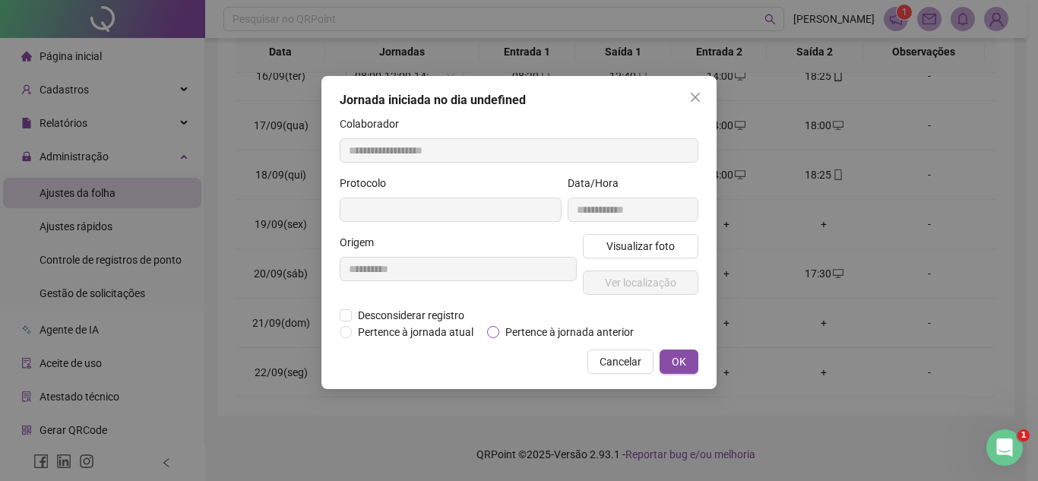
type input "**********"
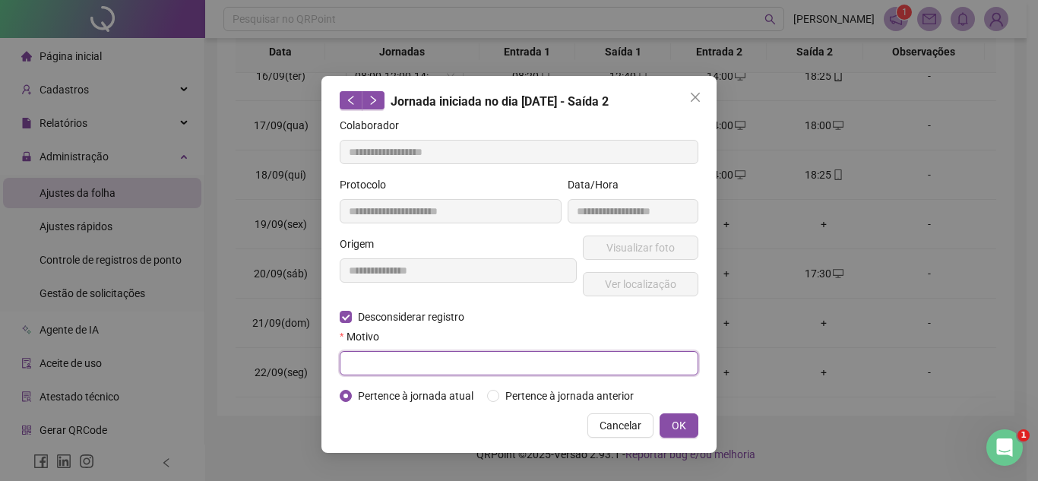
click at [348, 353] on input "text" at bounding box center [519, 363] width 359 height 24
type input "****"
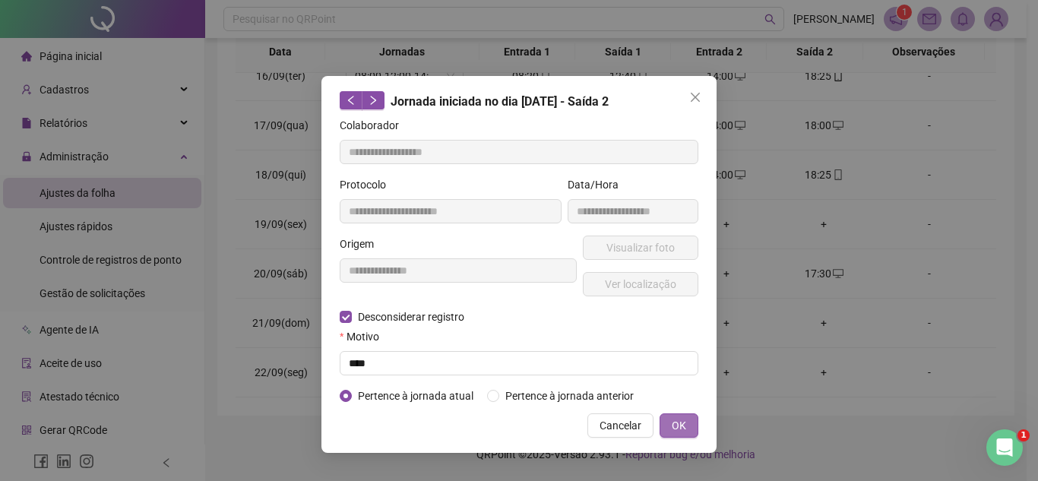
click at [683, 418] on span "OK" at bounding box center [679, 425] width 14 height 17
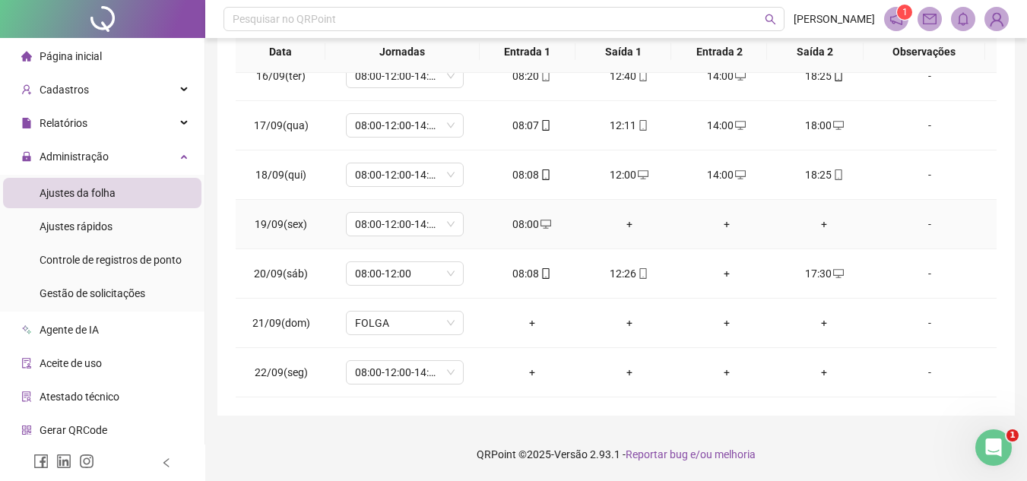
click at [814, 224] on div "+" at bounding box center [824, 224] width 73 height 17
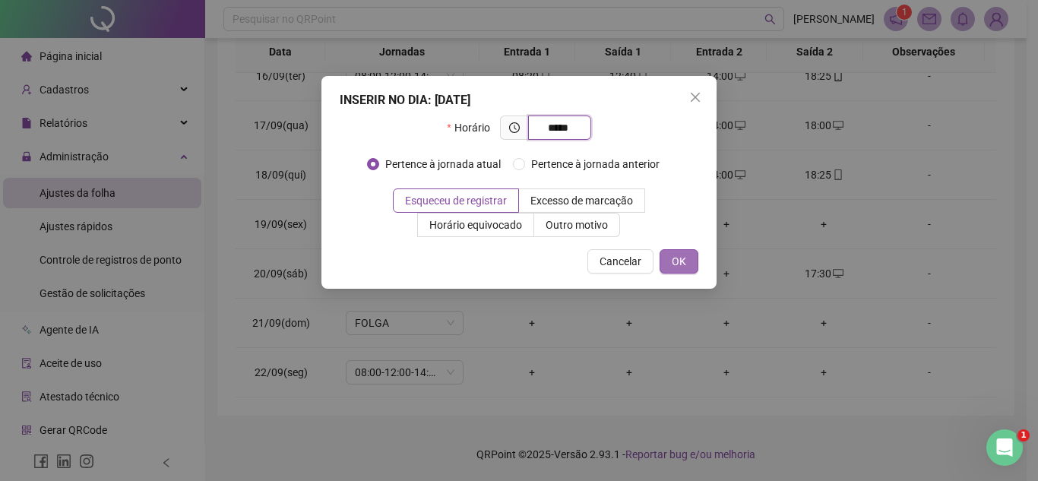
type input "*****"
click at [680, 259] on span "OK" at bounding box center [679, 261] width 14 height 17
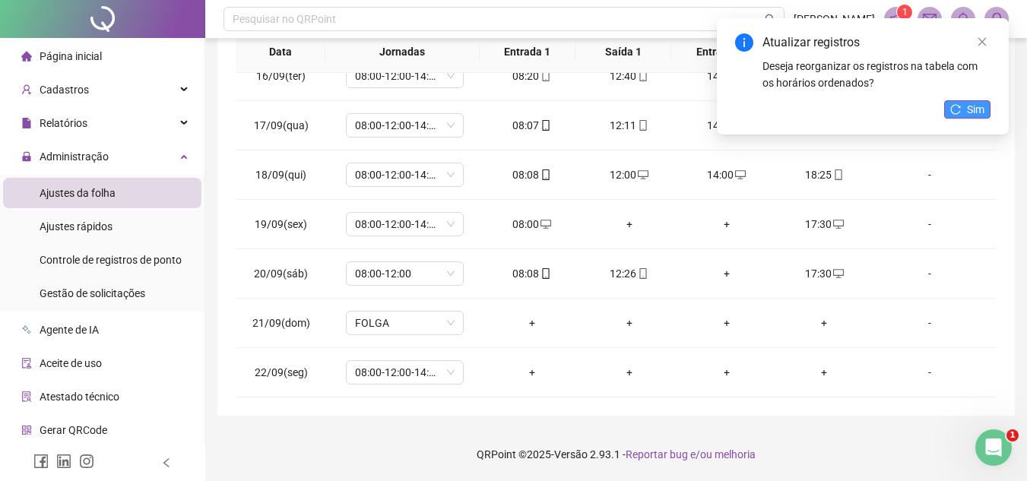
click at [978, 109] on span "Sim" at bounding box center [975, 109] width 17 height 17
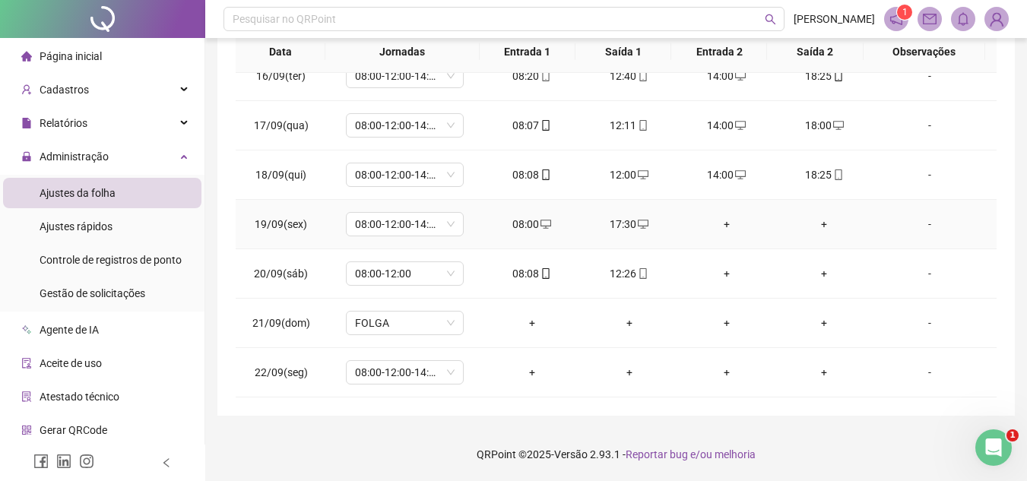
click at [721, 221] on div "+" at bounding box center [726, 224] width 73 height 17
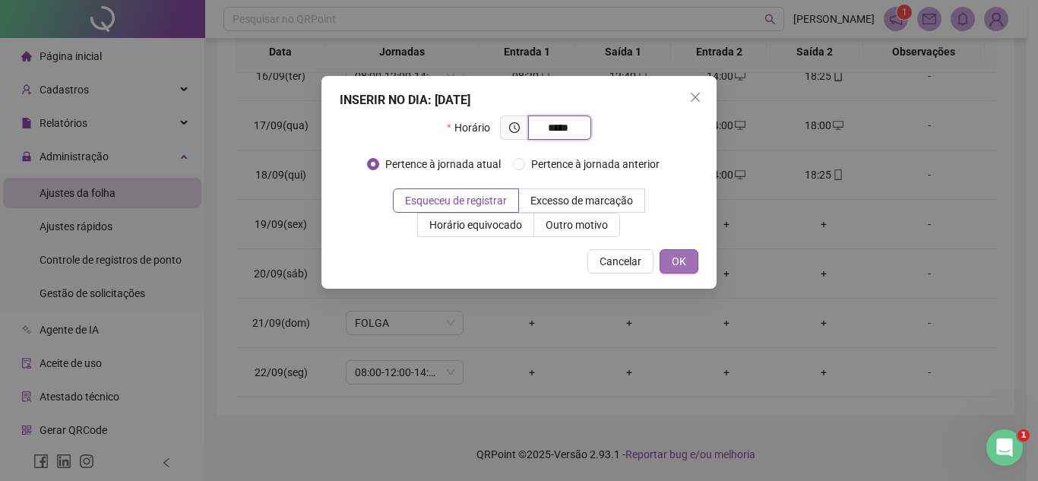
type input "*****"
click at [669, 251] on button "OK" at bounding box center [679, 261] width 39 height 24
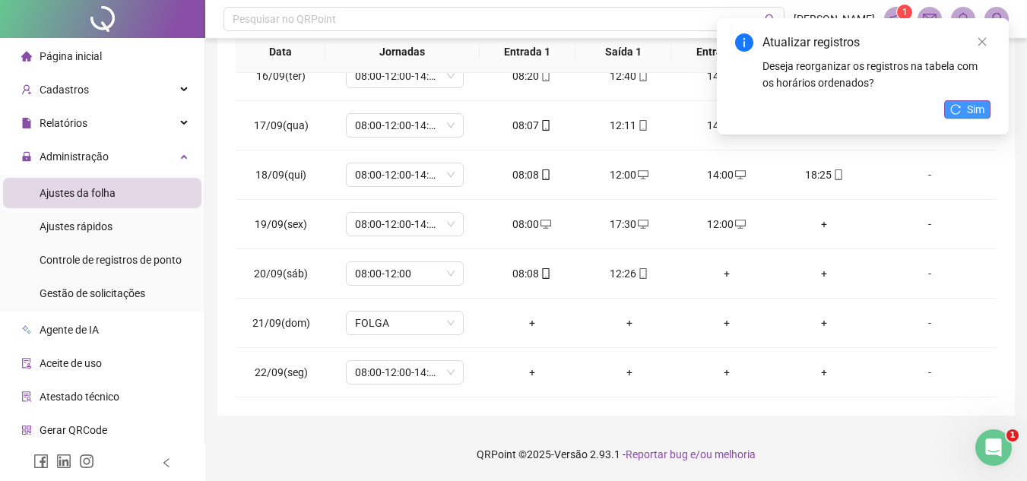
click at [978, 111] on span "Sim" at bounding box center [975, 109] width 17 height 17
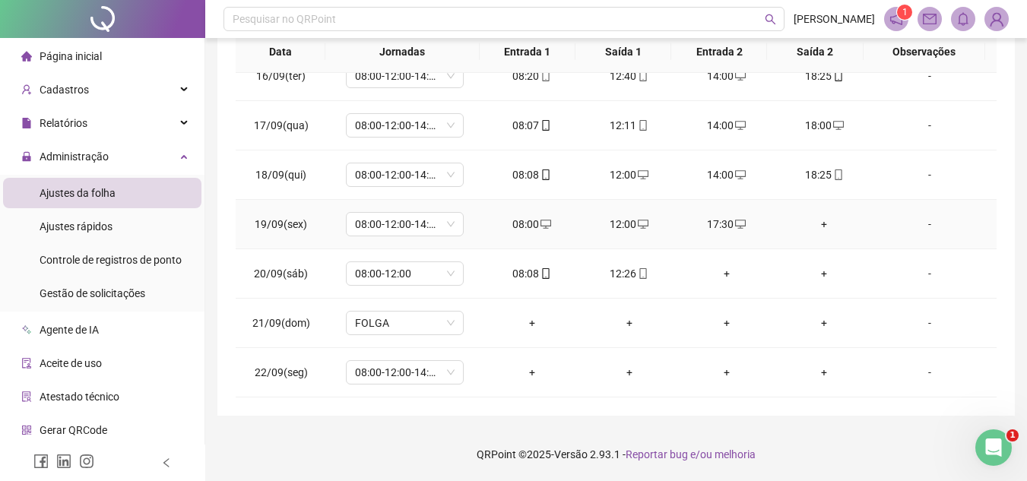
click at [817, 222] on div "+" at bounding box center [824, 224] width 73 height 17
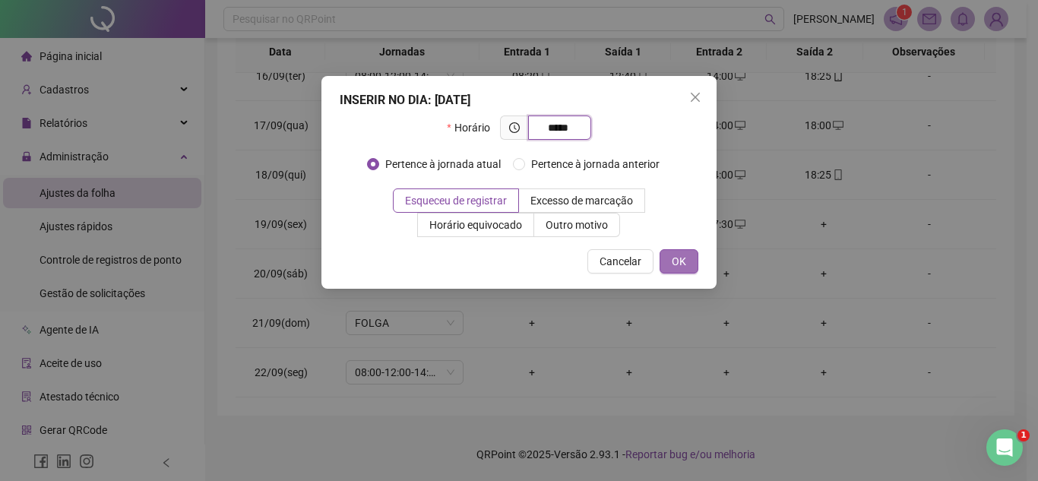
type input "*****"
click at [680, 261] on span "OK" at bounding box center [679, 261] width 14 height 17
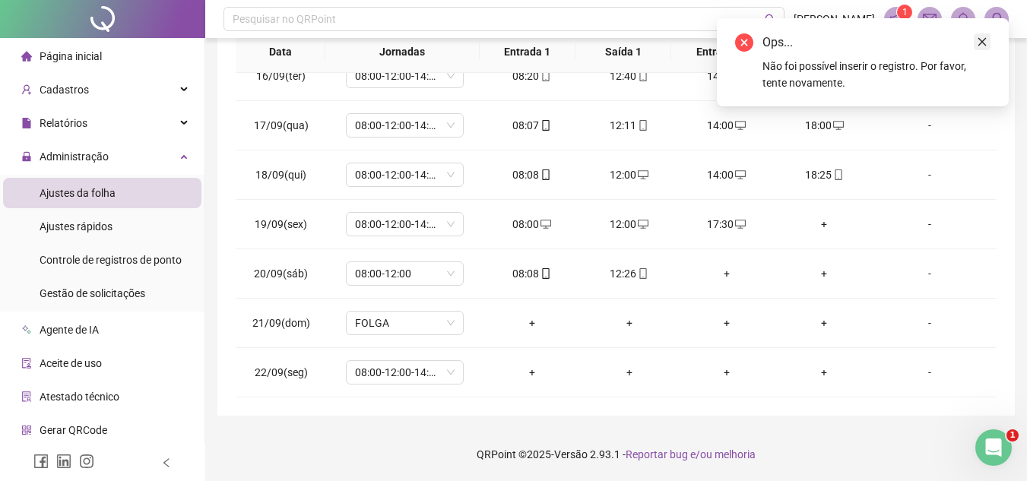
click at [976, 43] on link "Close" at bounding box center [982, 41] width 17 height 17
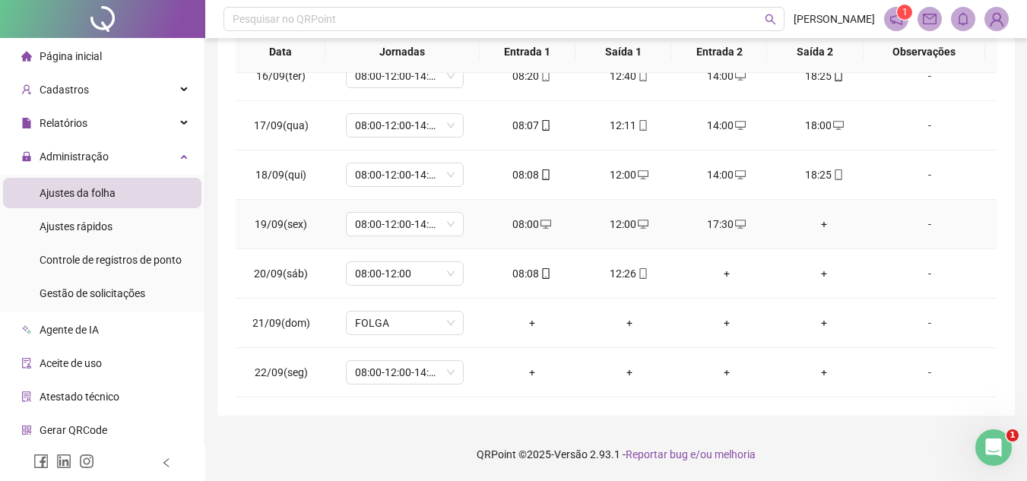
click at [816, 225] on div "+" at bounding box center [824, 224] width 73 height 17
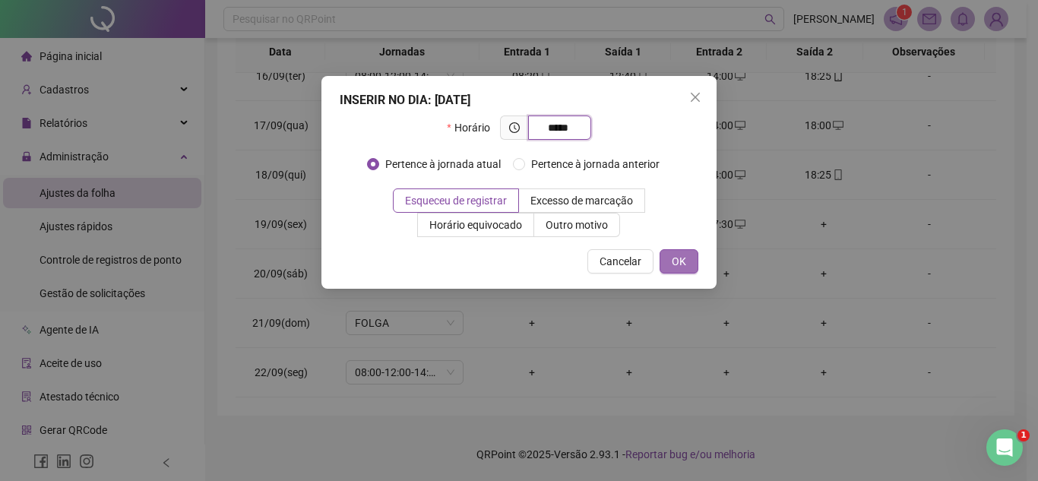
type input "*****"
click at [674, 260] on span "OK" at bounding box center [679, 261] width 14 height 17
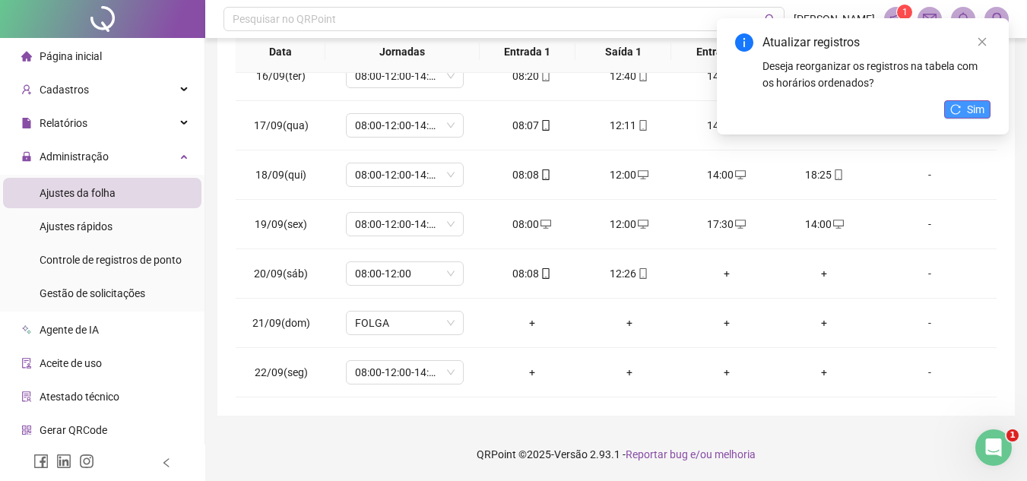
click at [968, 109] on span "Sim" at bounding box center [975, 109] width 17 height 17
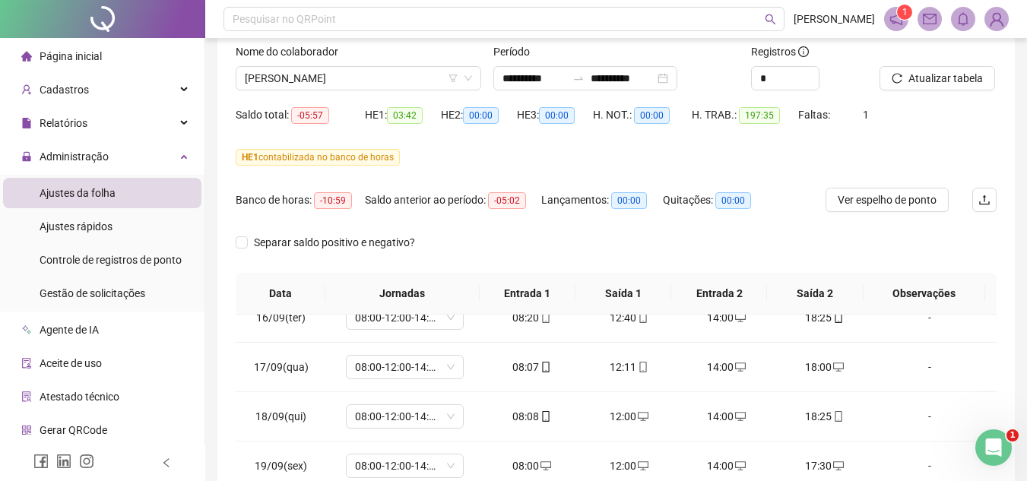
scroll to position [17, 0]
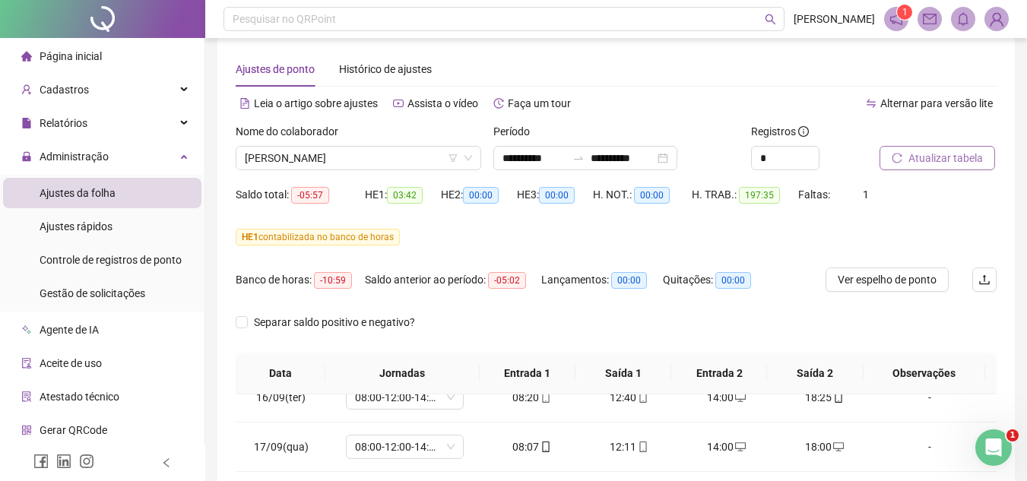
click at [935, 154] on span "Atualizar tabela" at bounding box center [945, 158] width 74 height 17
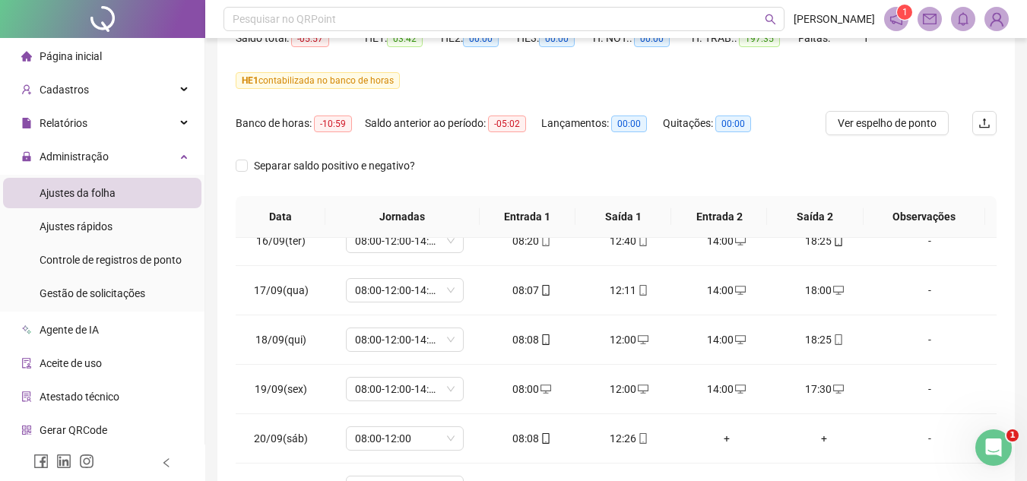
scroll to position [0, 0]
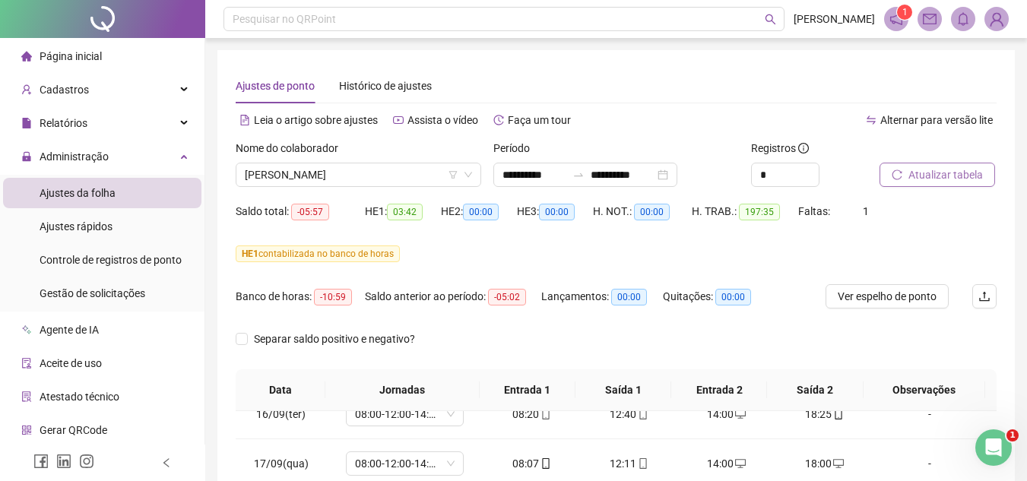
click at [913, 173] on span "Atualizar tabela" at bounding box center [945, 174] width 74 height 17
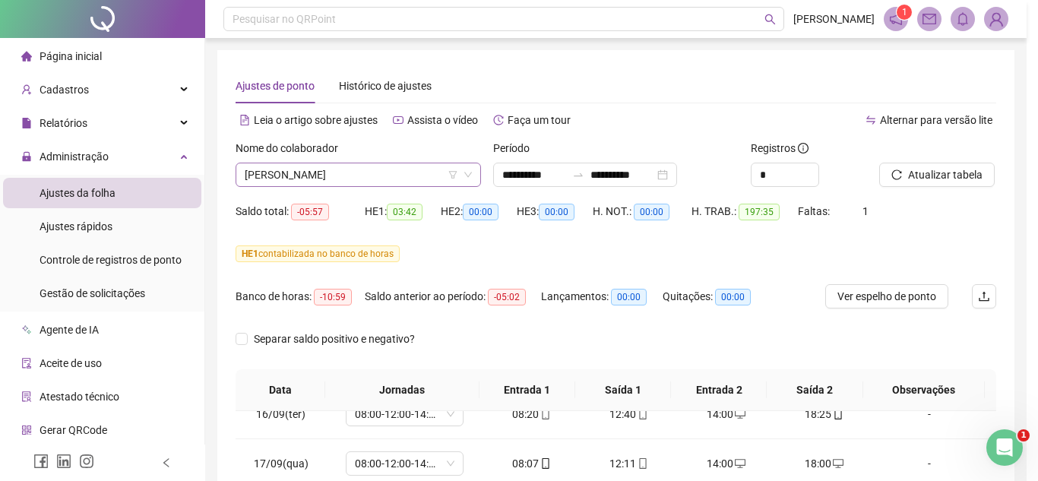
click at [406, 172] on span "[PERSON_NAME]" at bounding box center [358, 174] width 227 height 23
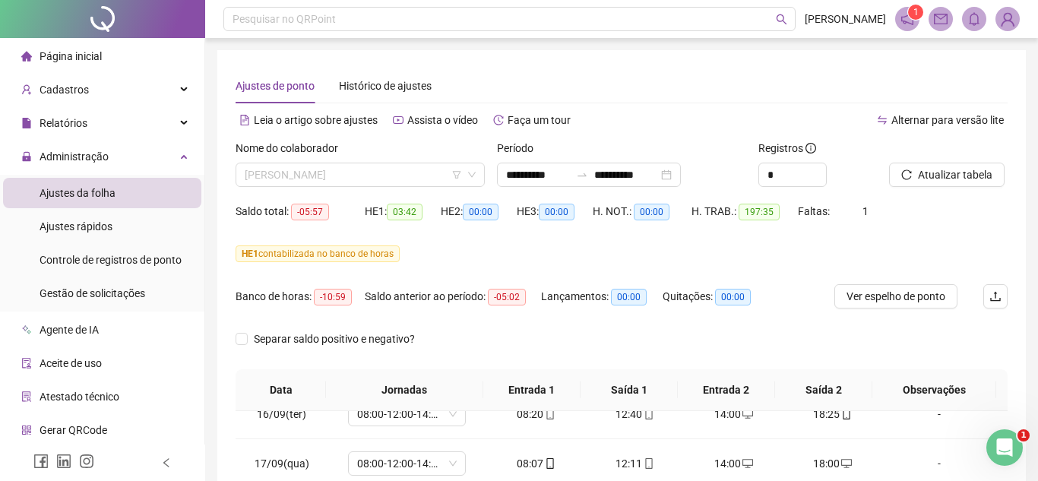
click at [413, 168] on span "[PERSON_NAME]" at bounding box center [360, 174] width 231 height 23
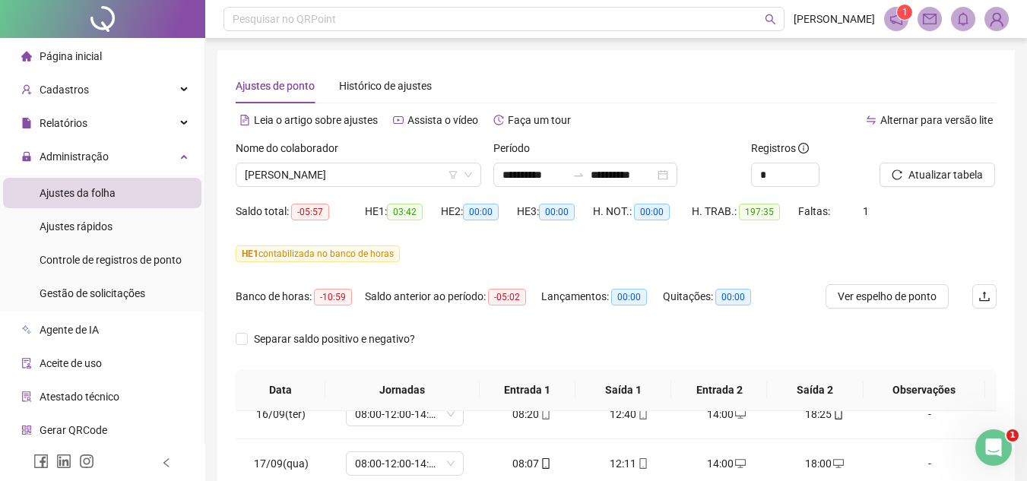
click at [476, 303] on div "Saldo anterior ao período: -05:02" at bounding box center [453, 296] width 176 height 17
click at [385, 169] on span "[PERSON_NAME]" at bounding box center [358, 174] width 227 height 23
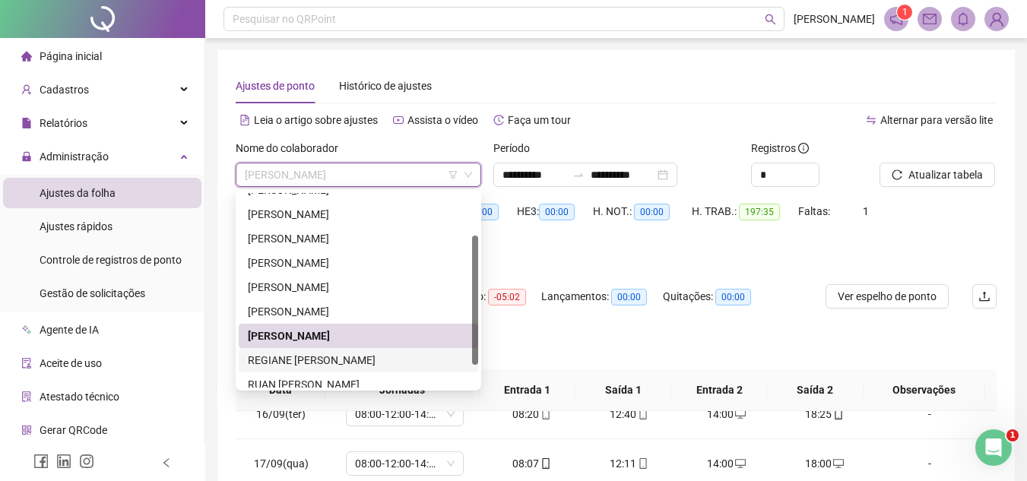
click at [344, 361] on div "REGIANE [PERSON_NAME]" at bounding box center [358, 360] width 221 height 17
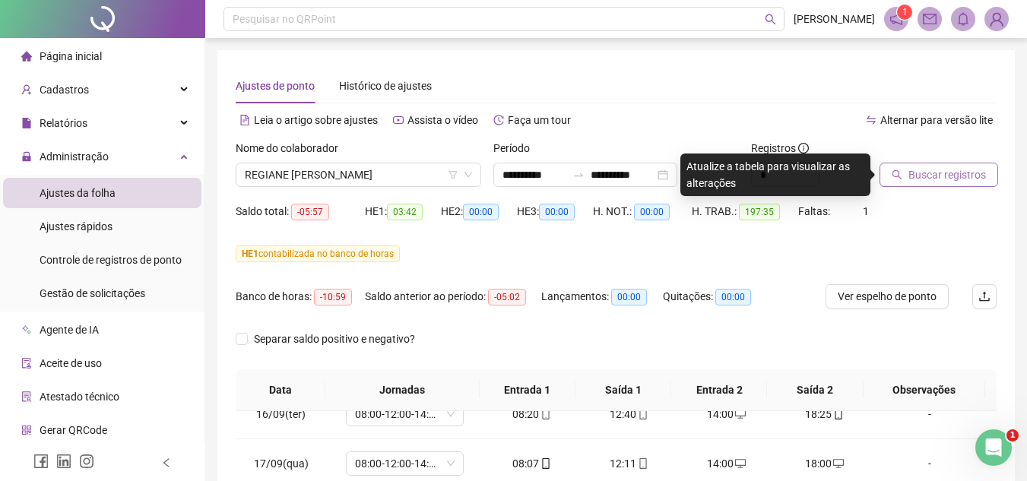
click at [957, 176] on span "Buscar registros" at bounding box center [947, 174] width 78 height 17
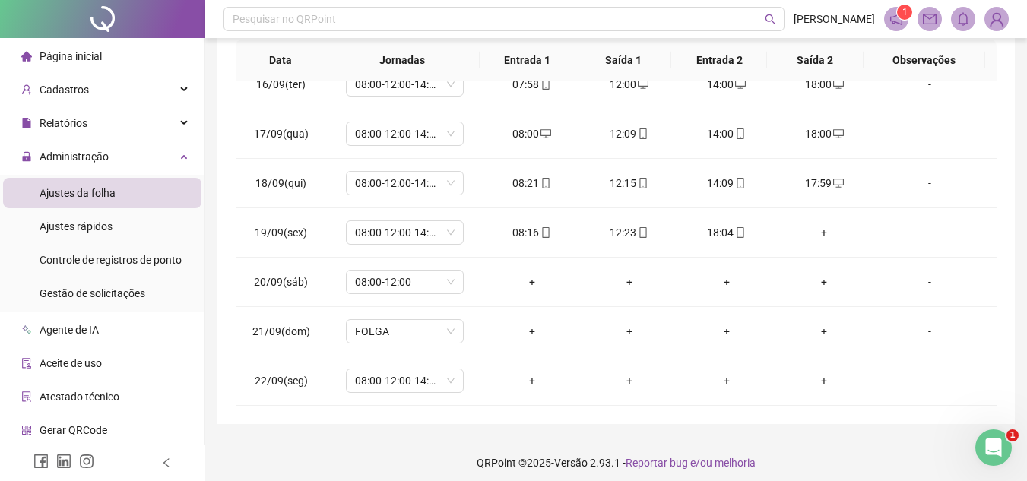
scroll to position [338, 0]
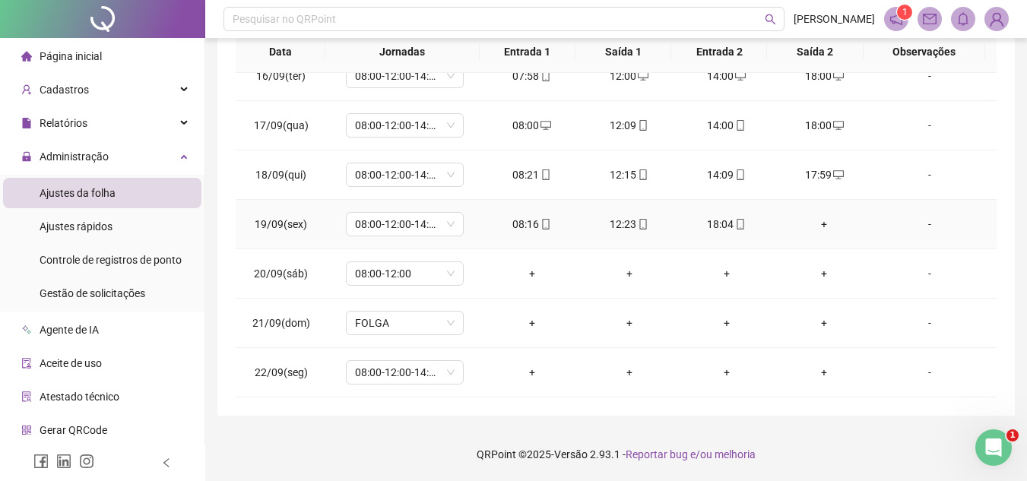
click at [813, 226] on div "+" at bounding box center [824, 224] width 73 height 17
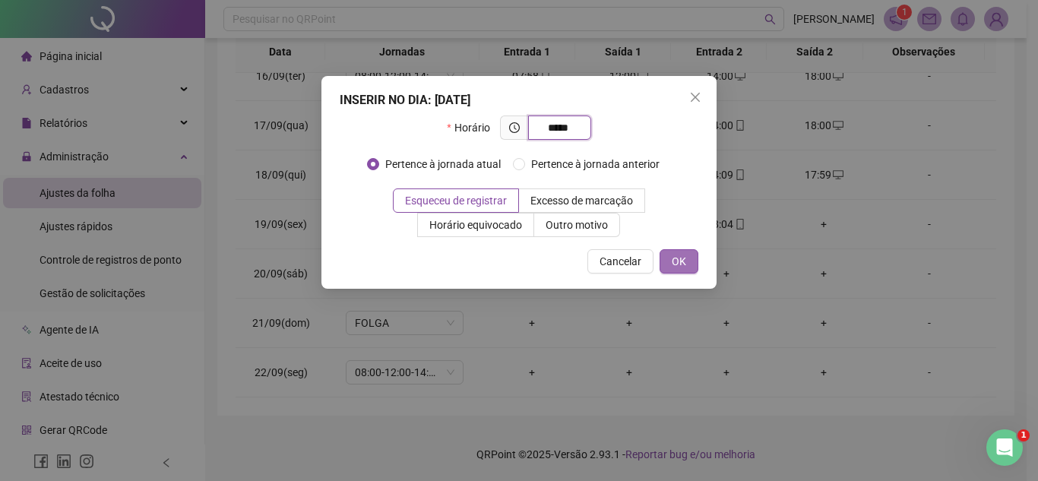
type input "*****"
click at [683, 261] on span "OK" at bounding box center [679, 261] width 14 height 17
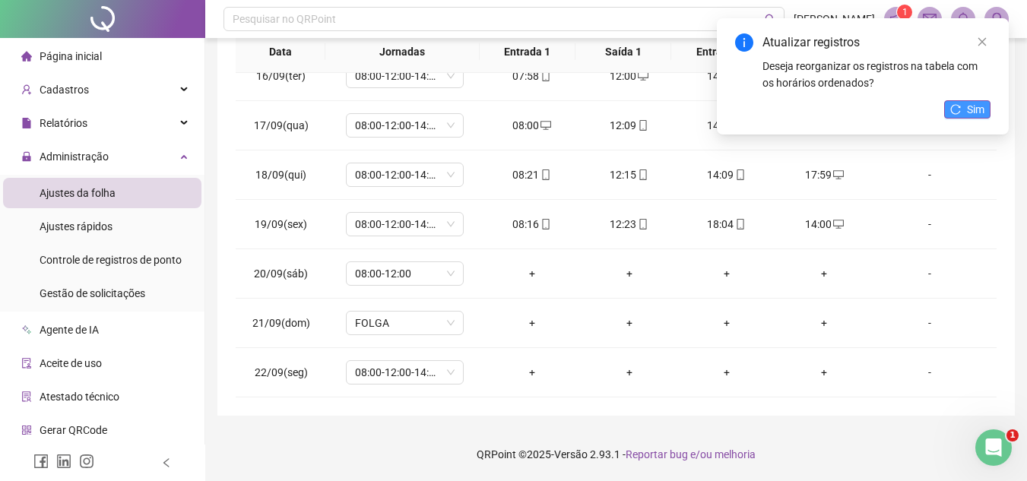
click at [974, 109] on span "Sim" at bounding box center [975, 109] width 17 height 17
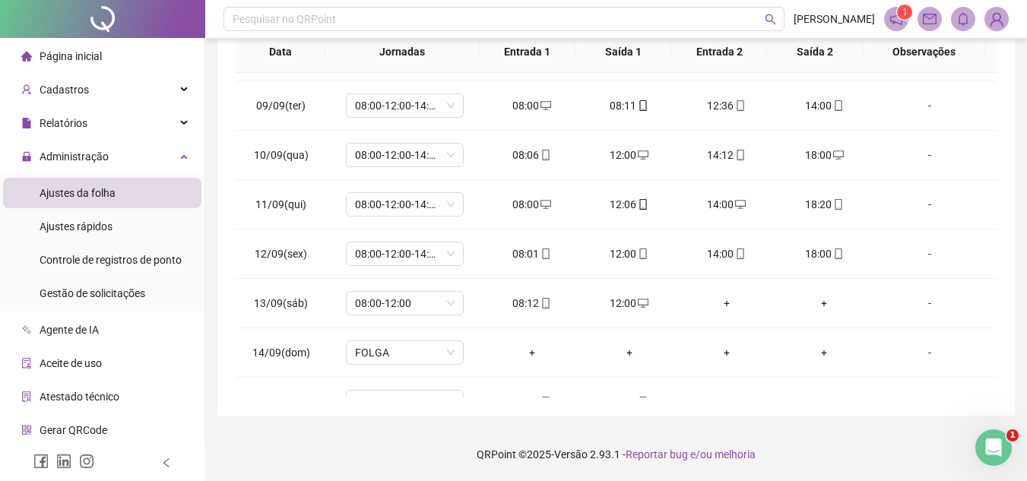
scroll to position [1306, 0]
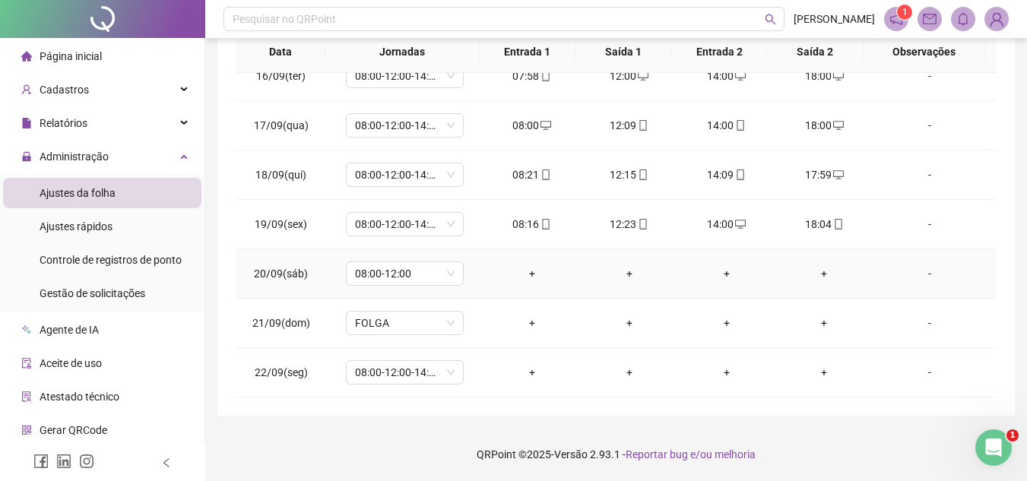
click at [528, 274] on div "+" at bounding box center [532, 273] width 73 height 17
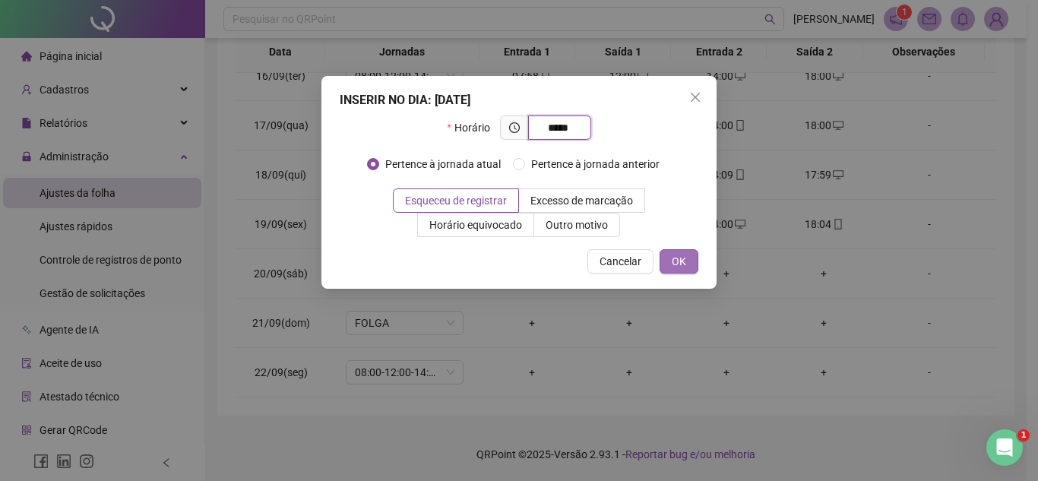
type input "*****"
click at [680, 252] on button "OK" at bounding box center [679, 261] width 39 height 24
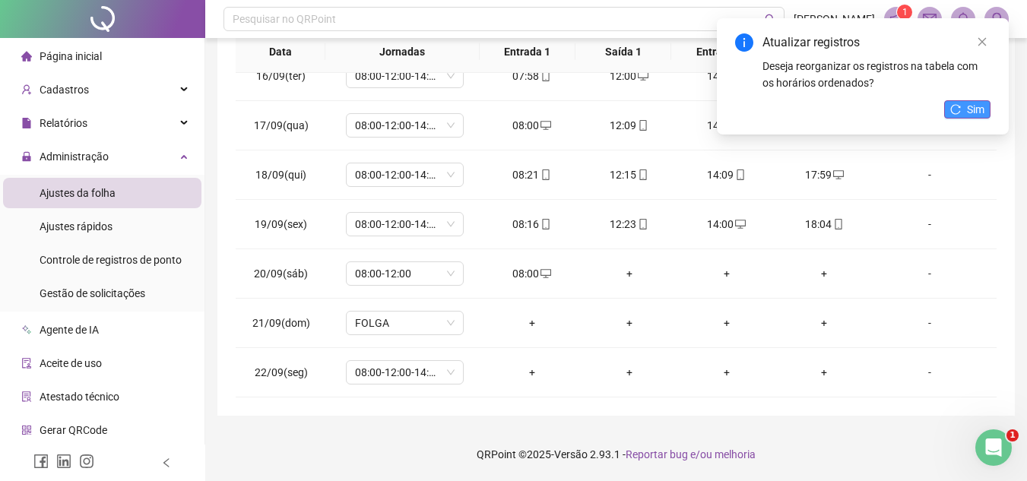
click at [967, 109] on span "Sim" at bounding box center [975, 109] width 17 height 17
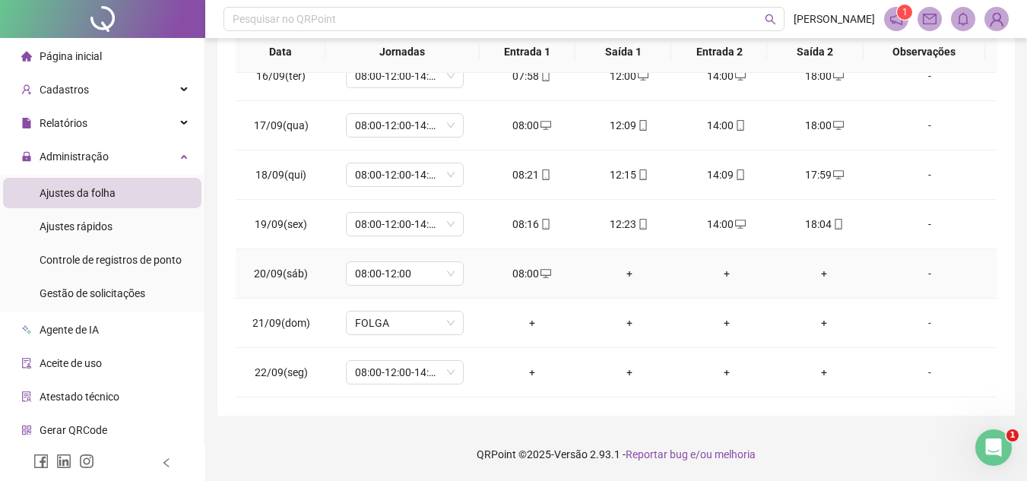
click at [623, 272] on div "+" at bounding box center [629, 273] width 73 height 17
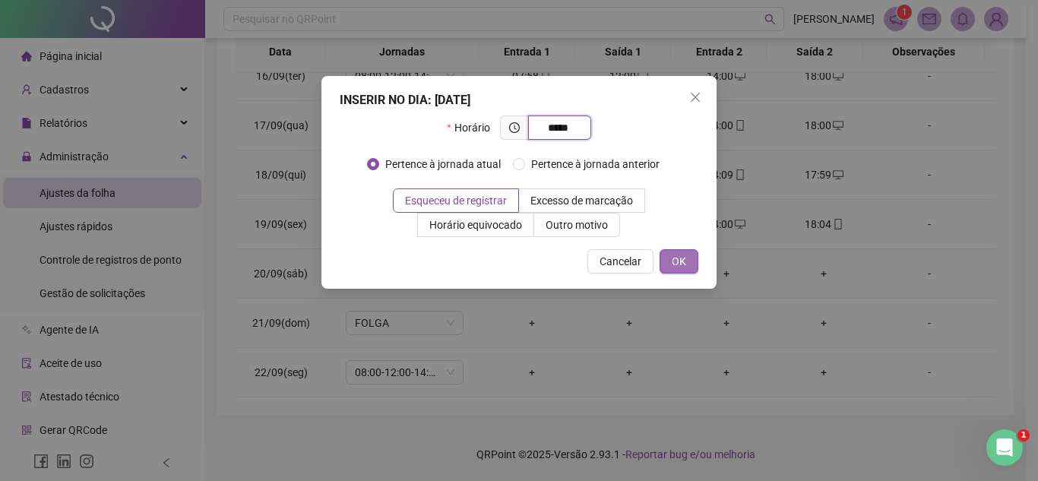
type input "*****"
click at [689, 258] on button "OK" at bounding box center [679, 261] width 39 height 24
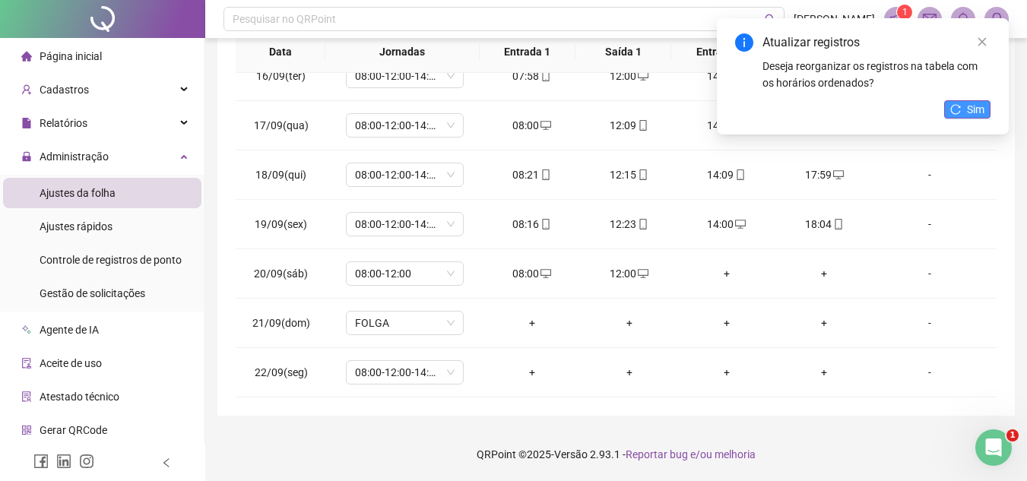
click at [959, 113] on icon "reload" at bounding box center [955, 109] width 11 height 11
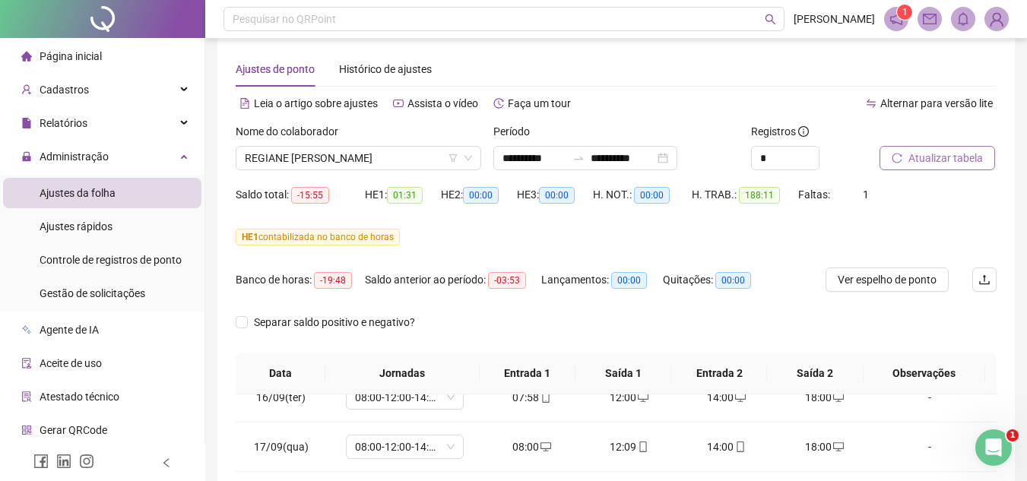
scroll to position [7, 0]
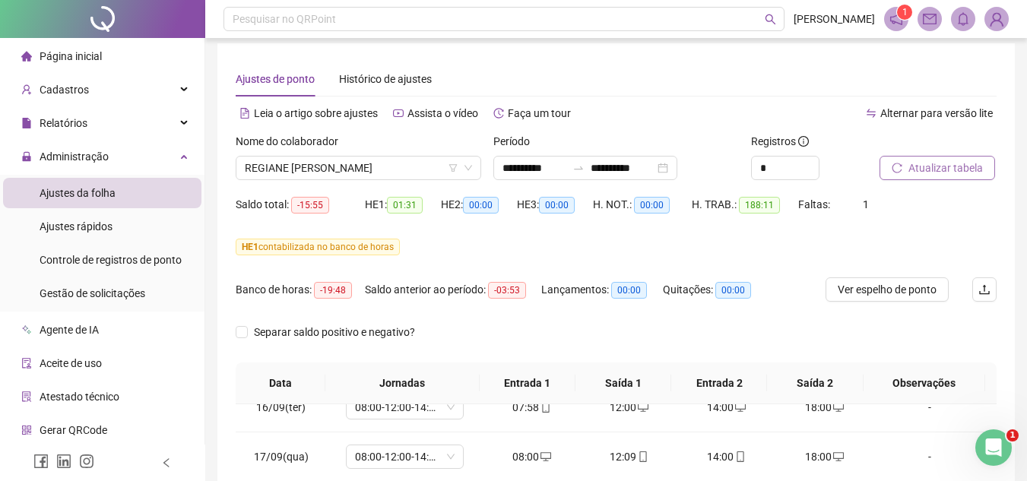
click at [928, 168] on span "Atualizar tabela" at bounding box center [945, 168] width 74 height 17
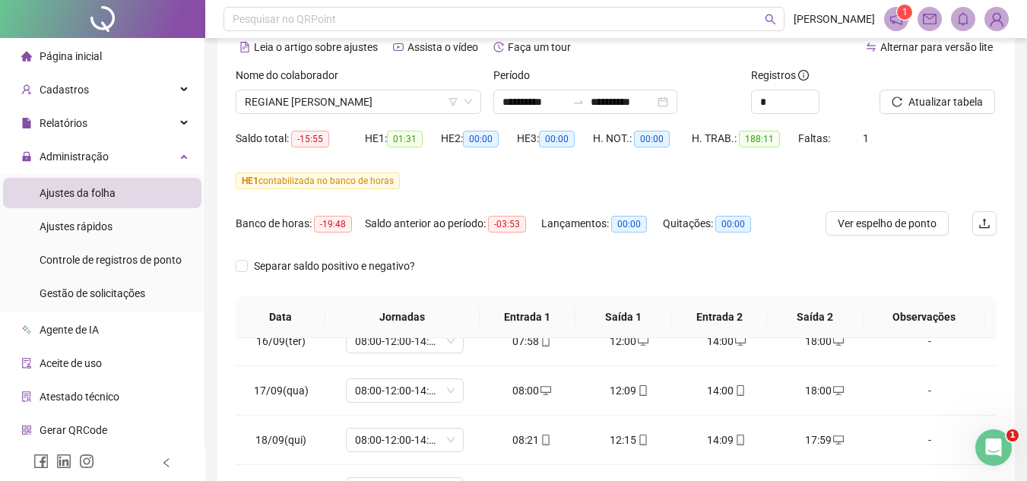
scroll to position [0, 0]
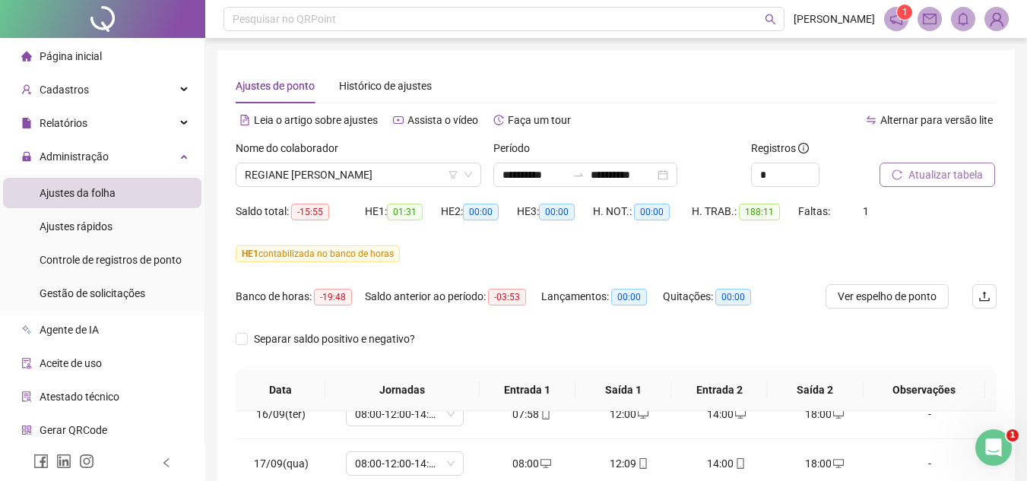
click at [929, 173] on span "Atualizar tabela" at bounding box center [945, 174] width 74 height 17
click at [405, 175] on span "REGIANE [PERSON_NAME]" at bounding box center [358, 174] width 227 height 23
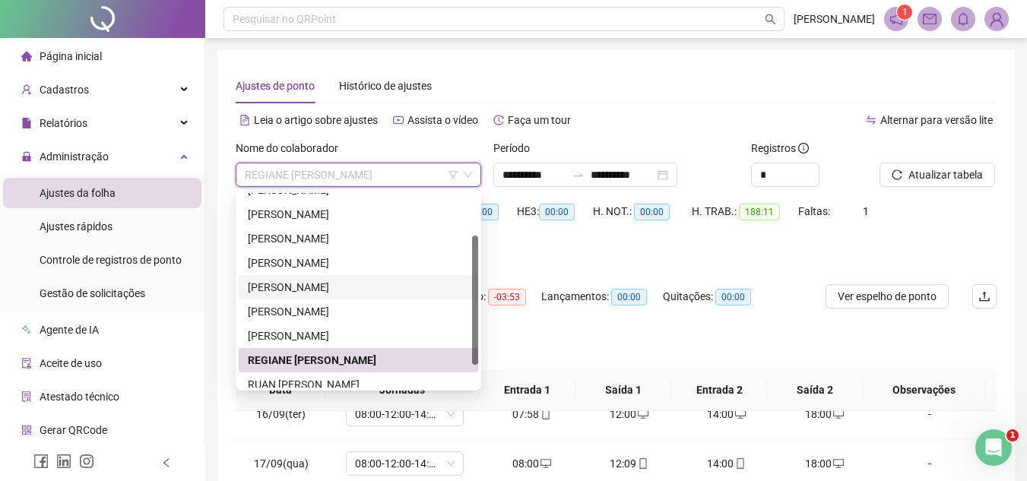
scroll to position [97, 0]
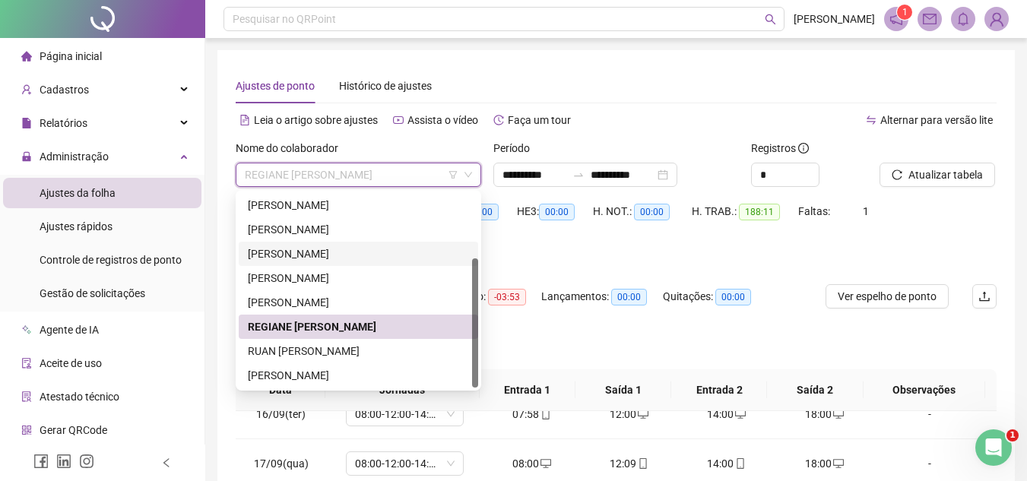
drag, startPoint x: 475, startPoint y: 336, endPoint x: 476, endPoint y: 367, distance: 31.2
click at [476, 366] on div at bounding box center [475, 322] width 6 height 129
click at [385, 352] on div "RUAN [PERSON_NAME]" at bounding box center [358, 351] width 221 height 17
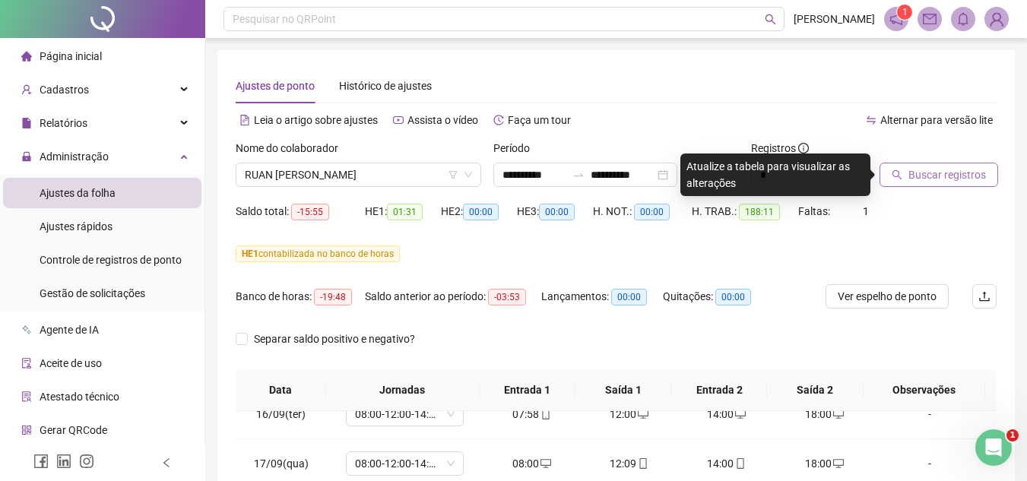
click at [957, 179] on span "Buscar registros" at bounding box center [947, 174] width 78 height 17
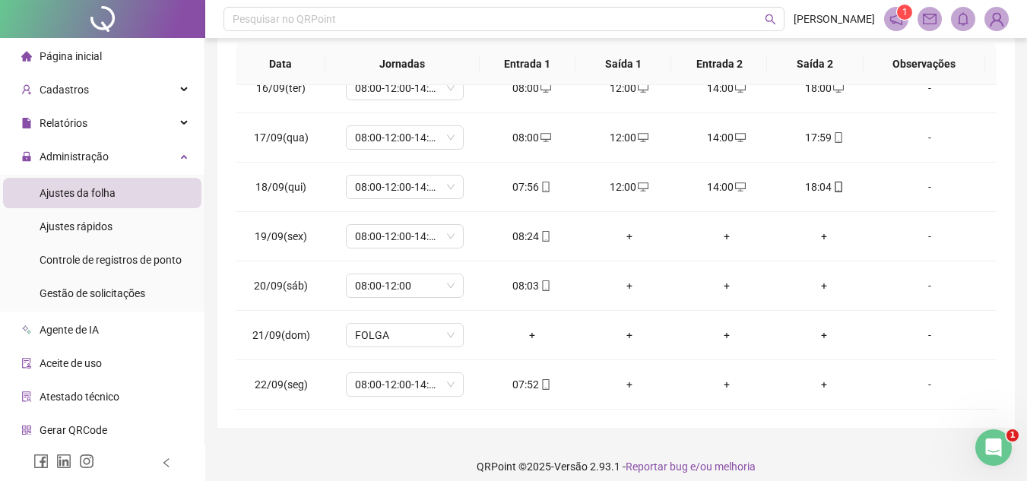
scroll to position [338, 0]
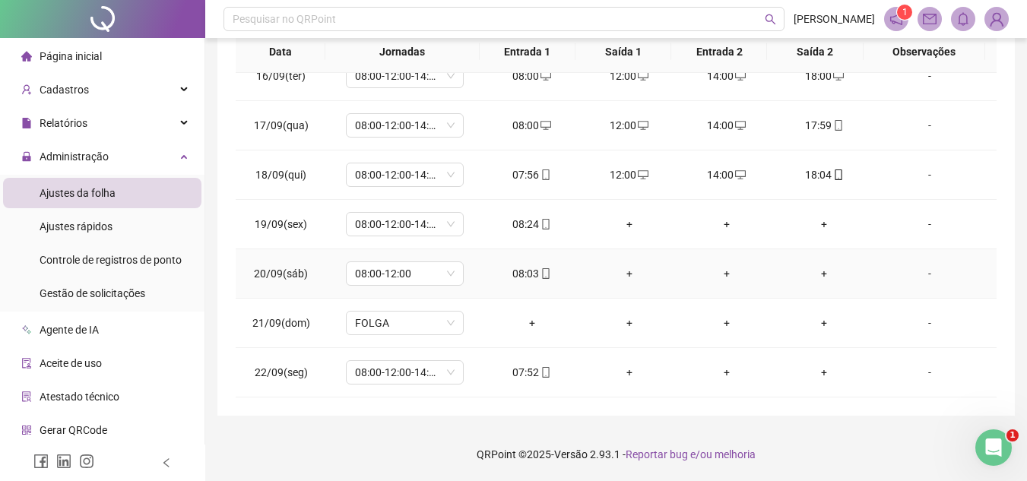
click at [624, 275] on div "+" at bounding box center [629, 273] width 73 height 17
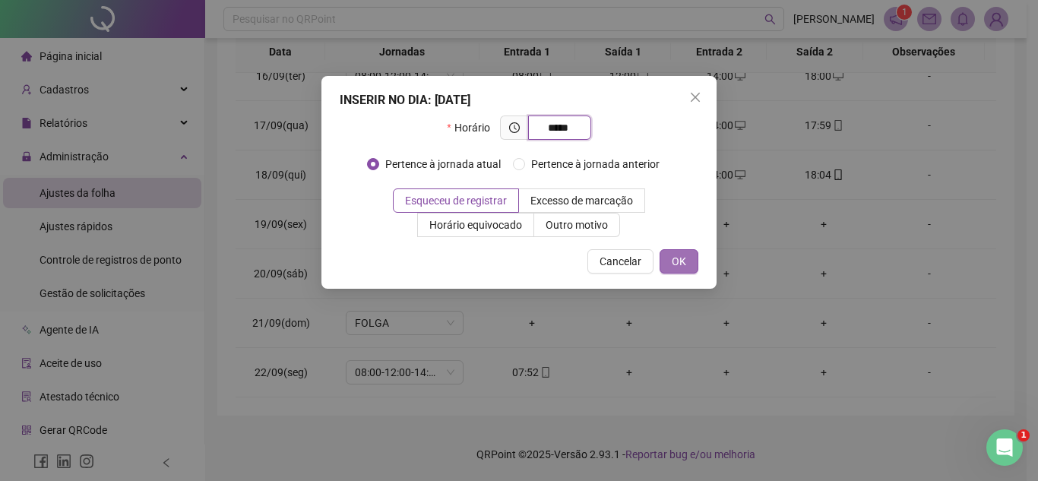
type input "*****"
click at [681, 258] on span "OK" at bounding box center [679, 261] width 14 height 17
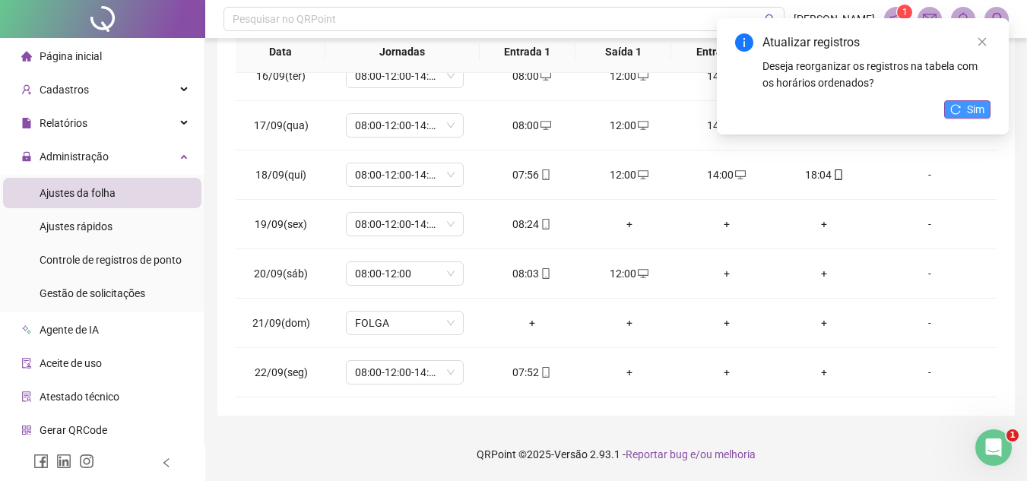
click at [972, 111] on span "Sim" at bounding box center [975, 109] width 17 height 17
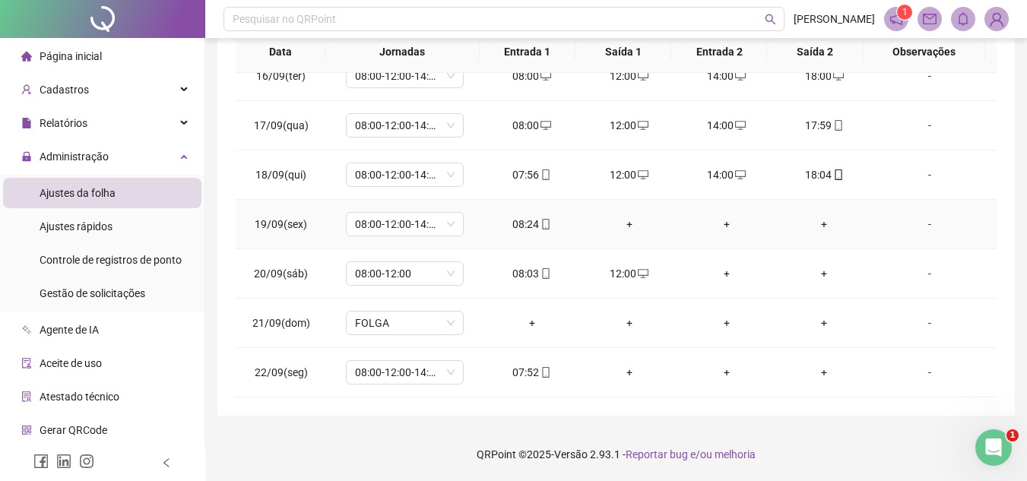
click at [621, 223] on div "+" at bounding box center [629, 224] width 73 height 17
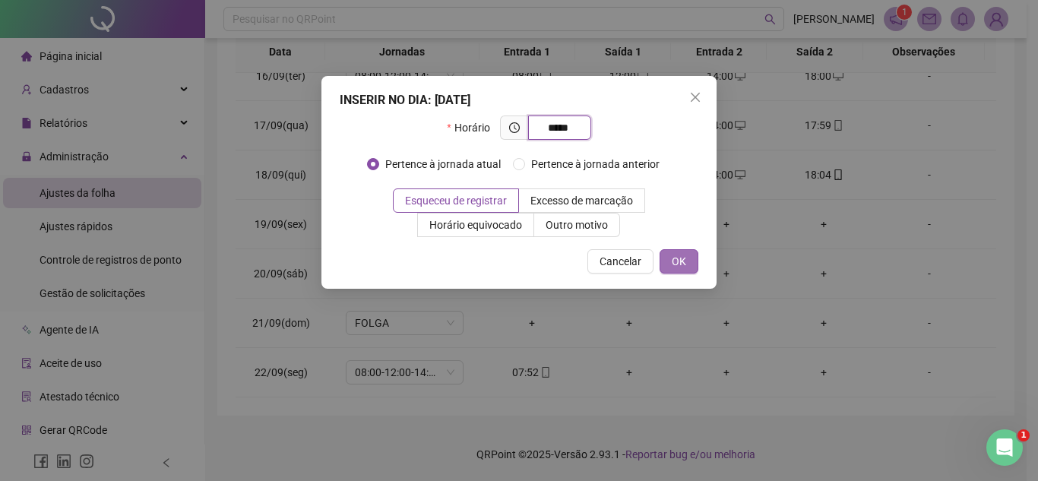
type input "*****"
click at [689, 265] on button "OK" at bounding box center [679, 261] width 39 height 24
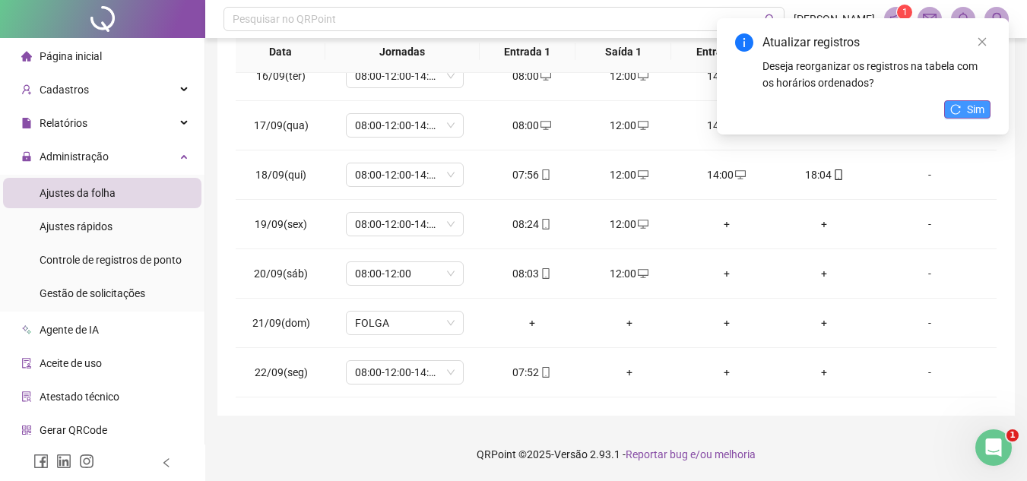
click at [972, 108] on span "Sim" at bounding box center [975, 109] width 17 height 17
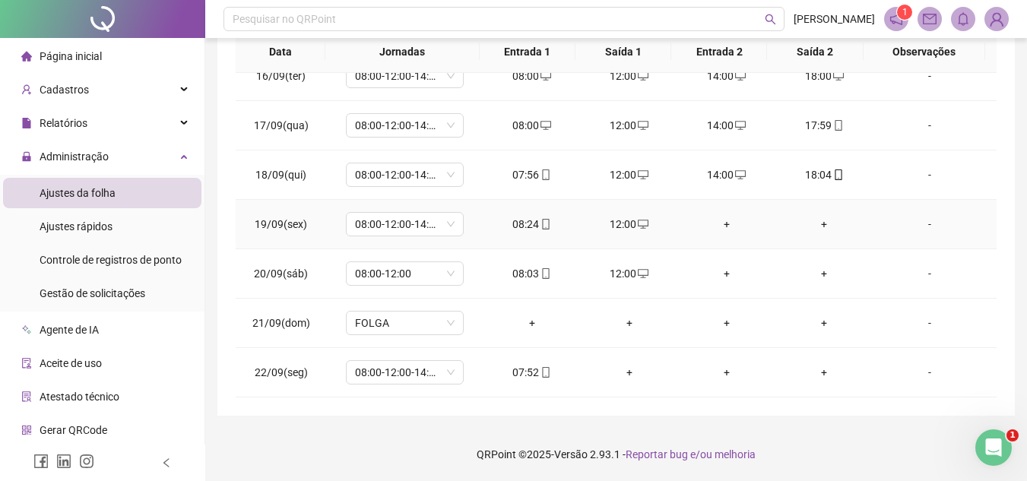
click at [720, 223] on div "+" at bounding box center [726, 224] width 73 height 17
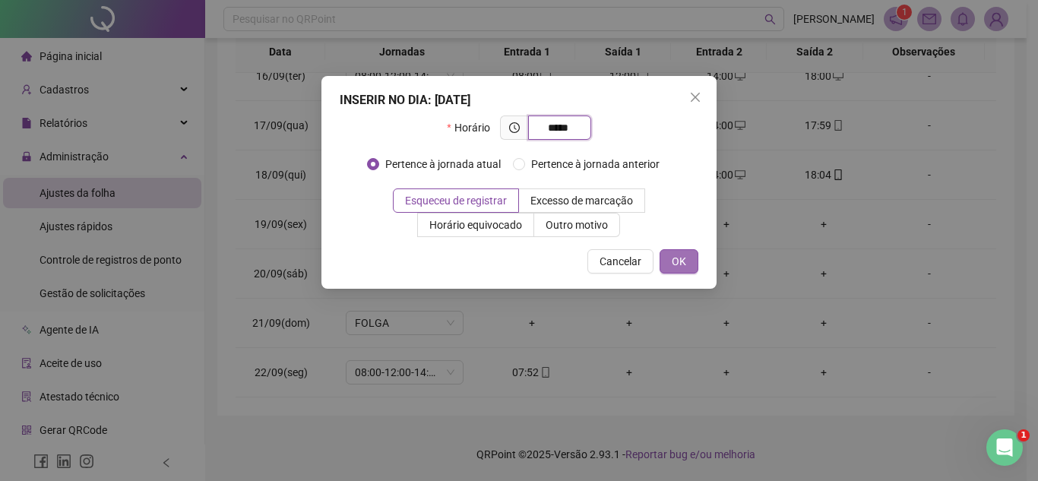
type input "*****"
click at [678, 268] on span "OK" at bounding box center [679, 261] width 14 height 17
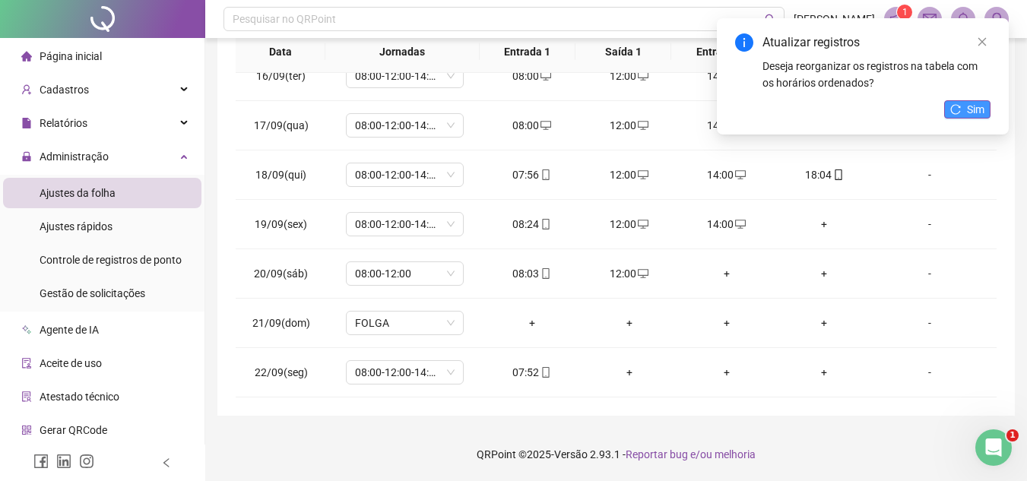
click at [976, 109] on span "Sim" at bounding box center [975, 109] width 17 height 17
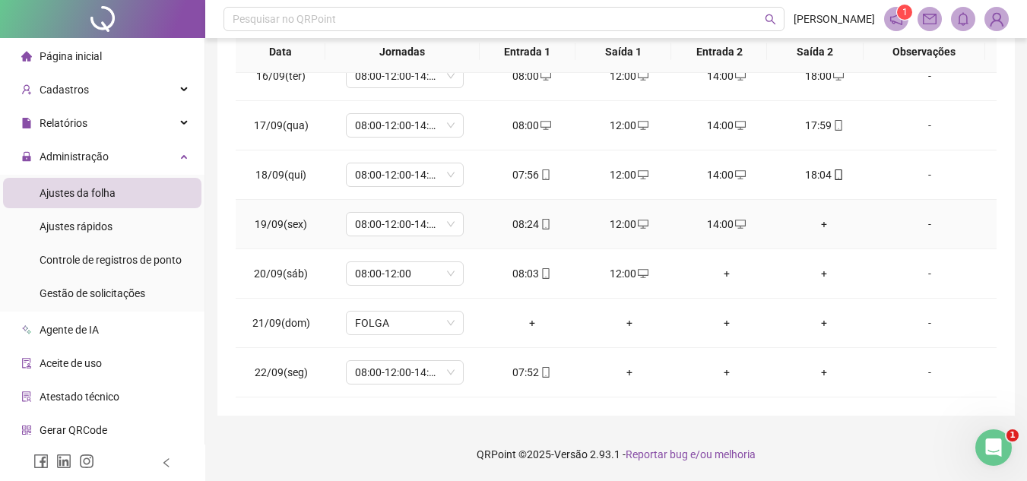
click at [814, 220] on div "+" at bounding box center [824, 224] width 73 height 17
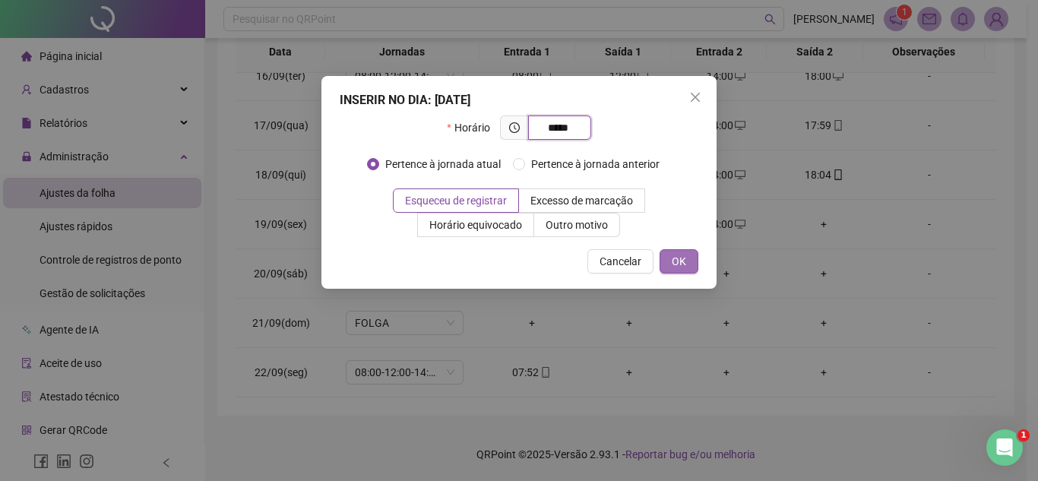
type input "*****"
click at [689, 263] on button "OK" at bounding box center [679, 261] width 39 height 24
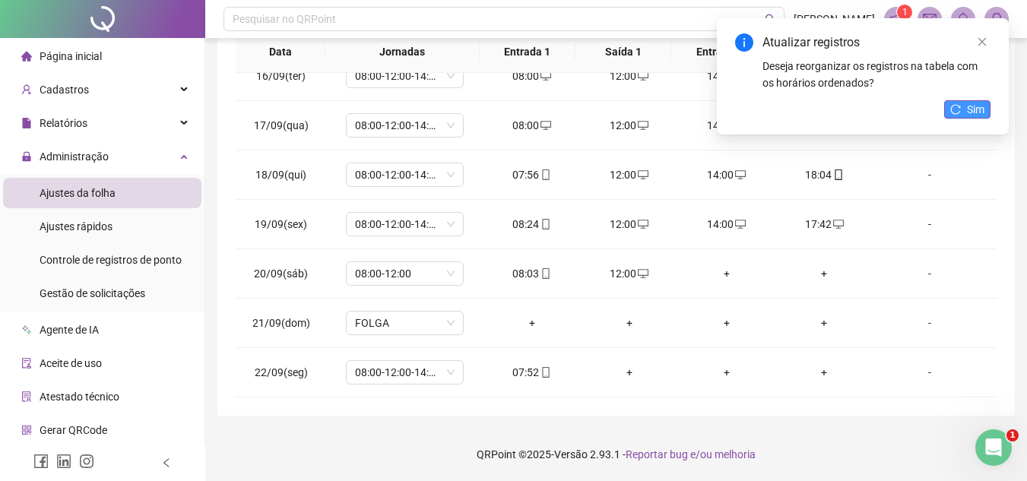
click at [965, 109] on button "Sim" at bounding box center [967, 109] width 46 height 18
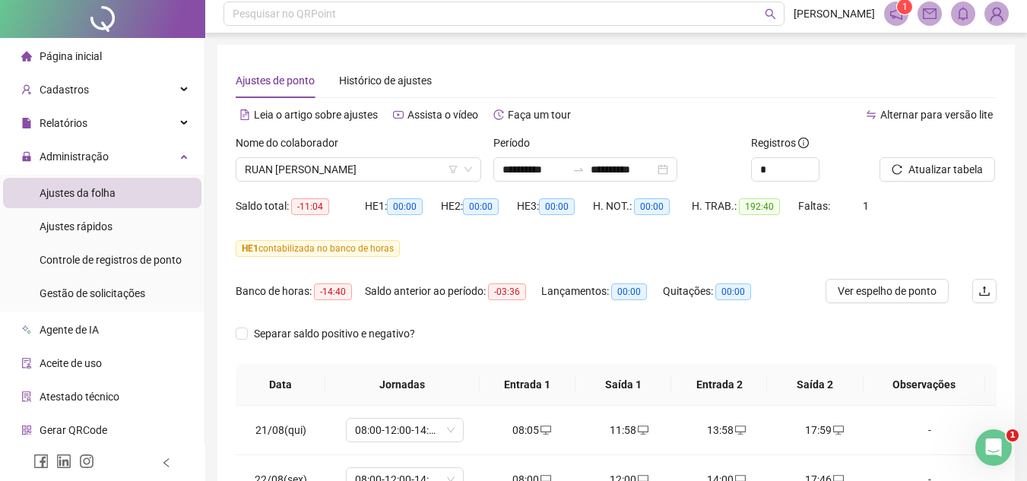
scroll to position [0, 0]
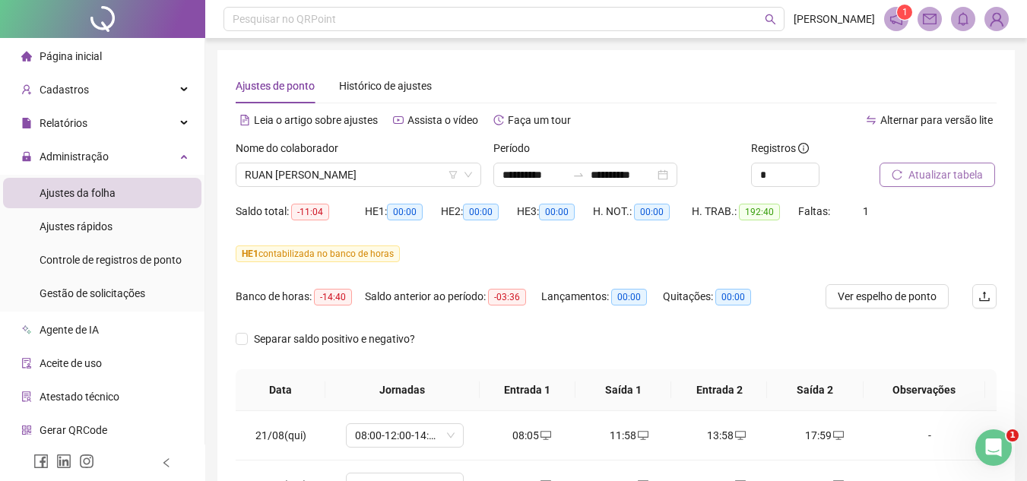
drag, startPoint x: 948, startPoint y: 174, endPoint x: 971, endPoint y: 172, distance: 23.7
click at [948, 175] on span "Atualizar tabela" at bounding box center [945, 174] width 74 height 17
click at [935, 178] on span "Atualizar tabela" at bounding box center [945, 174] width 74 height 17
click at [433, 174] on span "RUAN [PERSON_NAME]" at bounding box center [358, 174] width 227 height 23
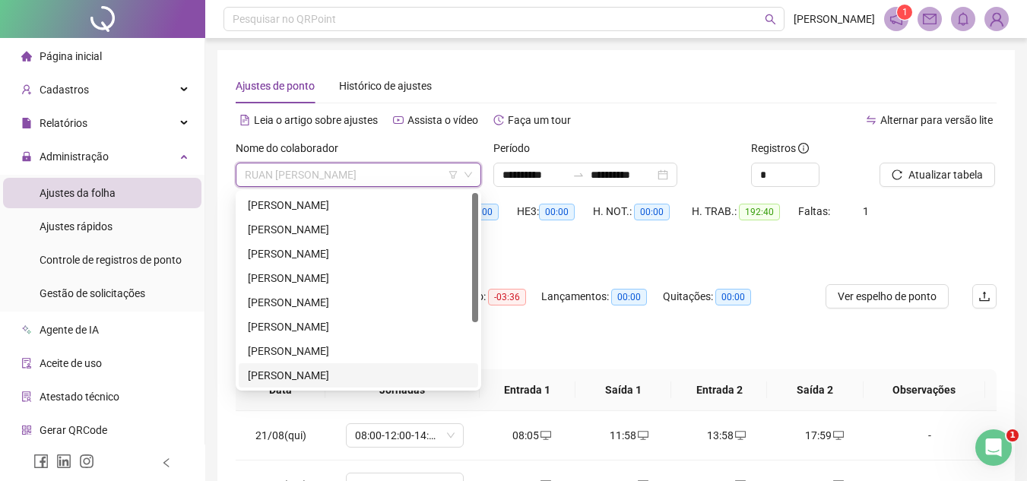
drag, startPoint x: 477, startPoint y: 293, endPoint x: 490, endPoint y: 196, distance: 97.3
click at [490, 196] on body "**********" at bounding box center [513, 240] width 1027 height 481
drag, startPoint x: 338, startPoint y: 274, endPoint x: 1017, endPoint y: 128, distance: 695.2
click at [338, 274] on div "[PERSON_NAME]" at bounding box center [358, 278] width 221 height 17
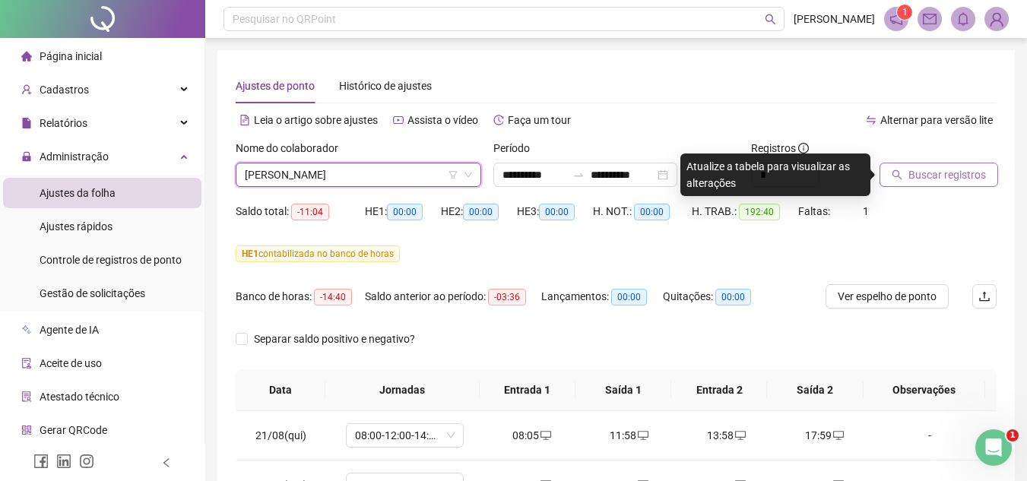
click at [946, 170] on span "Buscar registros" at bounding box center [947, 174] width 78 height 17
